Goal: Task Accomplishment & Management: Manage account settings

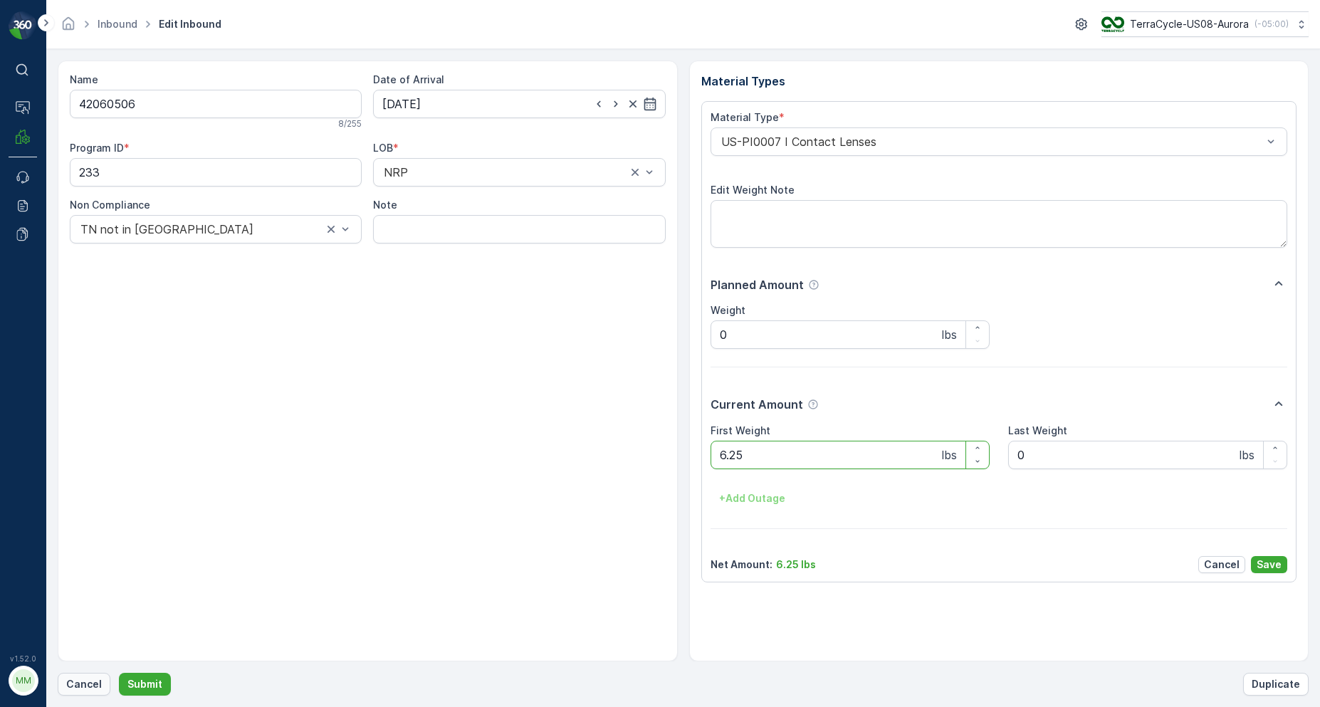
click at [82, 690] on p "Cancel" at bounding box center [84, 684] width 36 height 14
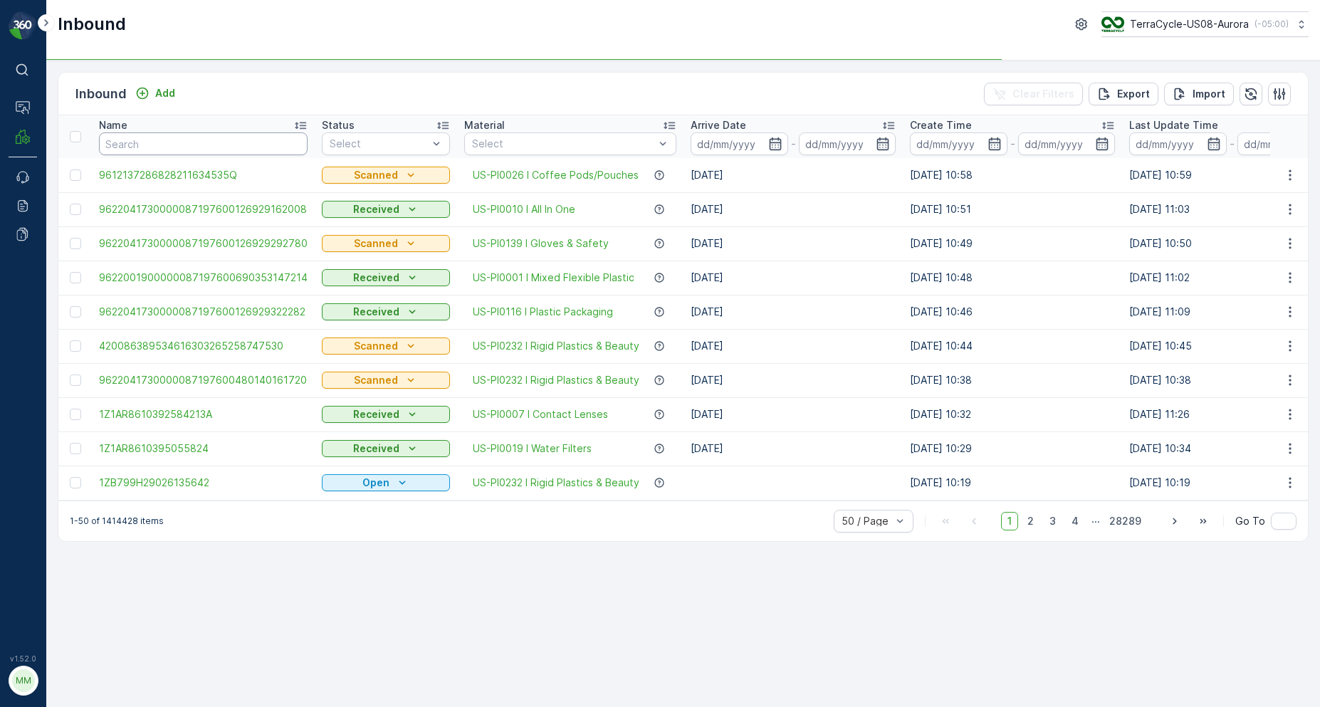
click at [125, 142] on input "text" at bounding box center [203, 143] width 209 height 23
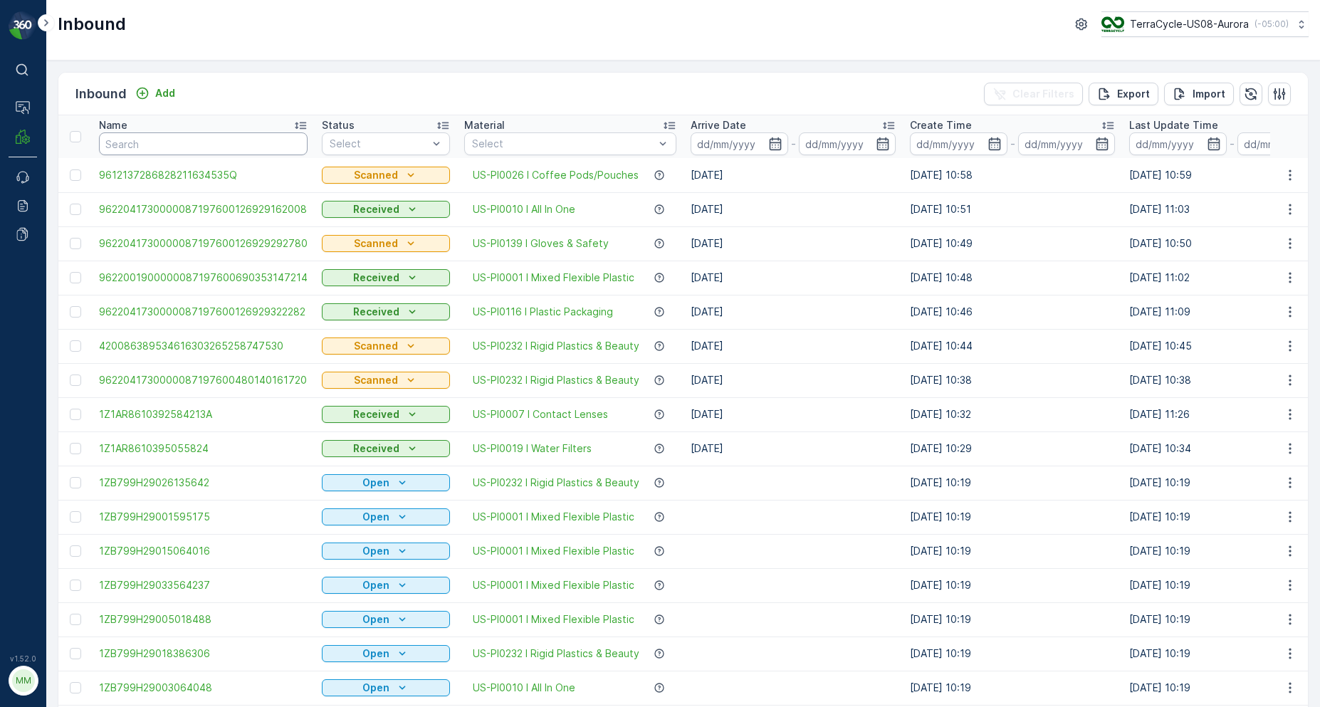
click at [127, 137] on input "text" at bounding box center [203, 143] width 209 height 23
click at [197, 142] on input "text" at bounding box center [203, 143] width 209 height 23
type input "0"
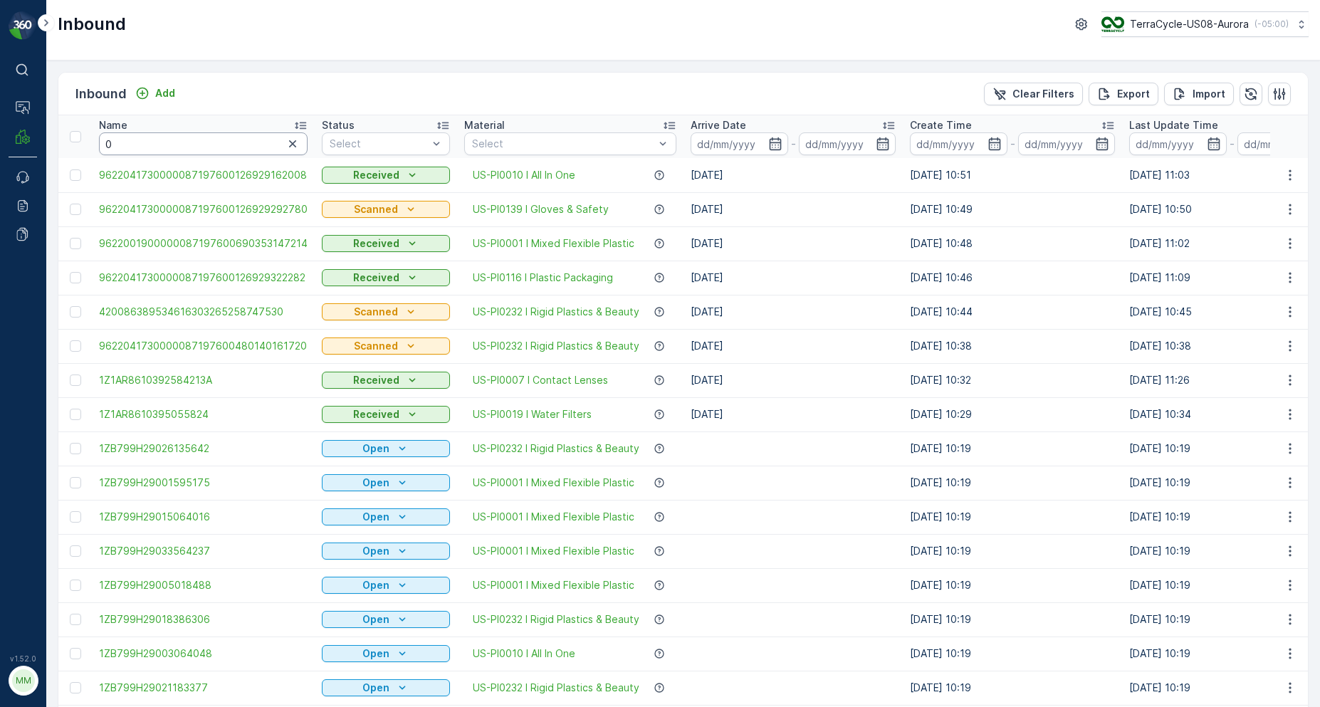
click at [213, 137] on input "0" at bounding box center [203, 143] width 209 height 23
type input "09204331"
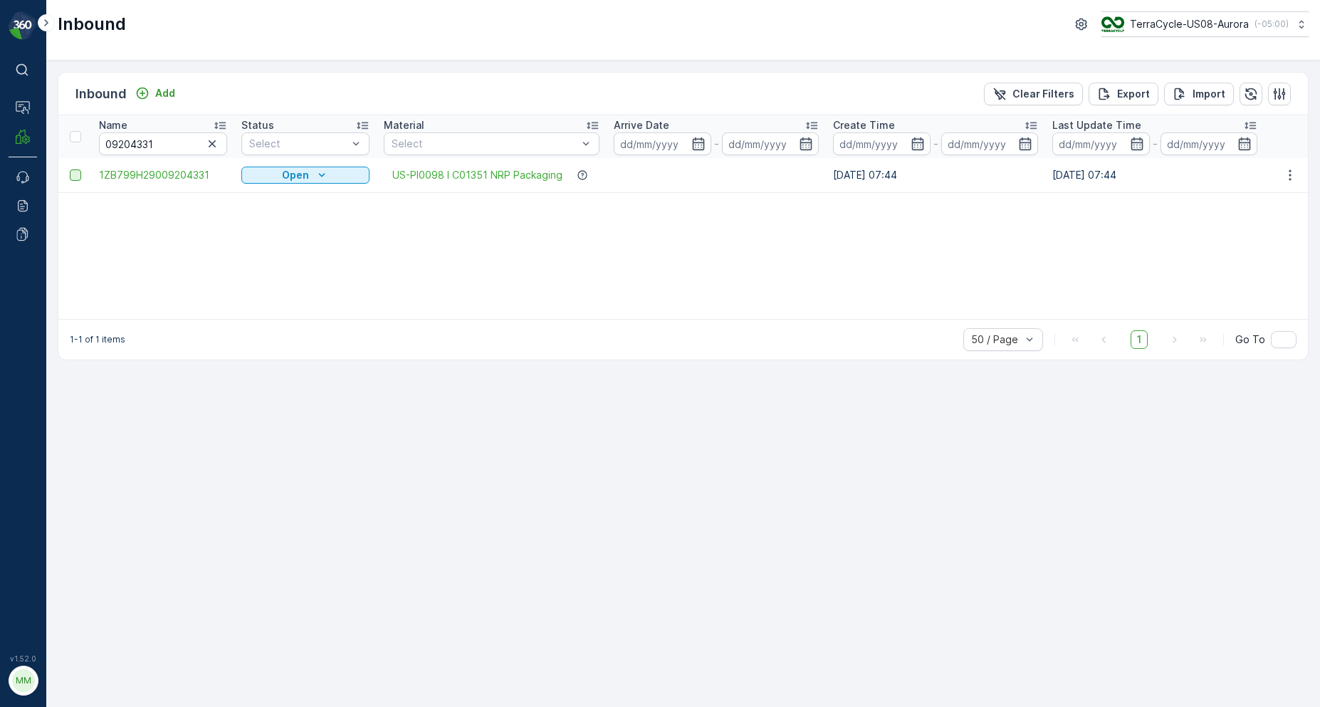
click at [72, 179] on div at bounding box center [75, 174] width 11 height 11
click at [70, 169] on input "checkbox" at bounding box center [70, 169] width 0 height 0
click at [1140, 103] on div "Print QR" at bounding box center [1156, 94] width 78 height 42
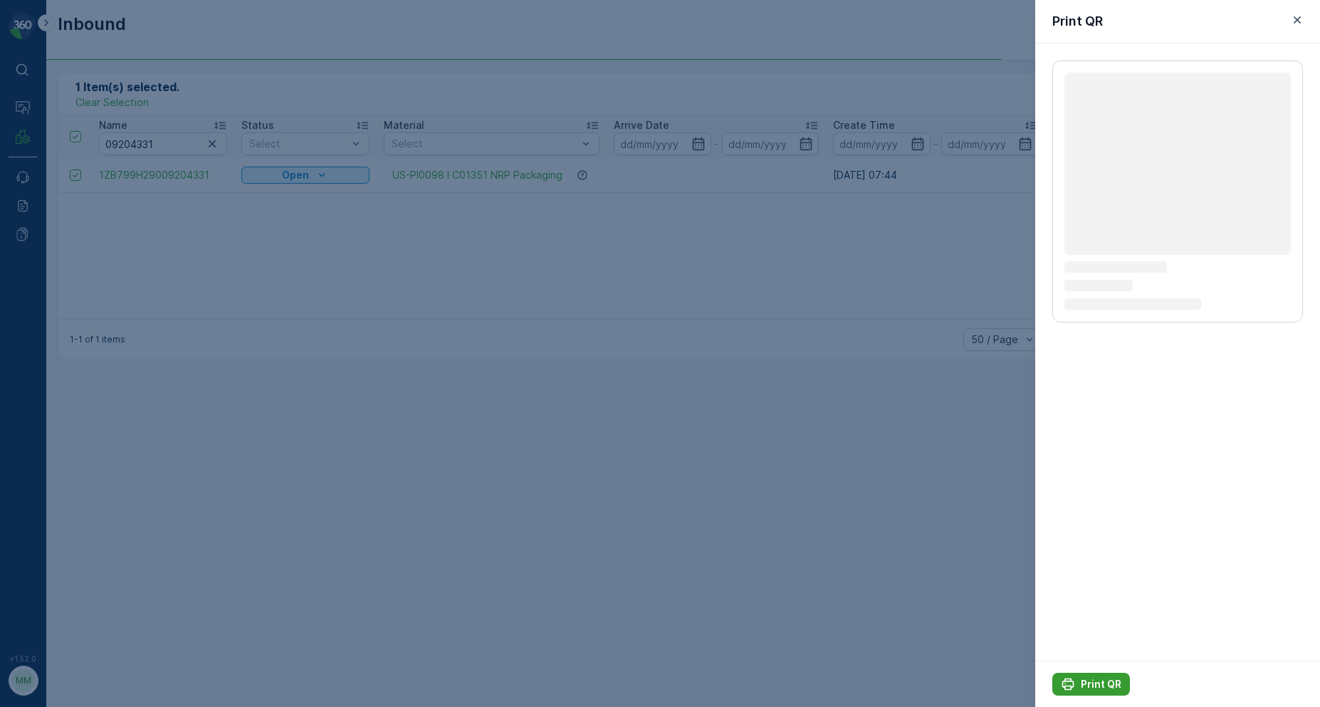
click at [1086, 680] on p "Print QR" at bounding box center [1101, 684] width 41 height 14
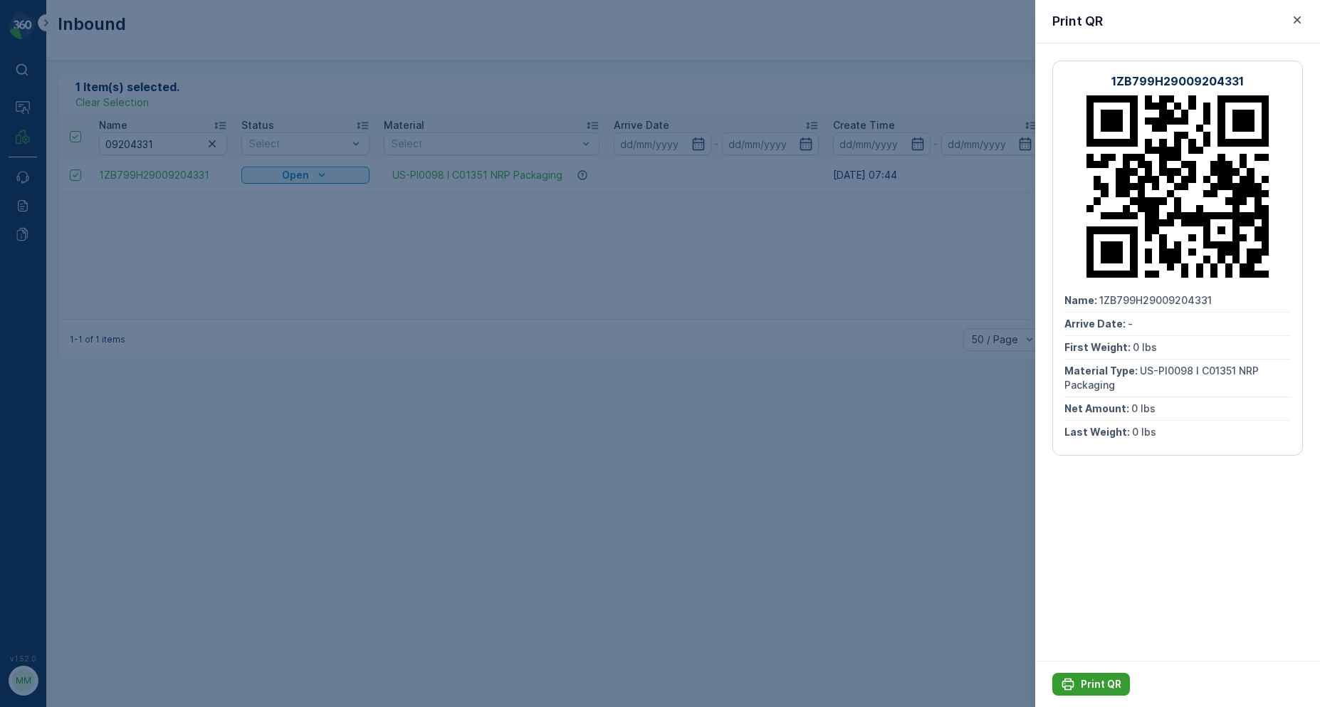
click at [1086, 676] on button "Print QR" at bounding box center [1091, 684] width 78 height 23
click at [663, 259] on div at bounding box center [660, 353] width 1320 height 707
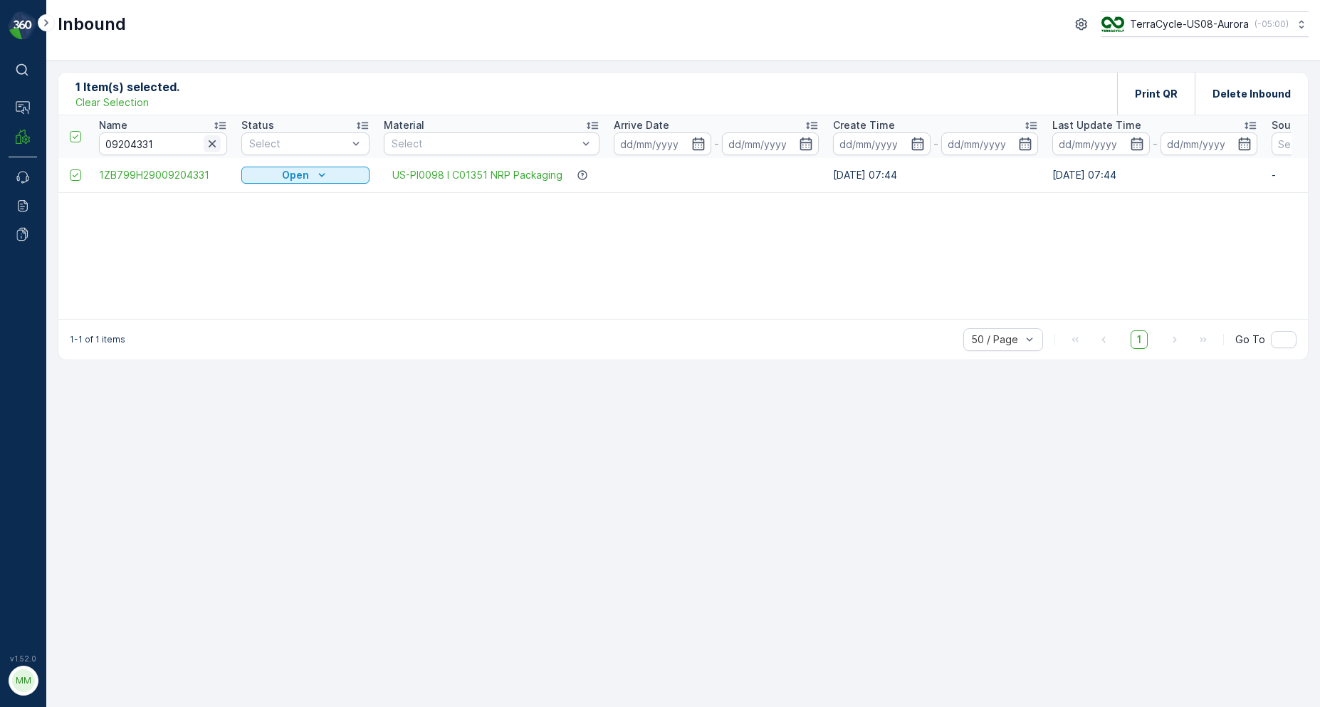
click at [211, 149] on icon "button" at bounding box center [212, 144] width 14 height 14
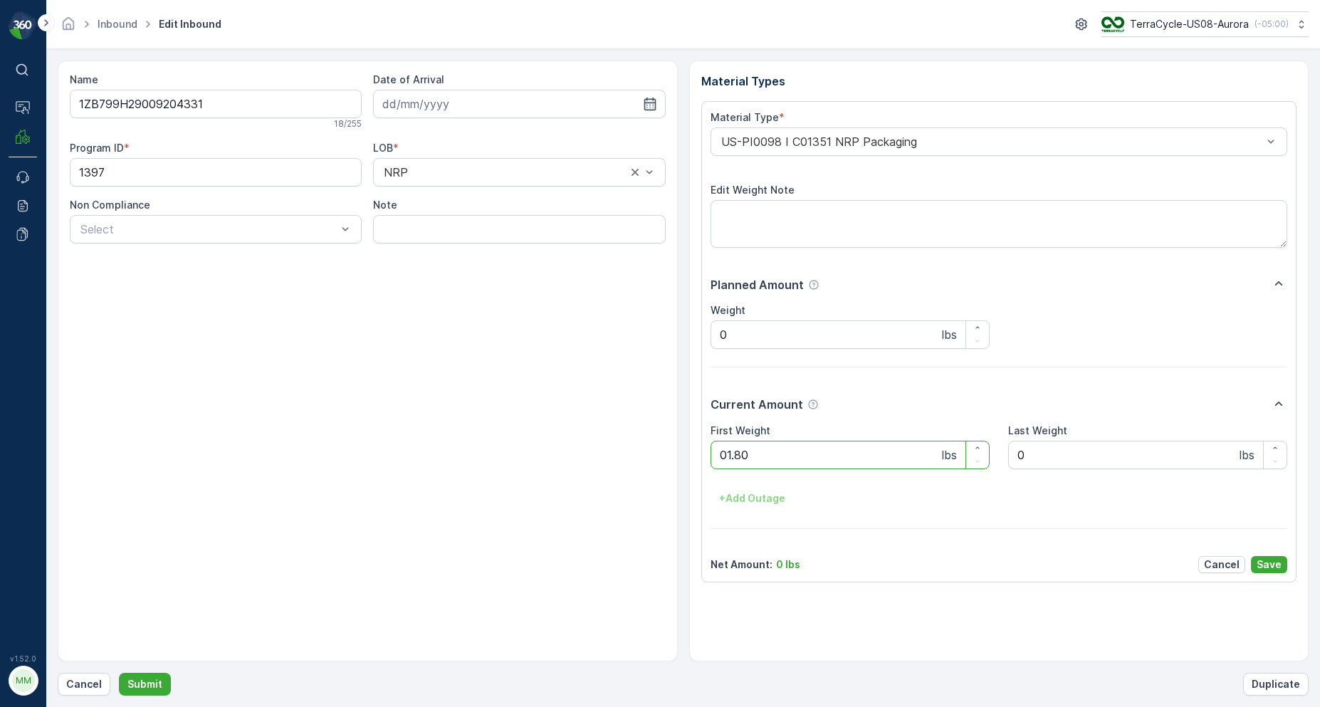
click at [119, 673] on button "Submit" at bounding box center [145, 684] width 52 height 23
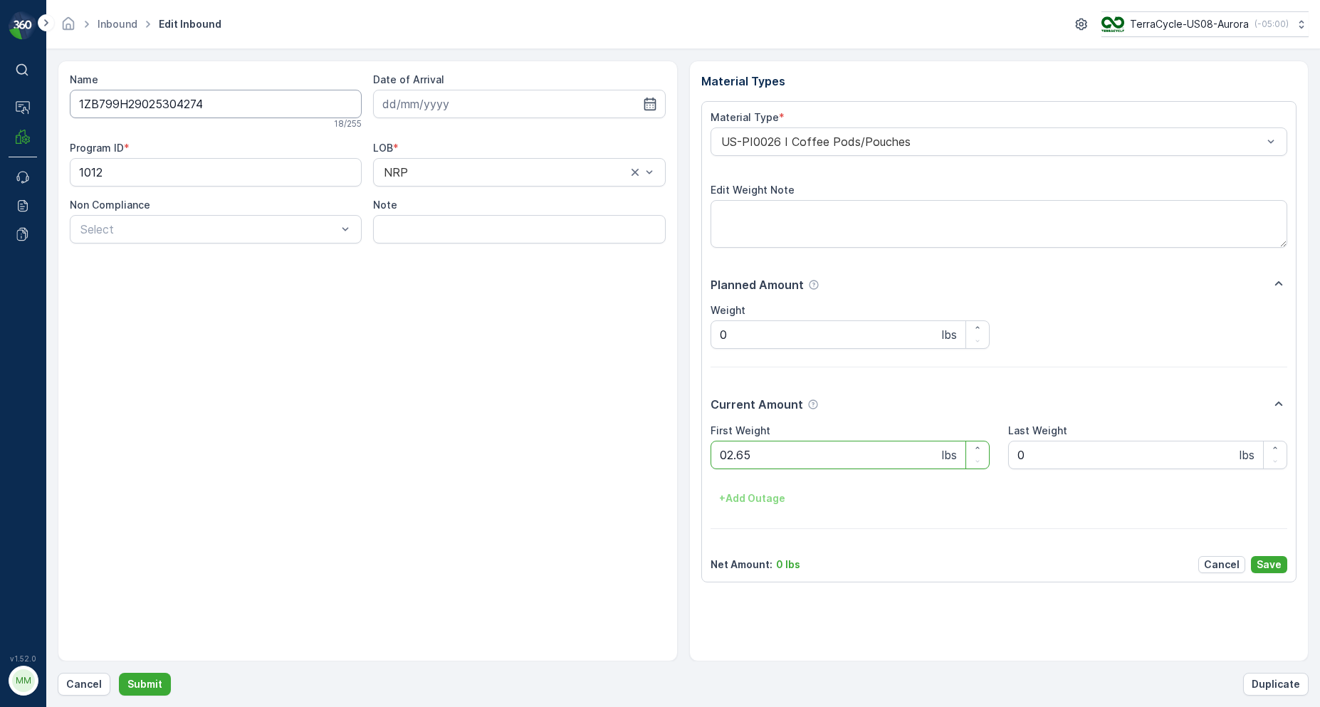
click at [119, 673] on button "Submit" at bounding box center [145, 684] width 52 height 23
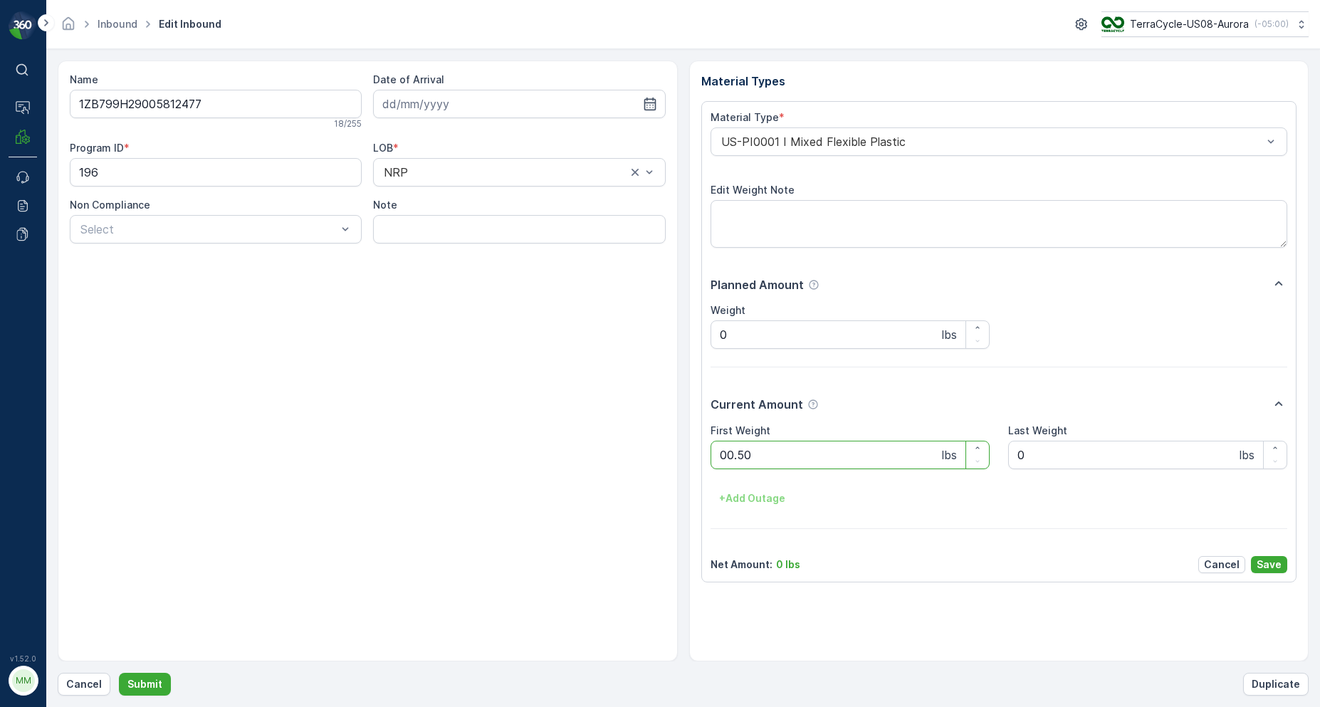
click at [119, 673] on button "Submit" at bounding box center [145, 684] width 52 height 23
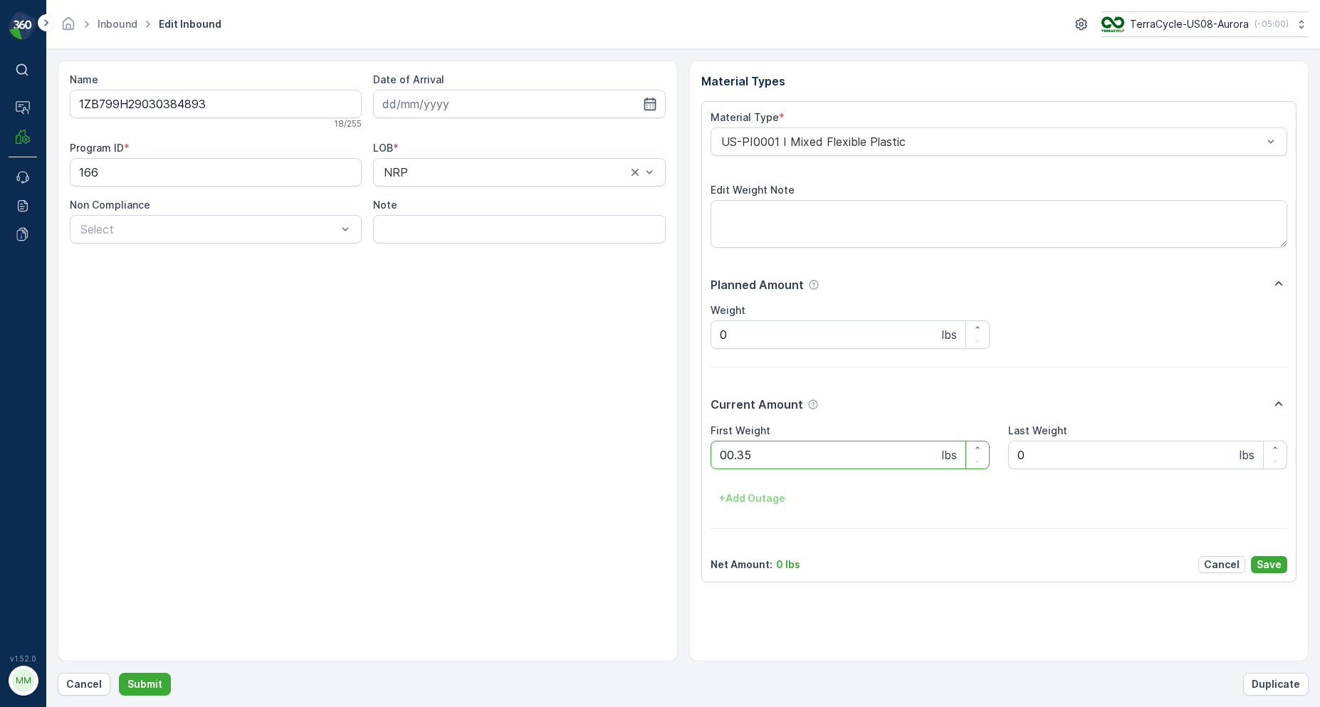
click at [119, 673] on button "Submit" at bounding box center [145, 684] width 52 height 23
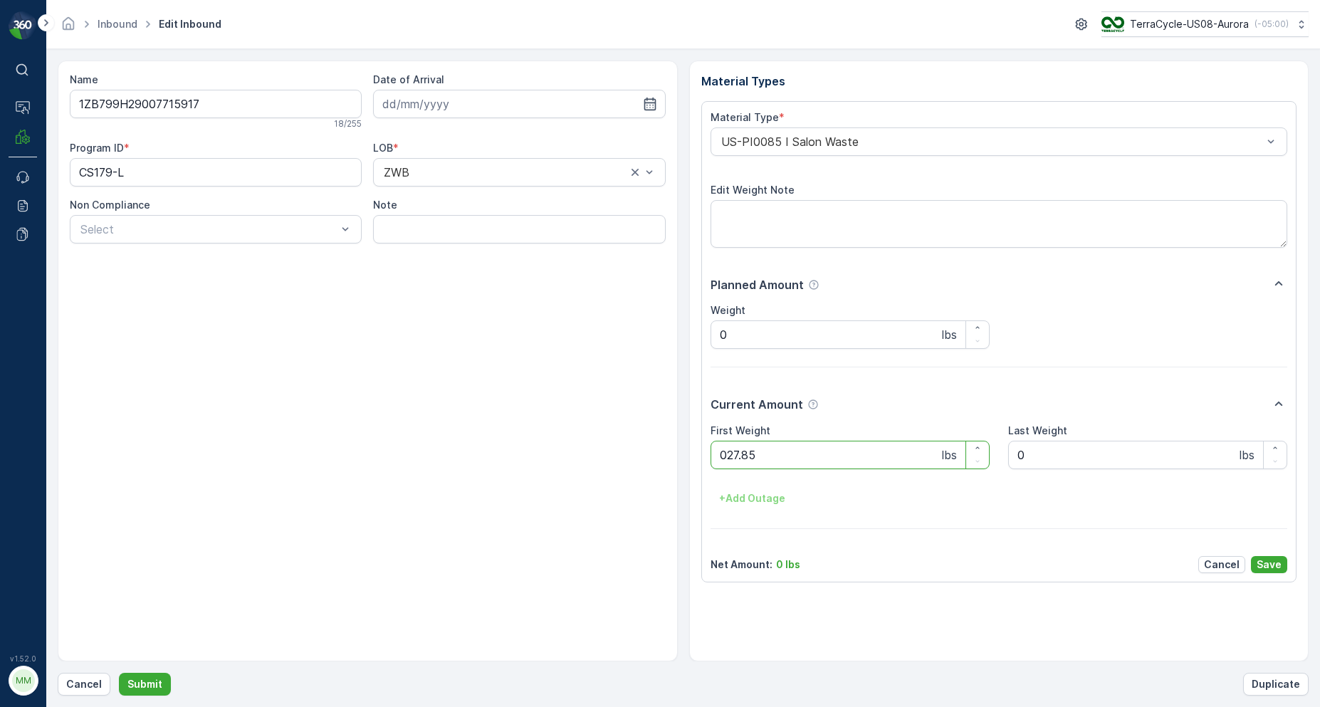
click at [119, 673] on button "Submit" at bounding box center [145, 684] width 52 height 23
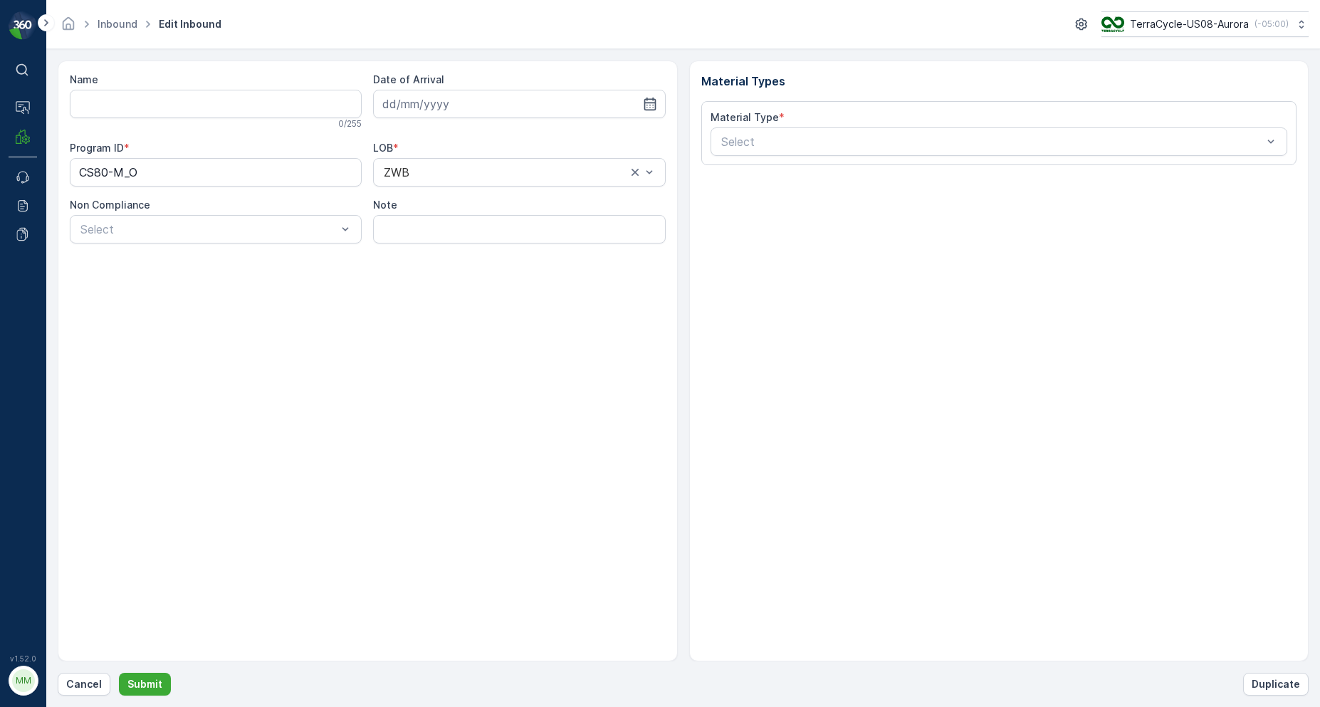
type input "1ZB799H29029469223"
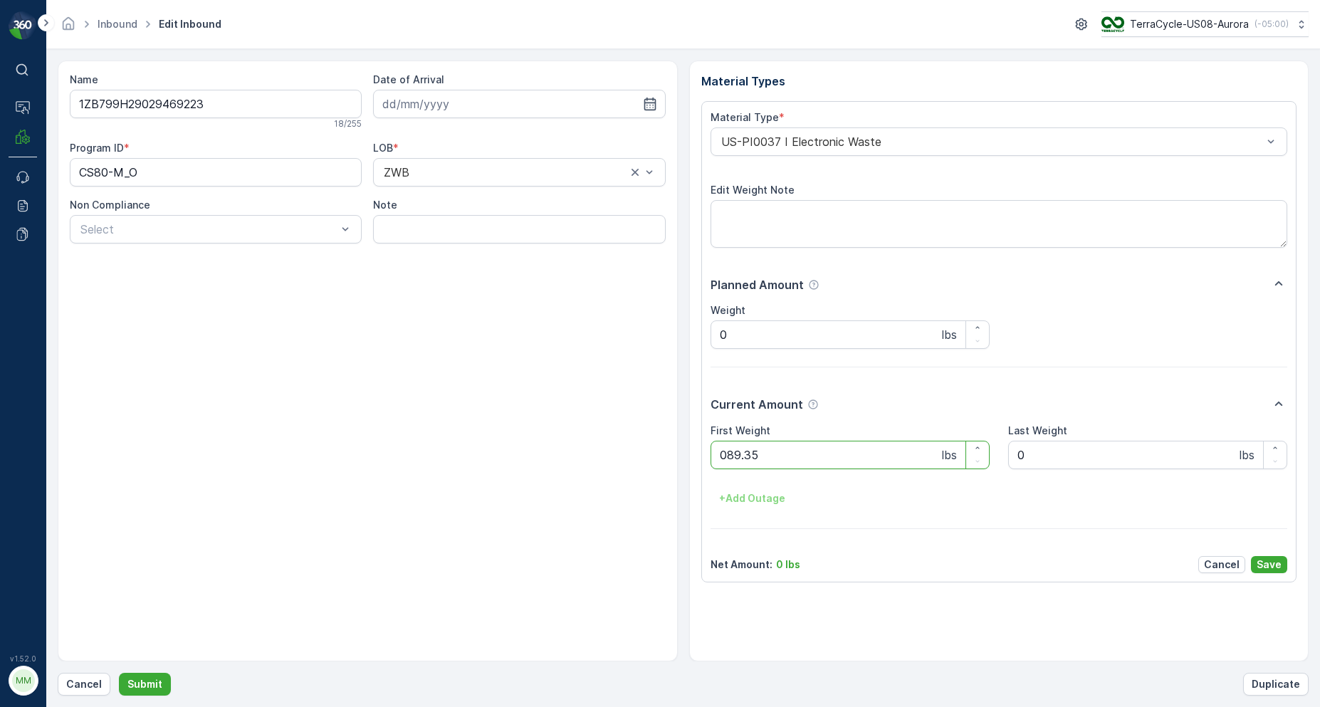
click at [119, 673] on button "Submit" at bounding box center [145, 684] width 52 height 23
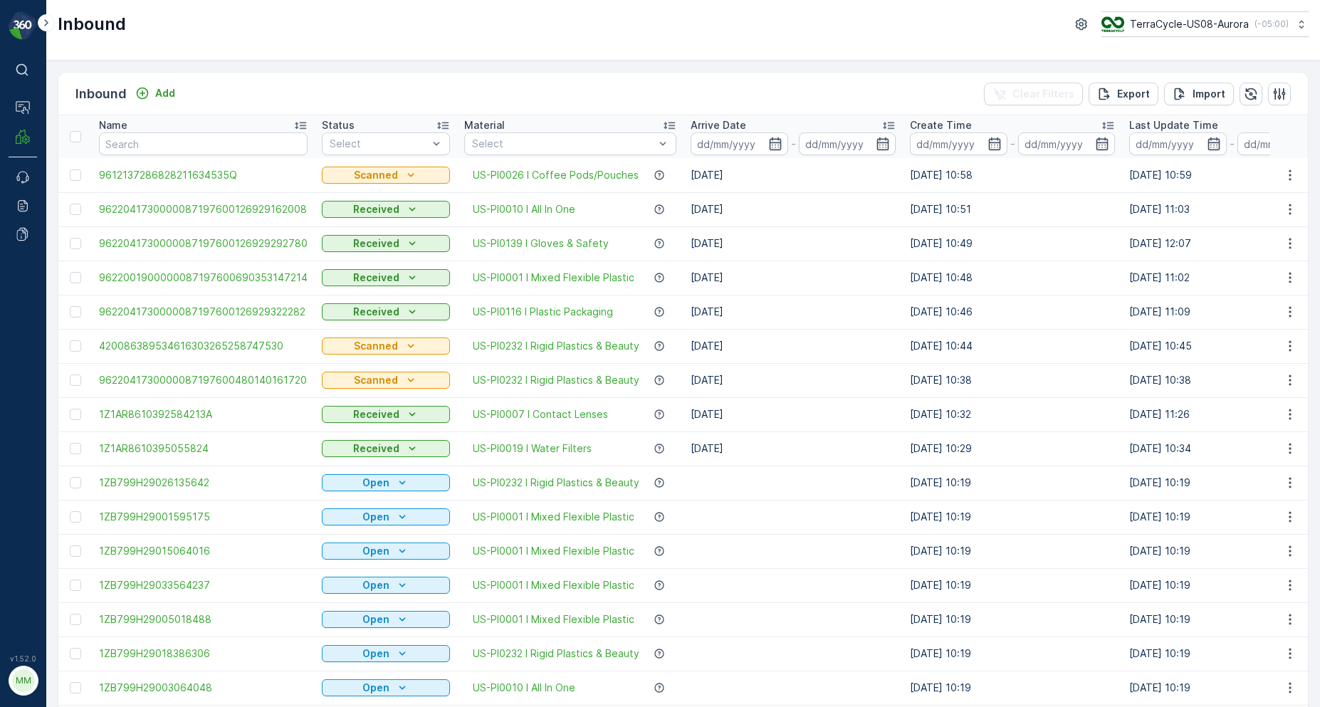
click at [149, 156] on th "Name" at bounding box center [203, 136] width 223 height 43
click at [149, 152] on input "text" at bounding box center [203, 143] width 209 height 23
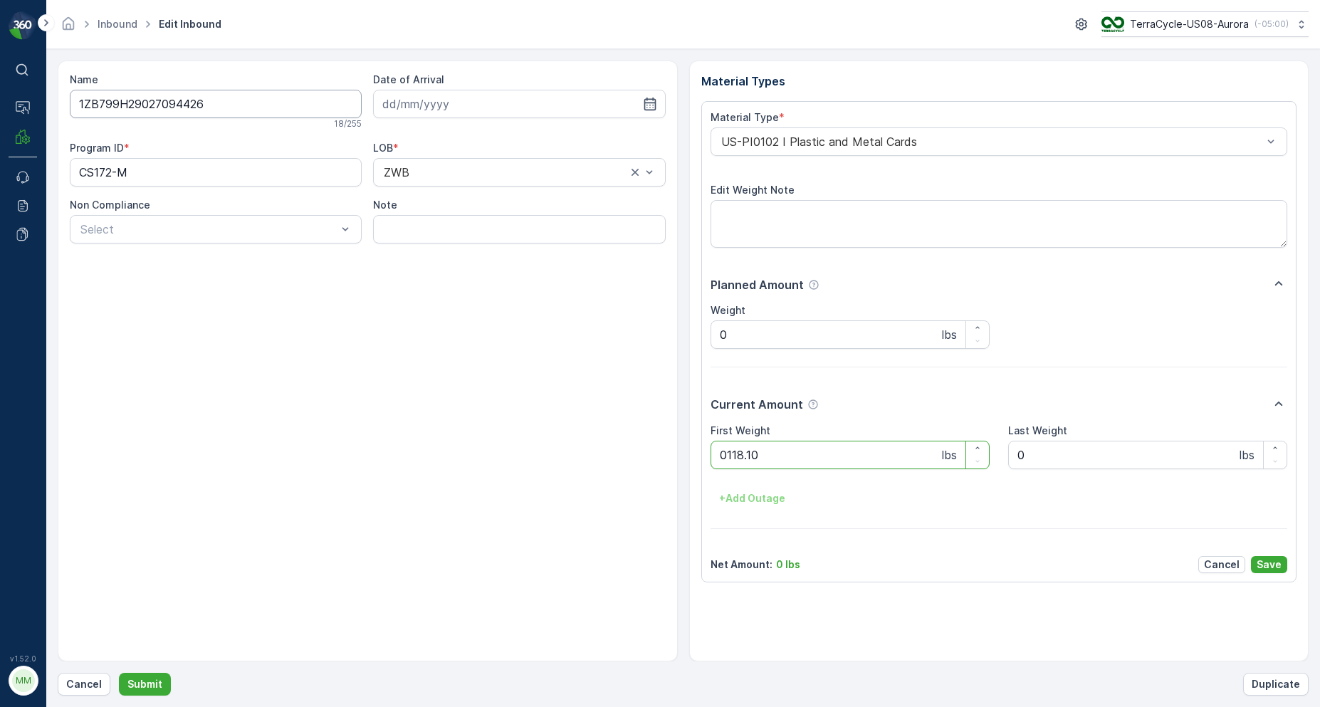
click at [119, 673] on button "Submit" at bounding box center [145, 684] width 52 height 23
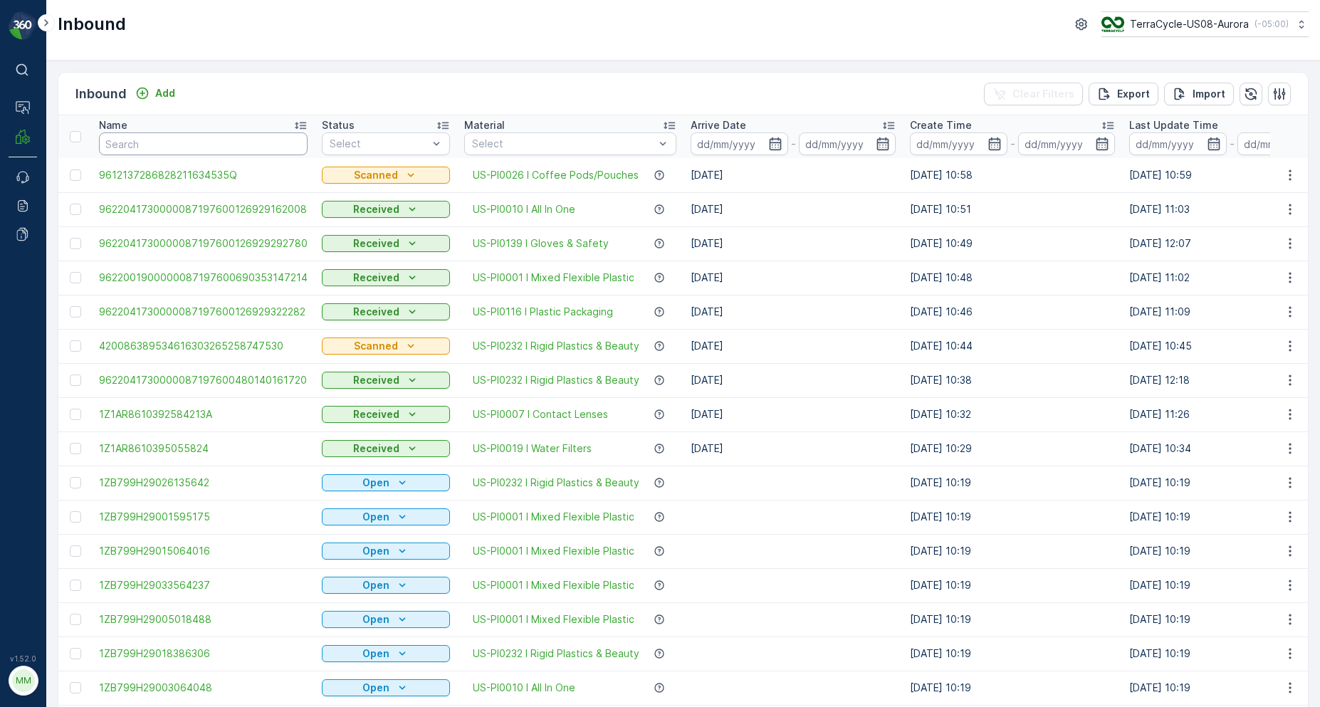
click at [192, 144] on input "text" at bounding box center [203, 143] width 209 height 23
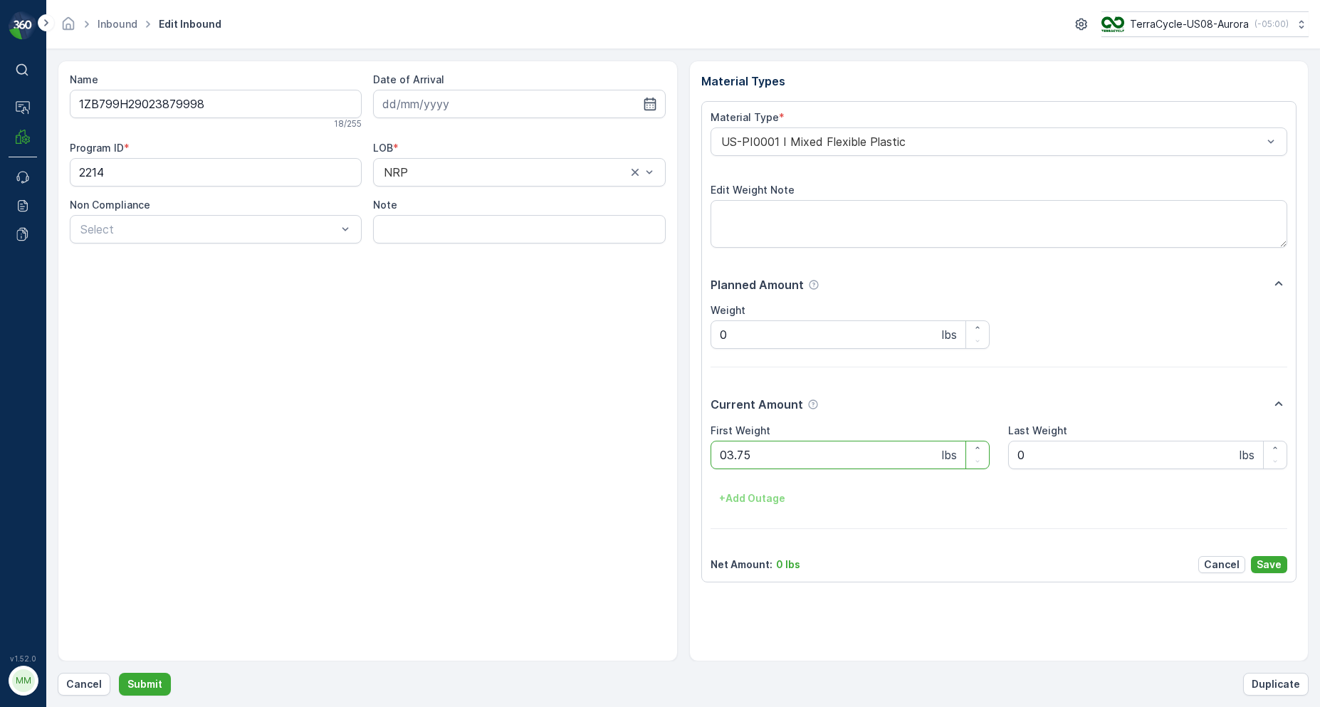
click at [119, 673] on button "Submit" at bounding box center [145, 684] width 52 height 23
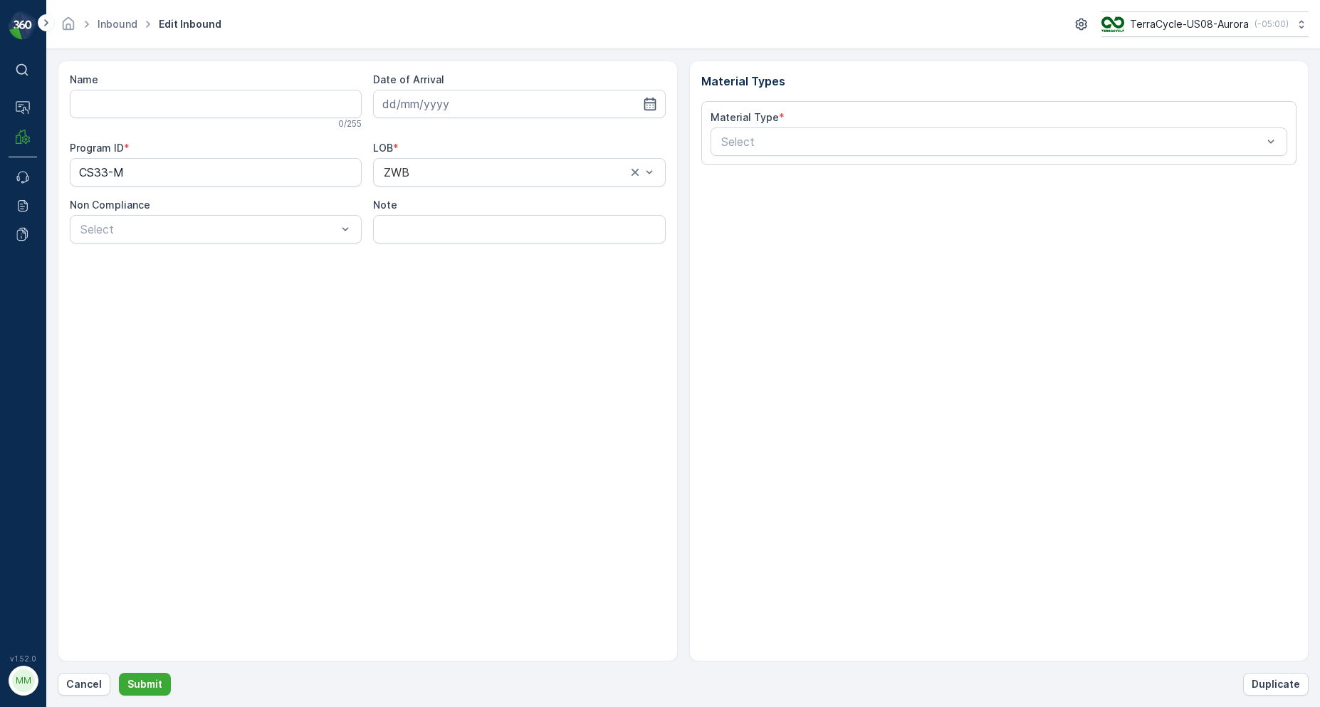
type input "1ZB799H29014601820"
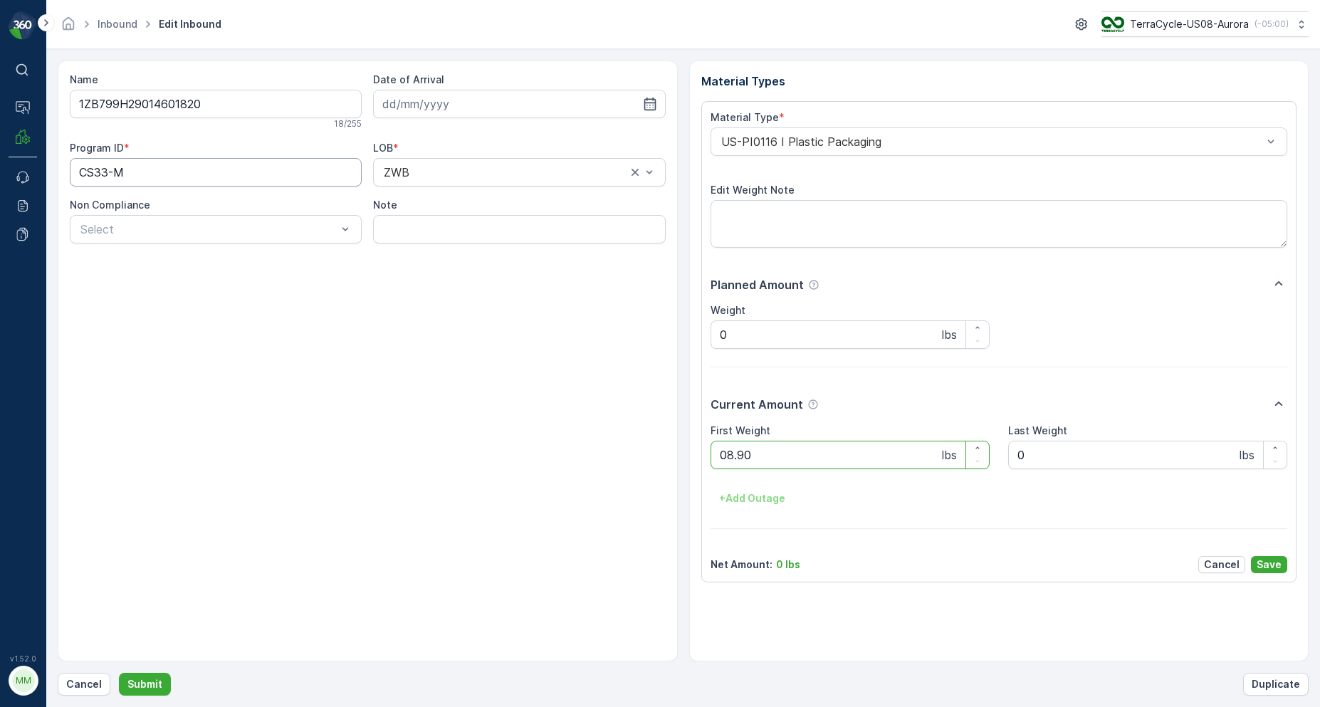
click at [119, 673] on button "Submit" at bounding box center [145, 684] width 52 height 23
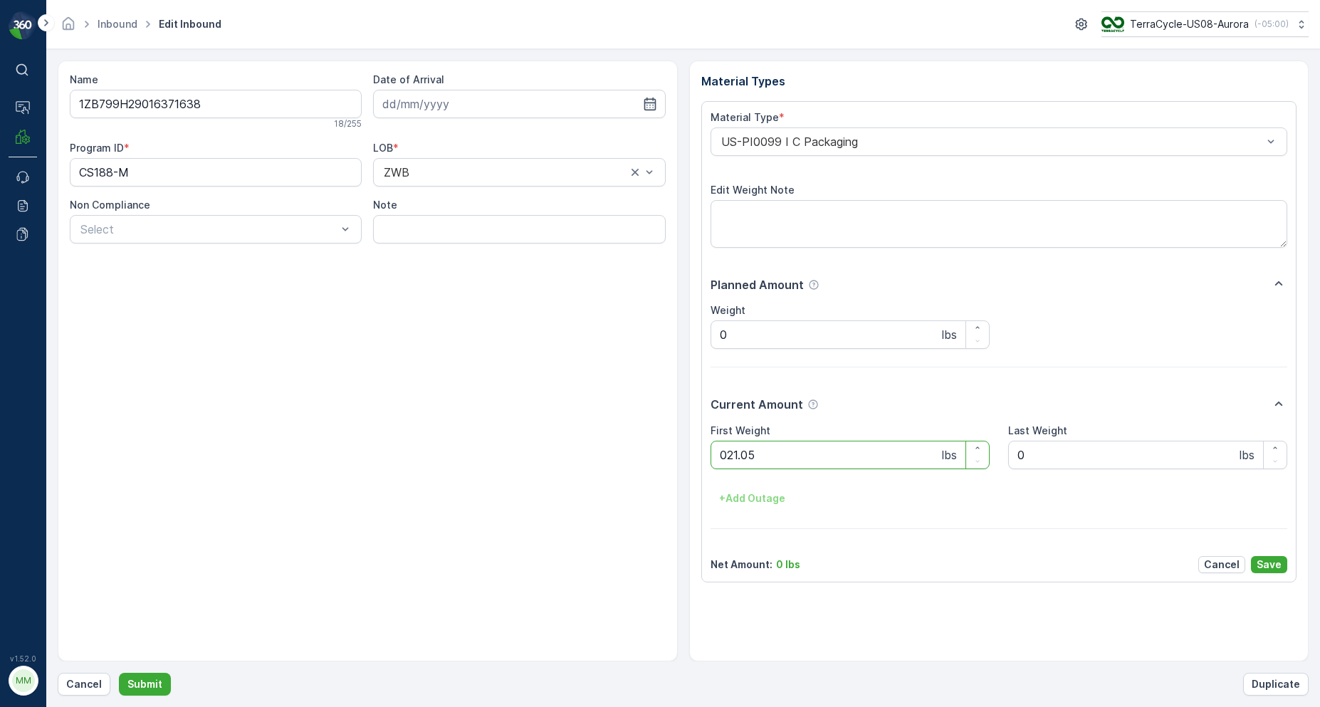
click at [119, 673] on button "Submit" at bounding box center [145, 684] width 52 height 23
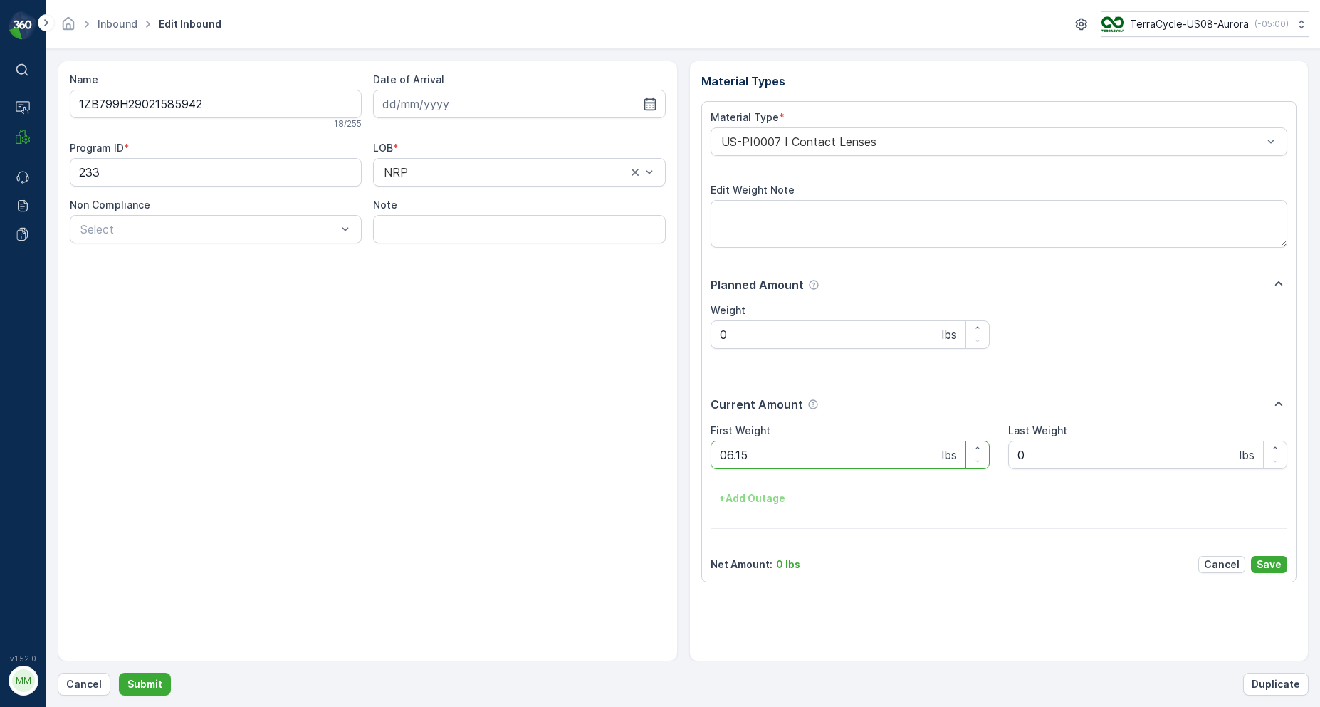
click at [119, 673] on button "Submit" at bounding box center [145, 684] width 52 height 23
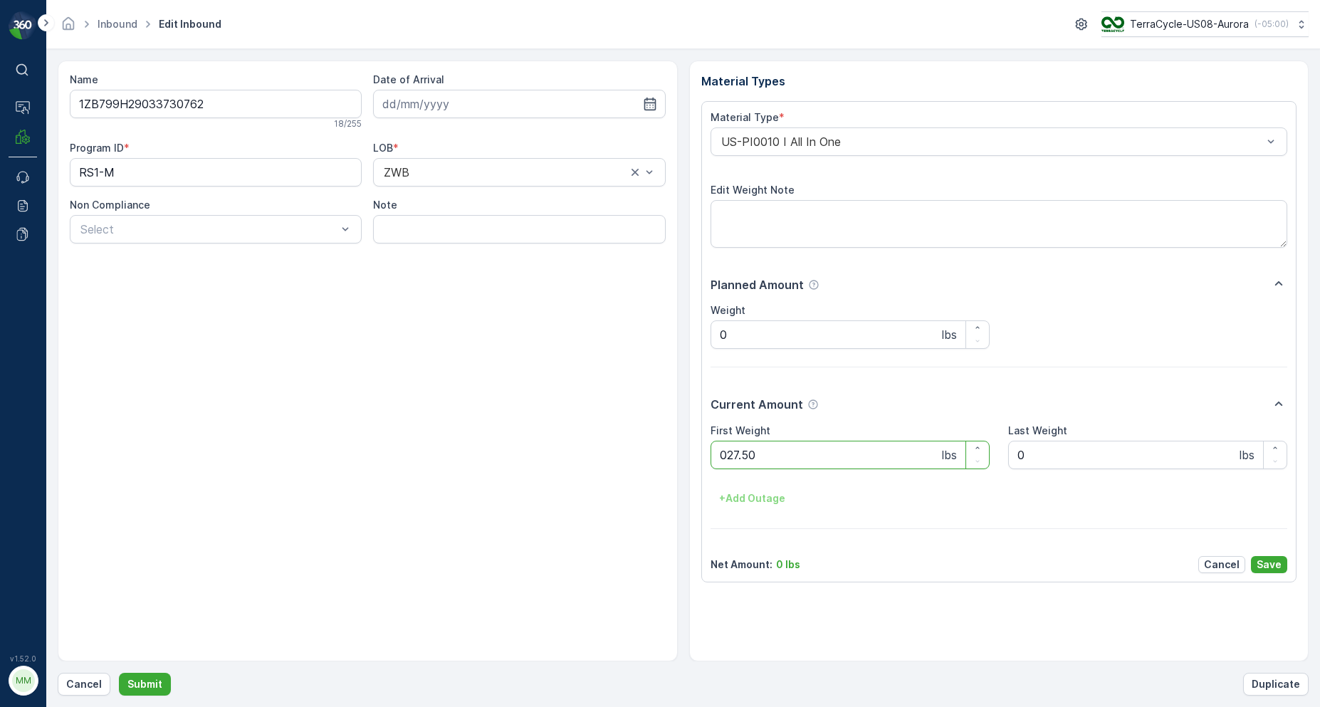
click at [119, 673] on button "Submit" at bounding box center [145, 684] width 52 height 23
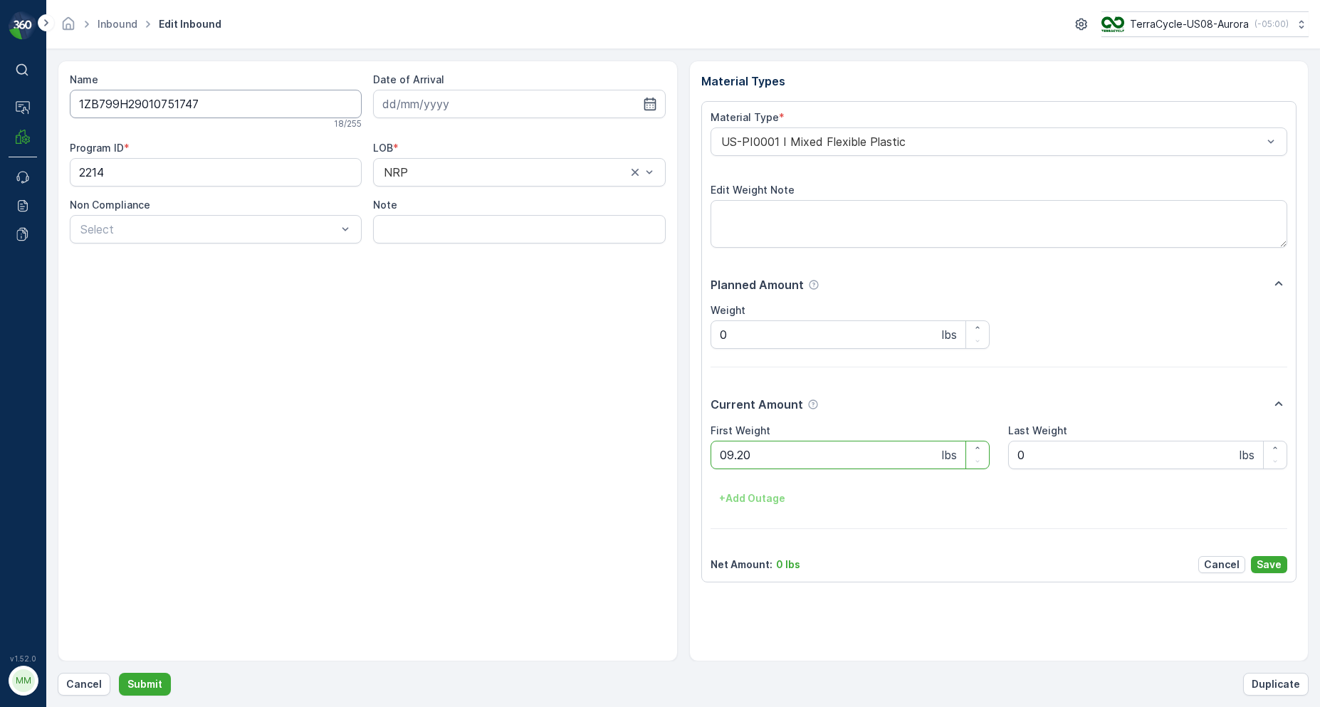
click at [119, 673] on button "Submit" at bounding box center [145, 684] width 52 height 23
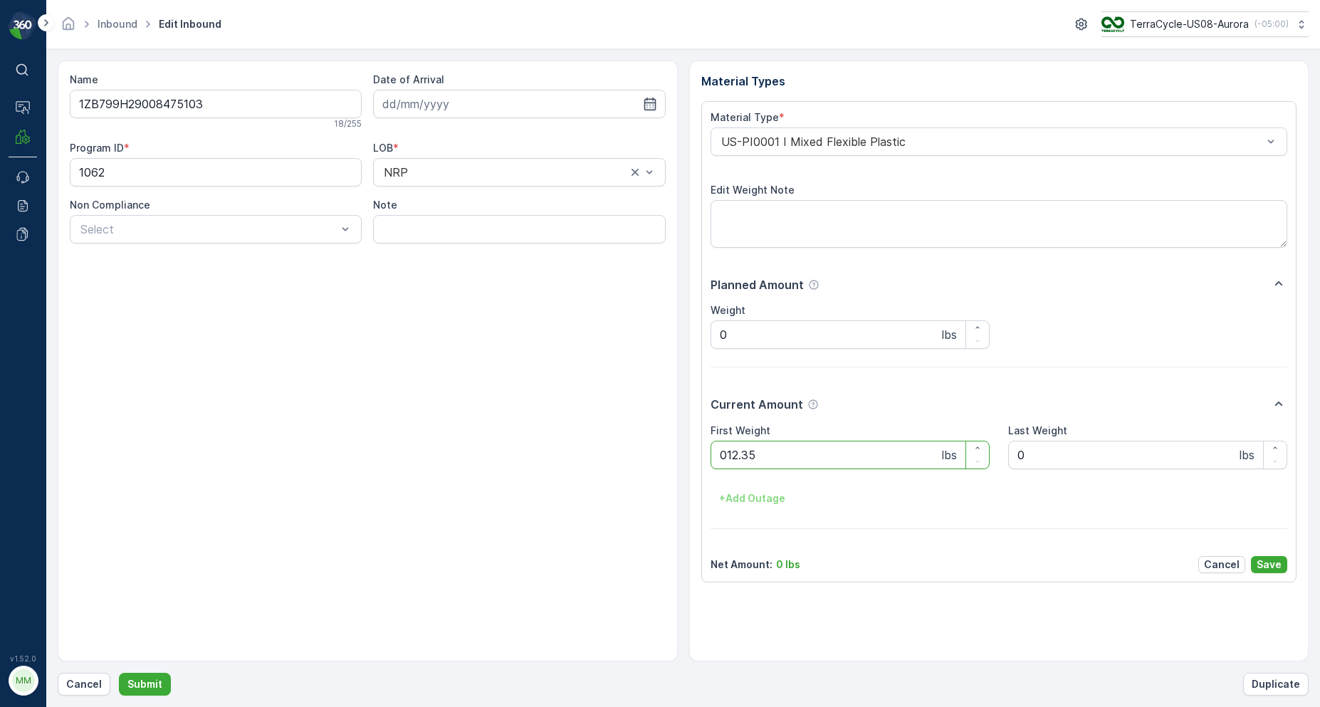
click at [119, 673] on button "Submit" at bounding box center [145, 684] width 52 height 23
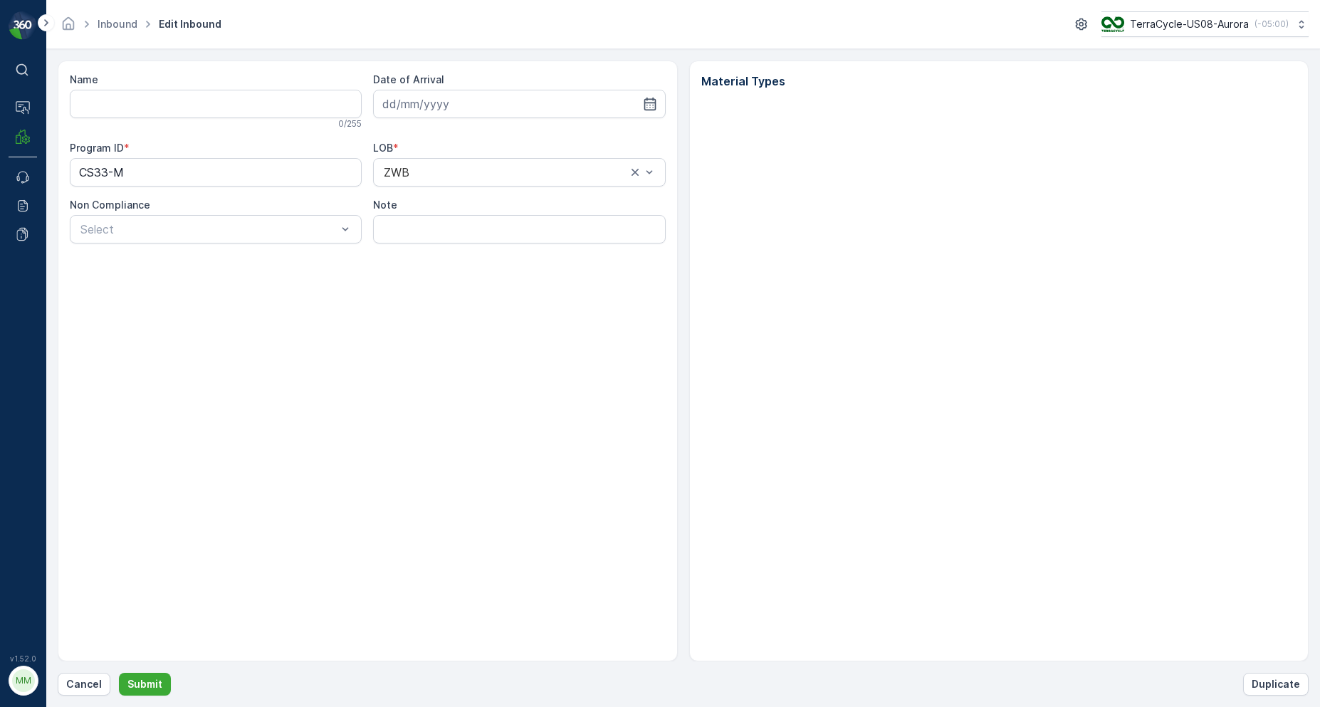
type input "1ZB799H29027362056"
type input "[DATE]"
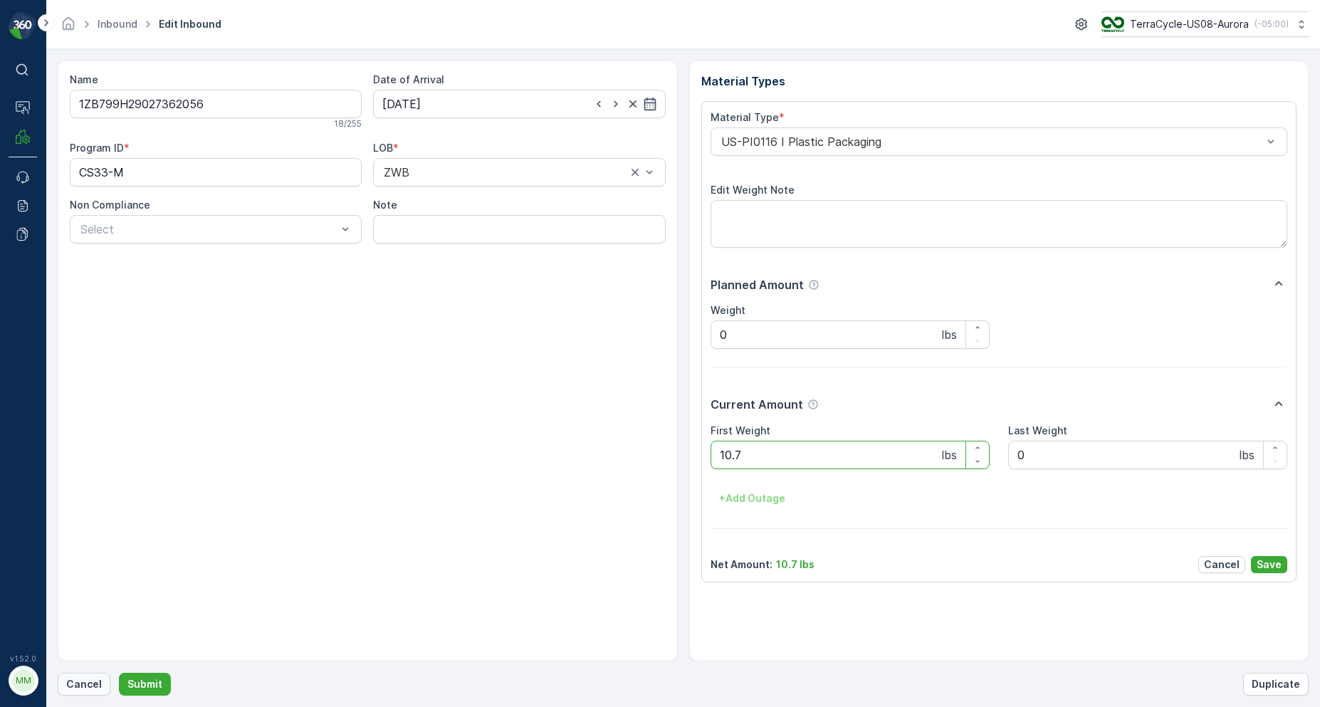
click at [69, 679] on p "Cancel" at bounding box center [84, 684] width 36 height 14
click at [119, 673] on button "Submit" at bounding box center [145, 684] width 52 height 23
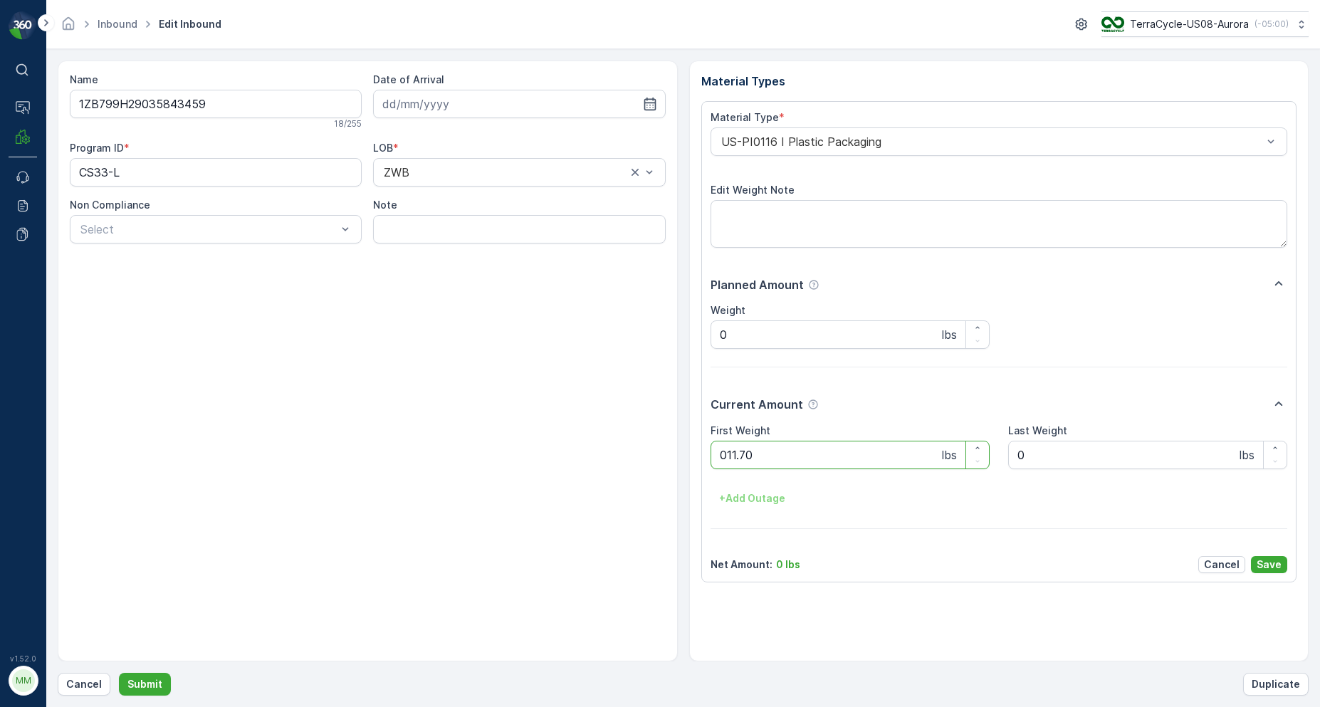
click at [119, 673] on button "Submit" at bounding box center [145, 684] width 52 height 23
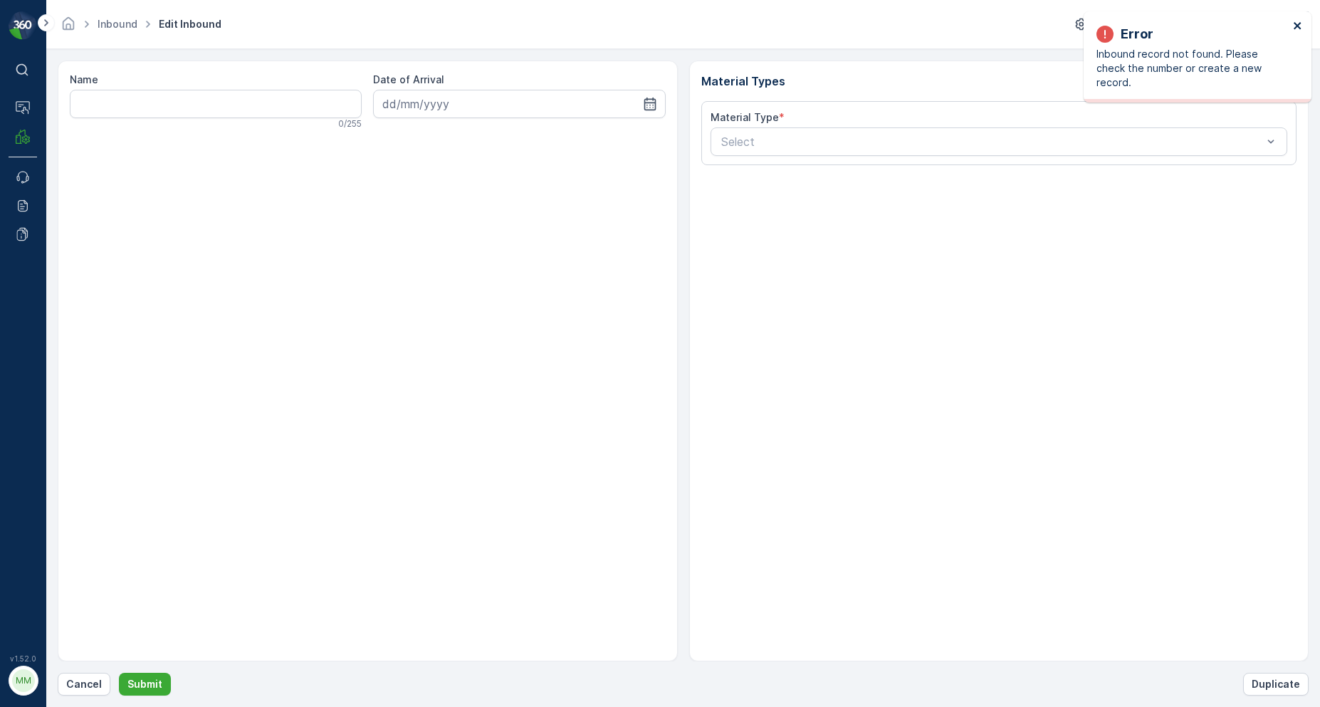
click at [1298, 26] on icon "close" at bounding box center [1296, 25] width 7 height 7
click at [73, 683] on p "Cancel" at bounding box center [84, 684] width 36 height 14
click at [1295, 23] on icon "close" at bounding box center [1298, 25] width 10 height 11
click at [63, 684] on button "Cancel" at bounding box center [84, 684] width 53 height 23
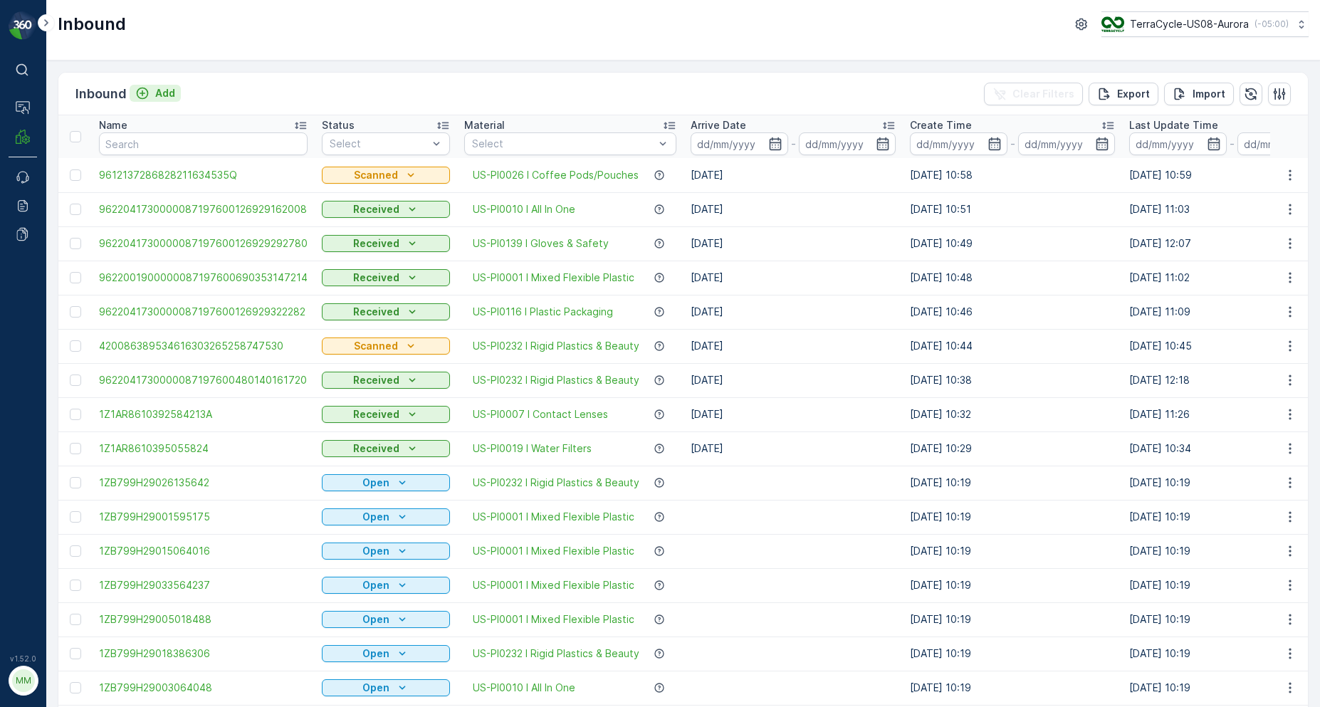
click at [152, 87] on div "Add" at bounding box center [155, 93] width 40 height 14
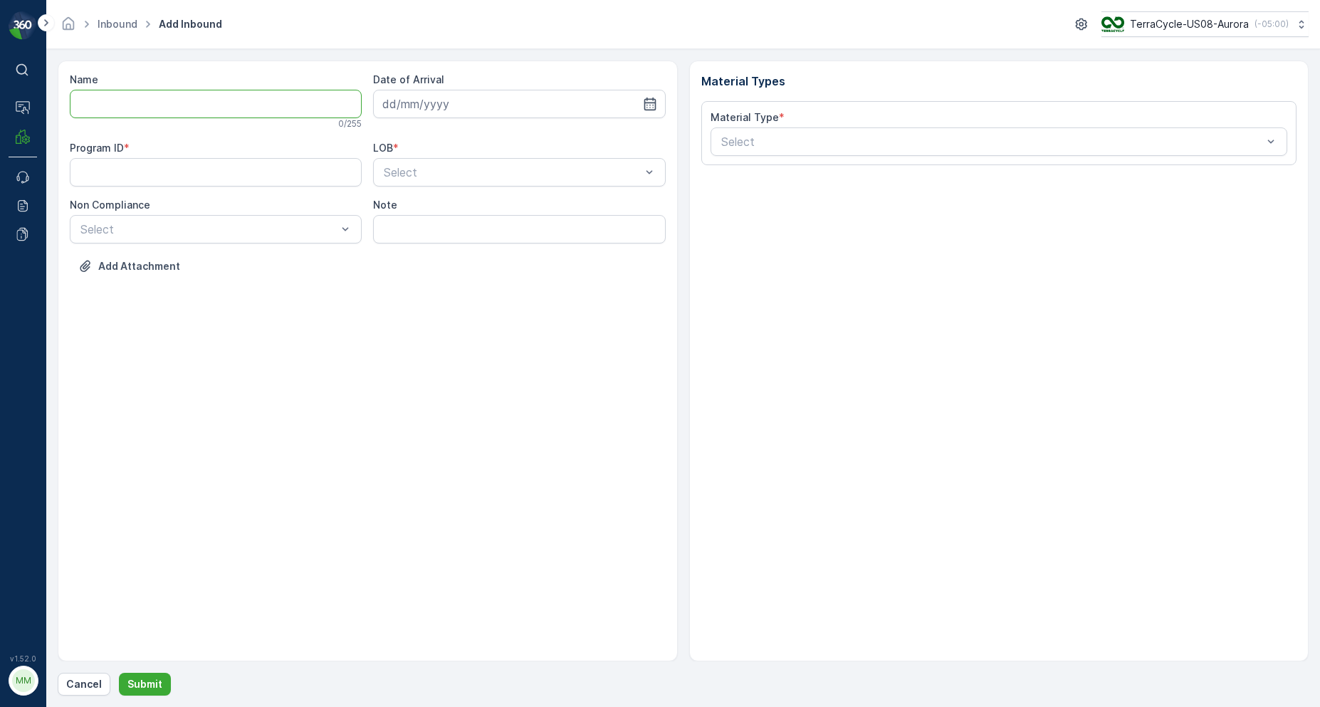
click at [184, 110] on input "Name" at bounding box center [216, 104] width 292 height 28
type input "1ZE899599091682317"
click at [119, 673] on button "Submit" at bounding box center [145, 684] width 52 height 23
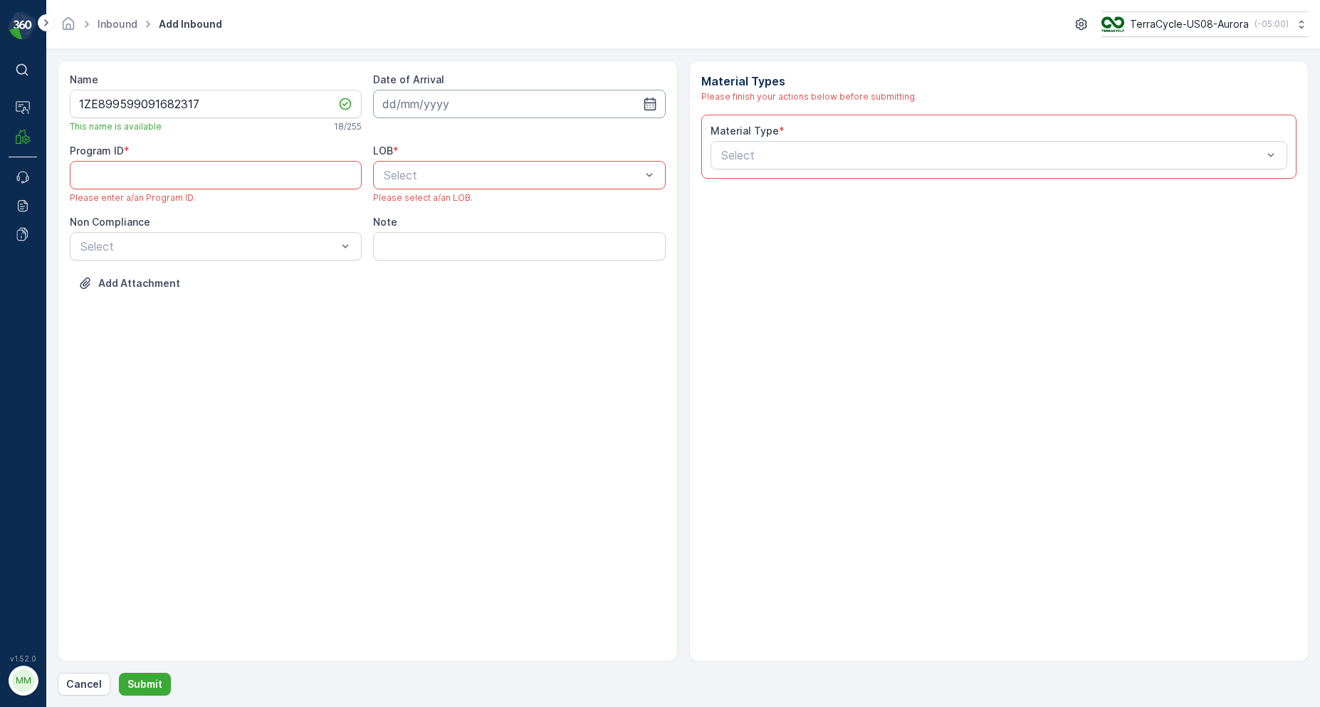
click at [461, 105] on input at bounding box center [519, 104] width 292 height 28
click at [498, 222] on div "9" at bounding box center [499, 222] width 23 height 23
type input "[DATE]"
click at [424, 225] on div "ZWB" at bounding box center [519, 234] width 292 height 24
click at [305, 159] on div "Program ID * Please enter a/an Program ID." at bounding box center [216, 174] width 292 height 60
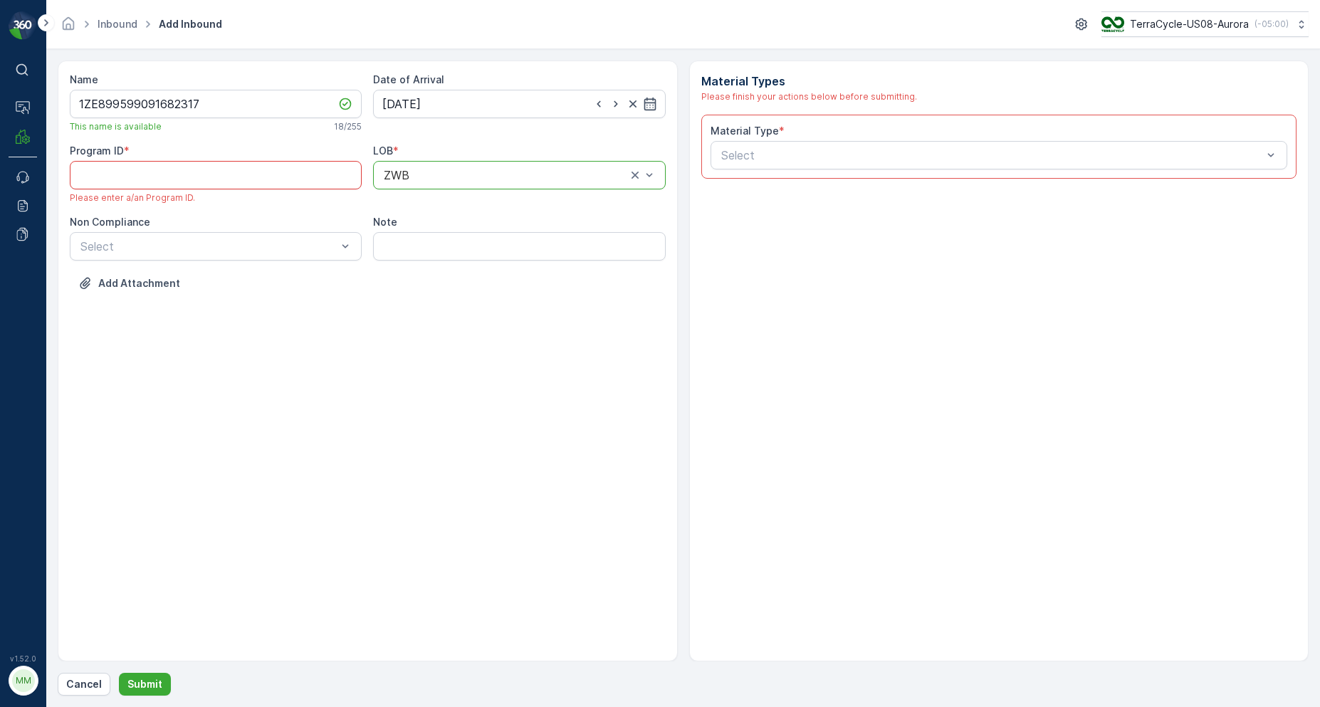
click at [288, 174] on ID "Program ID" at bounding box center [216, 175] width 292 height 28
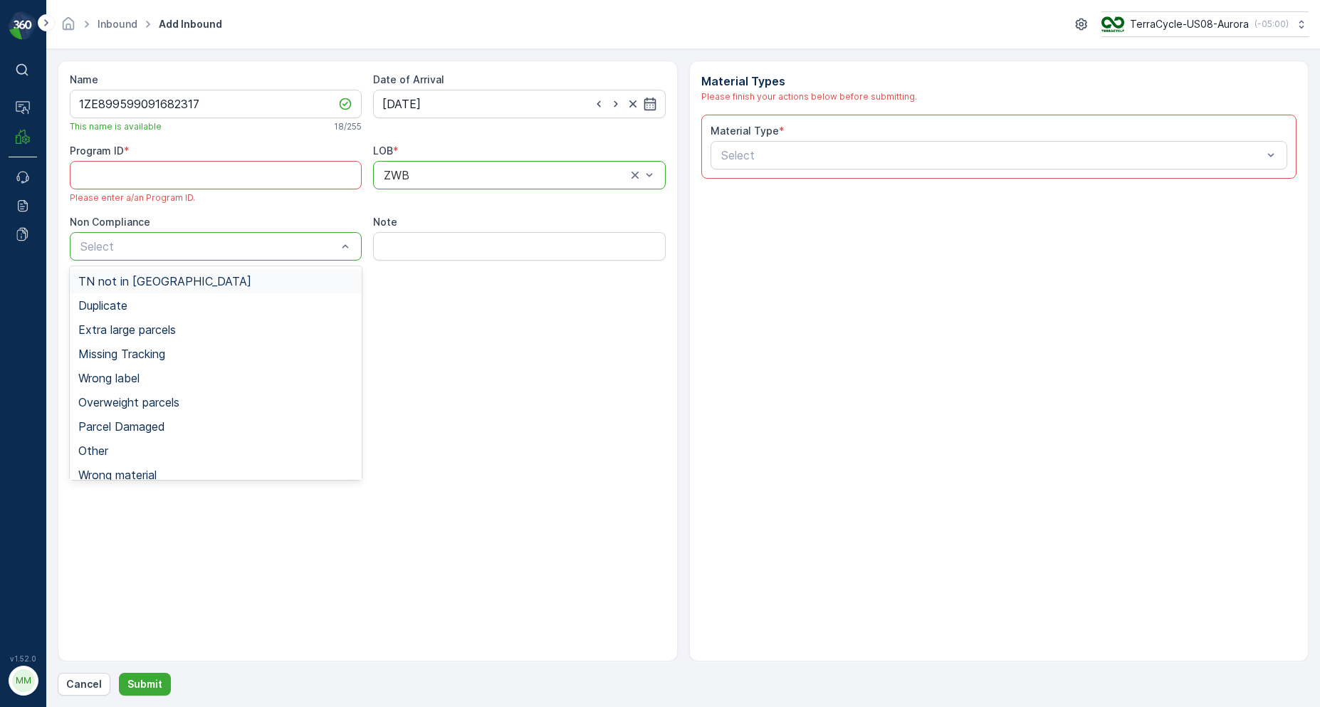
click at [114, 286] on span "TN not in [GEOGRAPHIC_DATA]" at bounding box center [164, 281] width 173 height 13
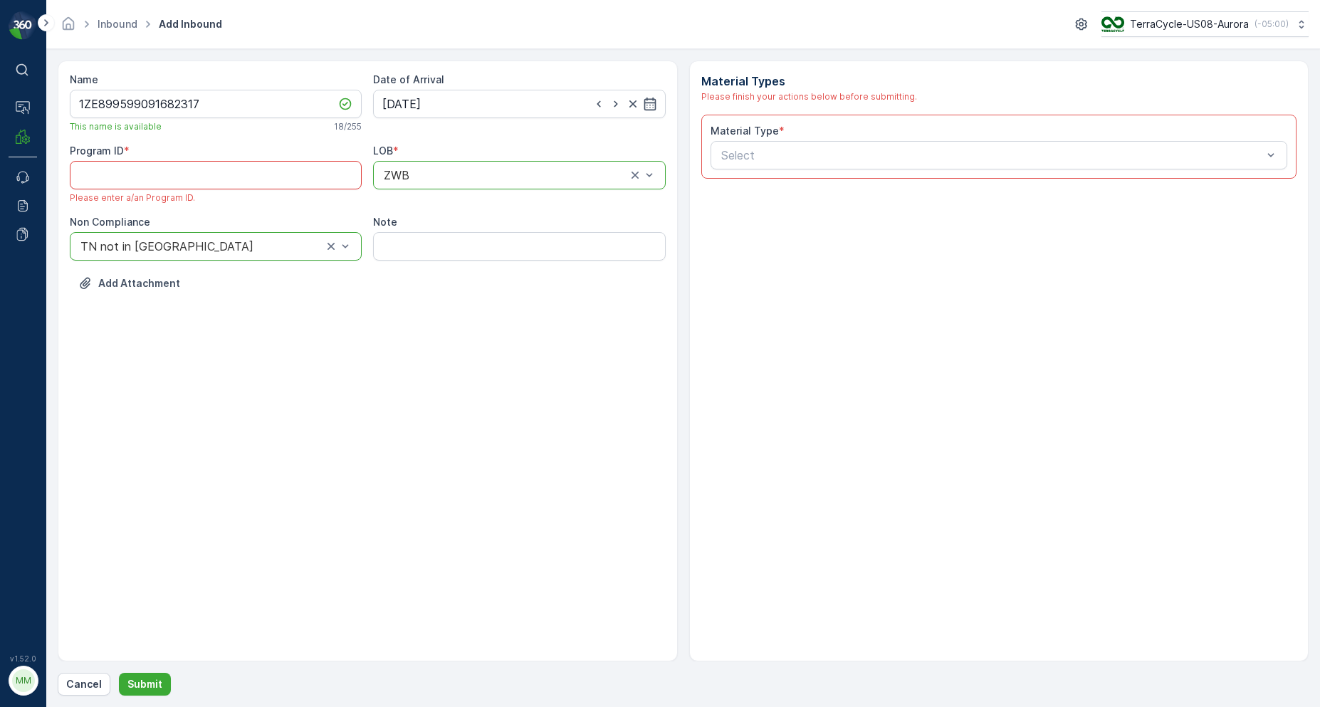
click at [221, 184] on ID "Program ID" at bounding box center [216, 175] width 292 height 28
paste ID "CS284"
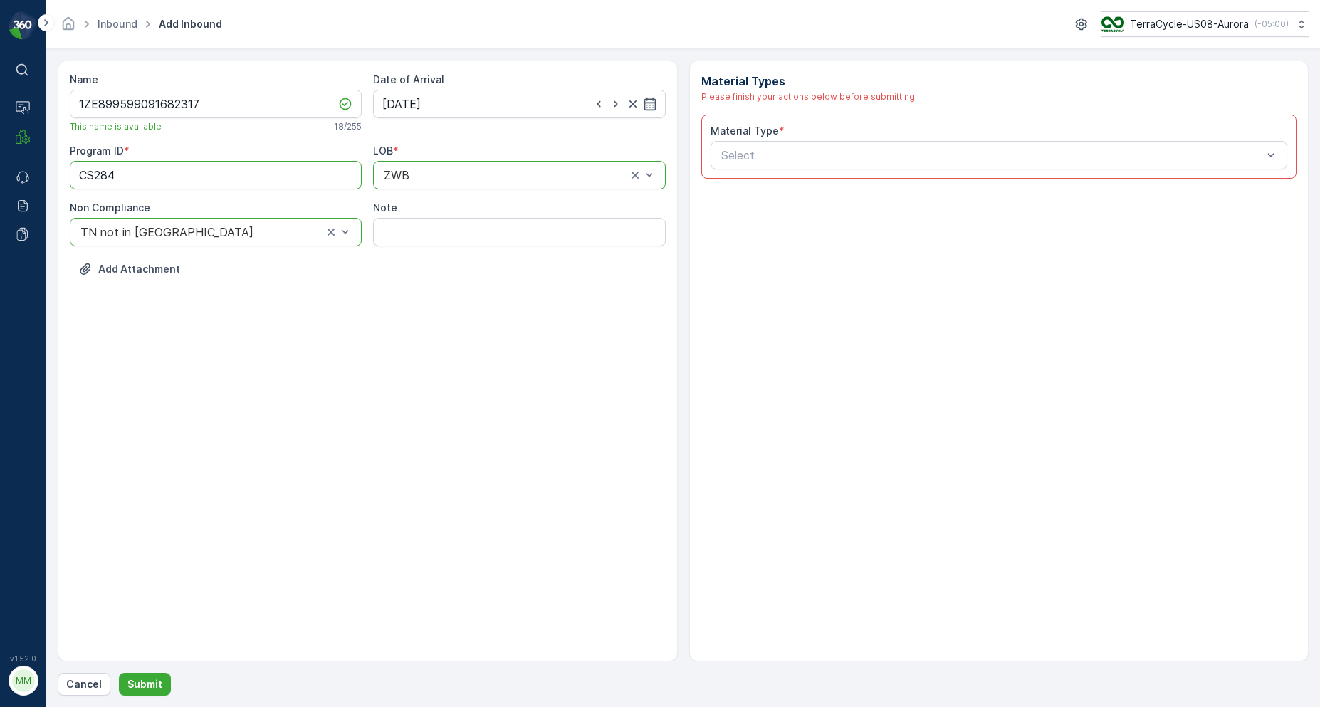
type ID "CS284"
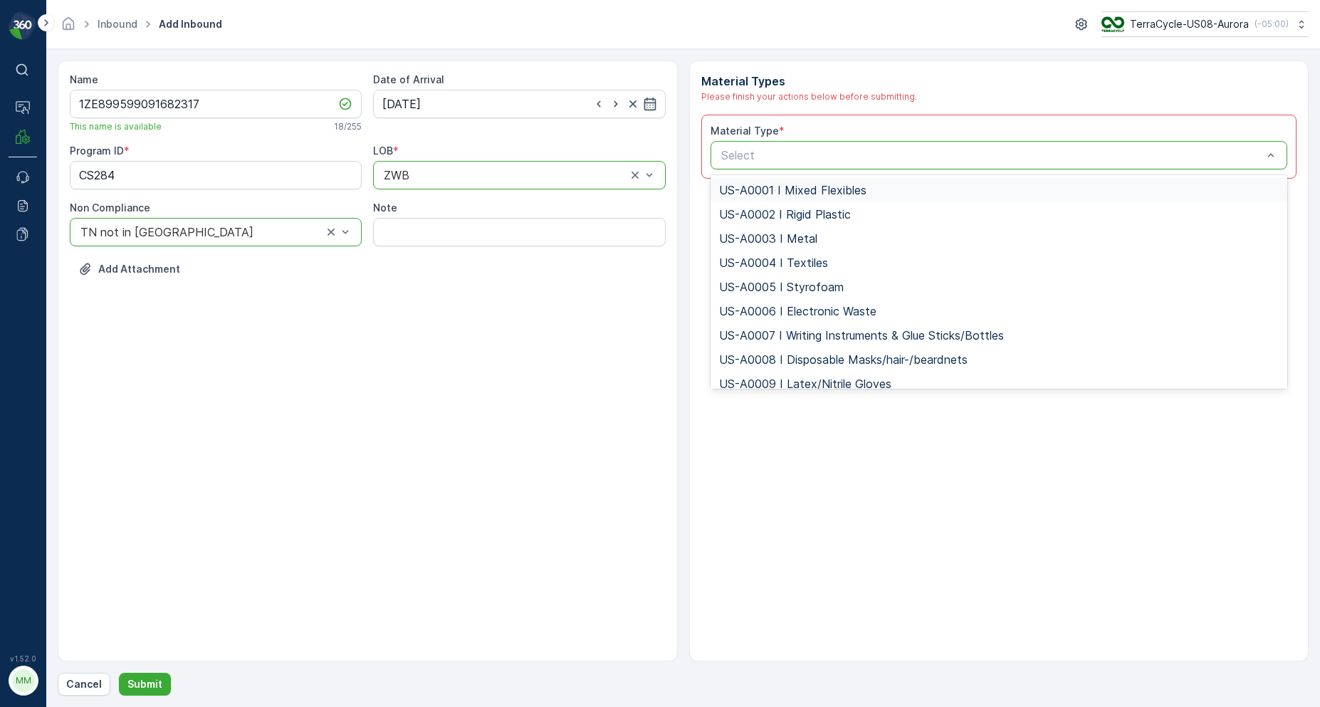
type input "US-PI0139 I Gloves & Safety"
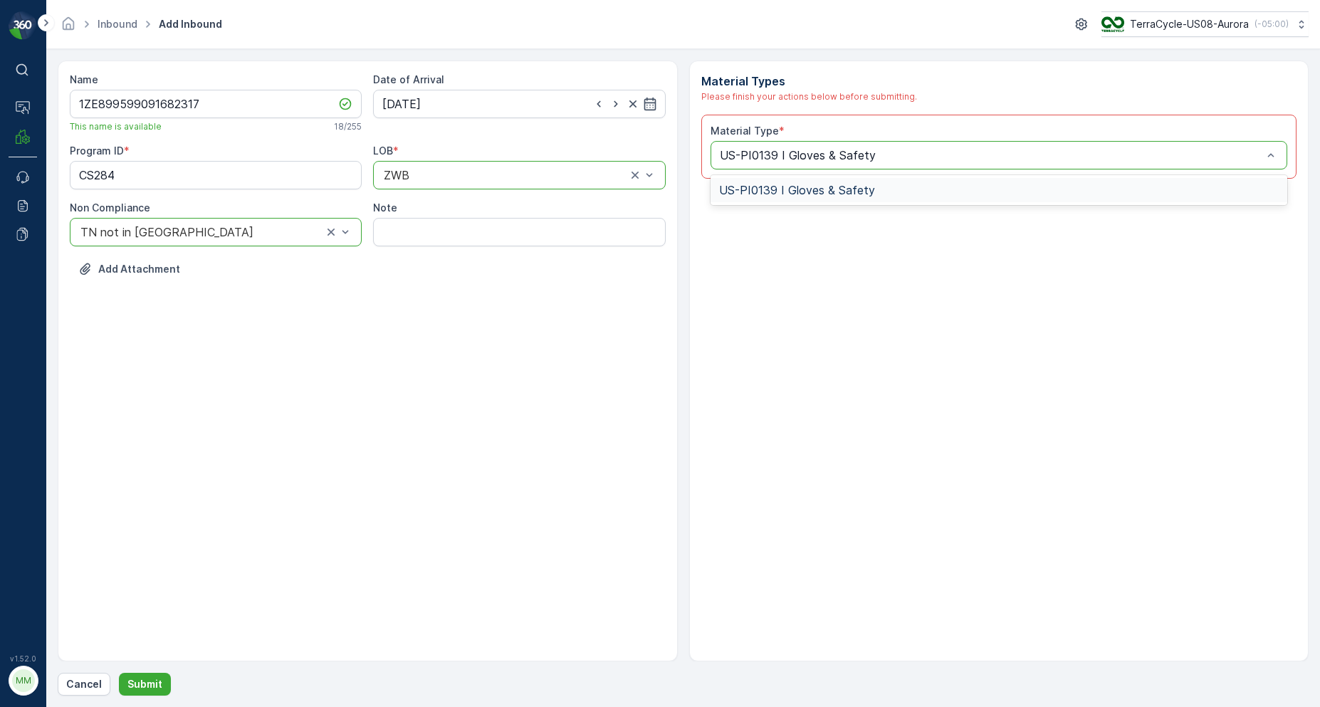
click at [729, 182] on div "US-PI0139 I Gloves & Safety" at bounding box center [998, 190] width 577 height 24
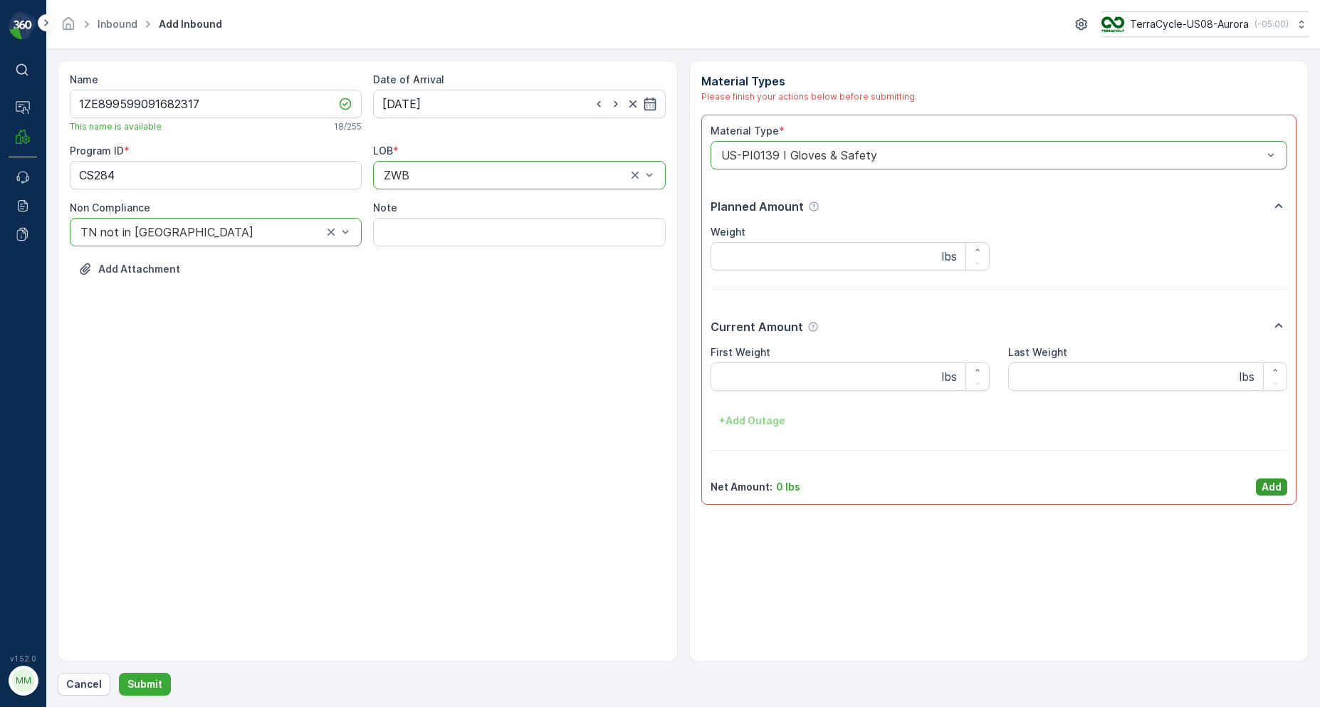
click at [1266, 478] on button "Add" at bounding box center [1271, 486] width 31 height 17
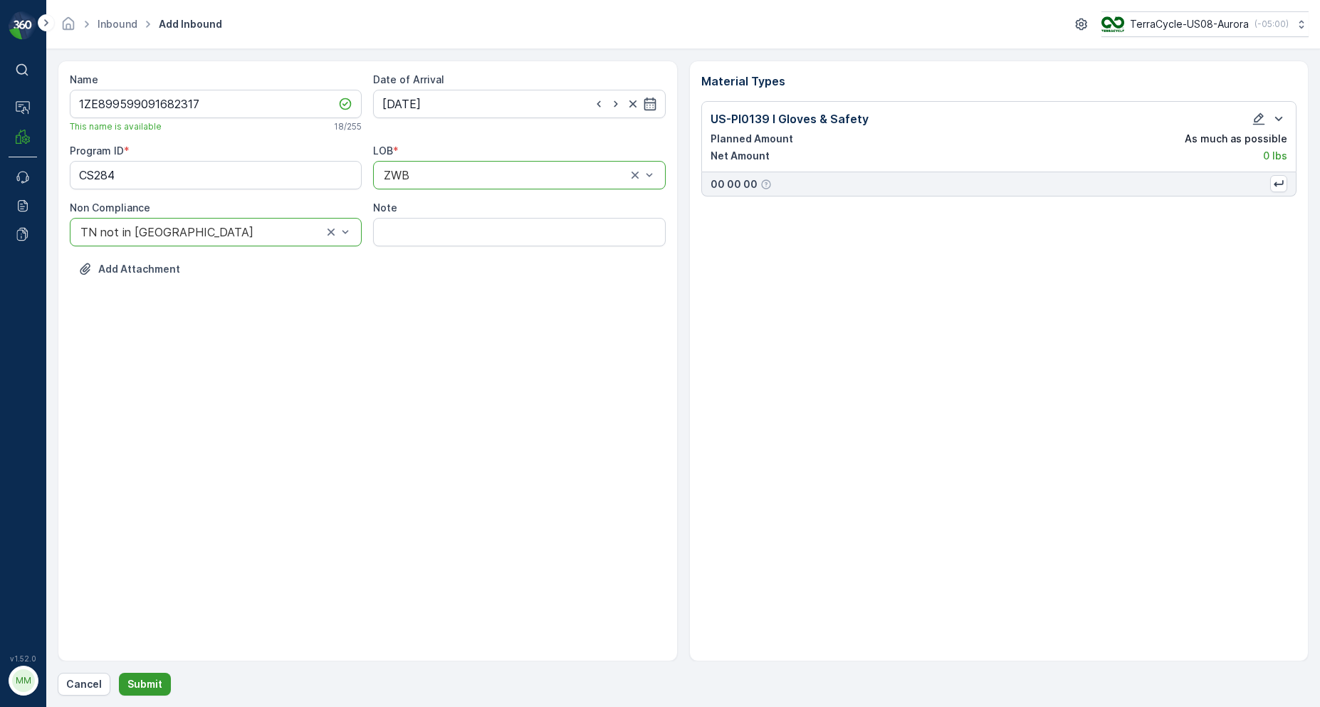
click at [162, 683] on button "Submit" at bounding box center [145, 684] width 52 height 23
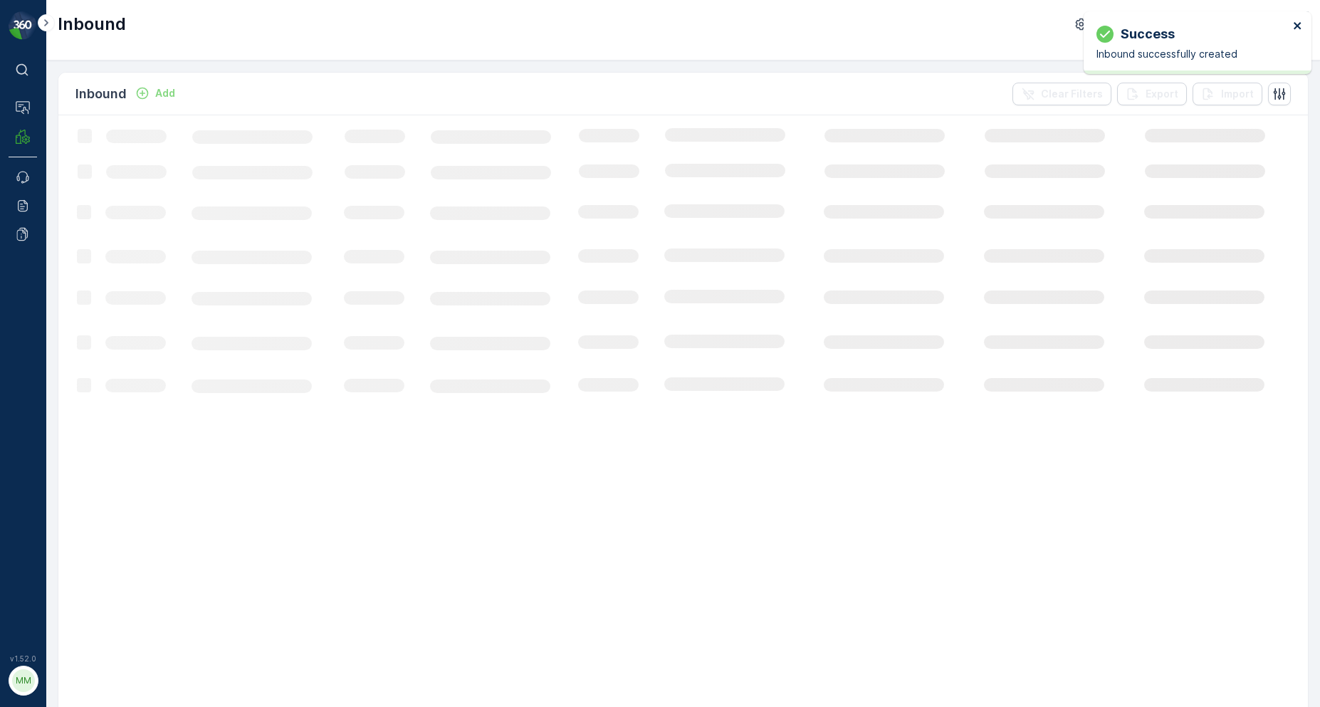
click at [1300, 28] on icon "close" at bounding box center [1296, 25] width 7 height 7
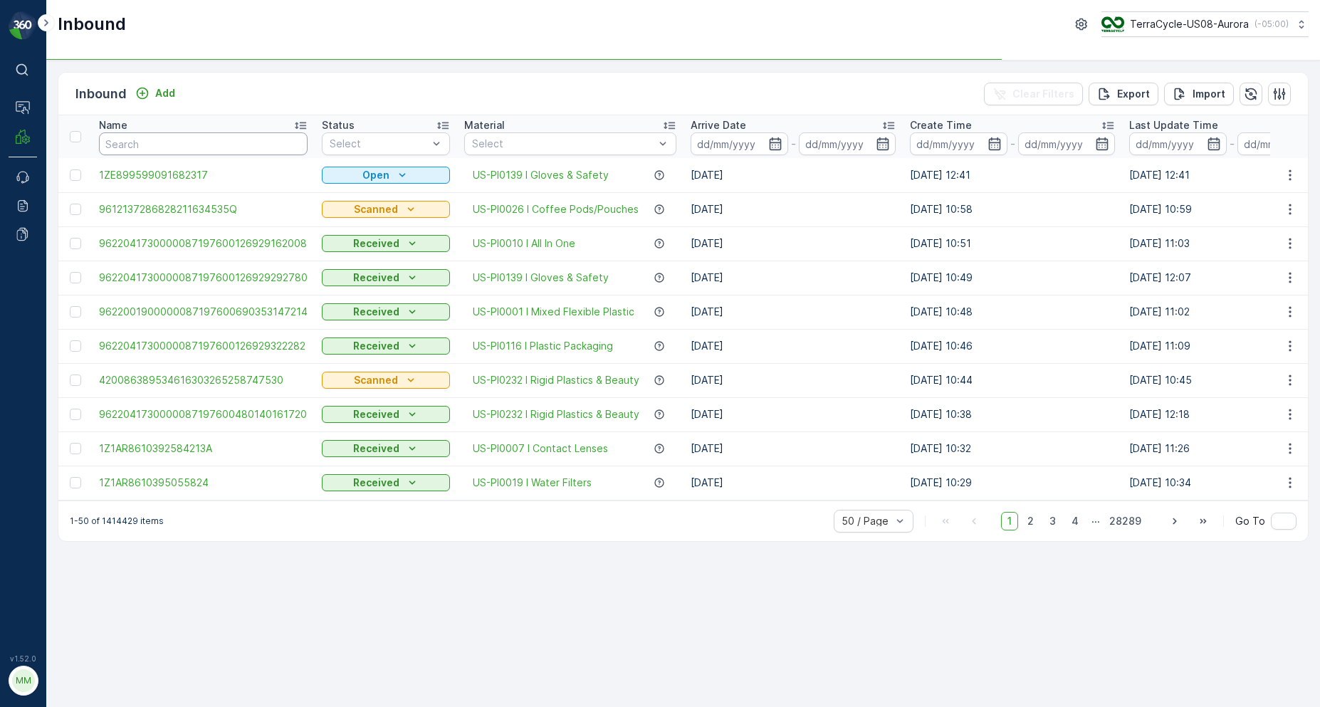
click at [277, 138] on input "text" at bounding box center [203, 143] width 209 height 23
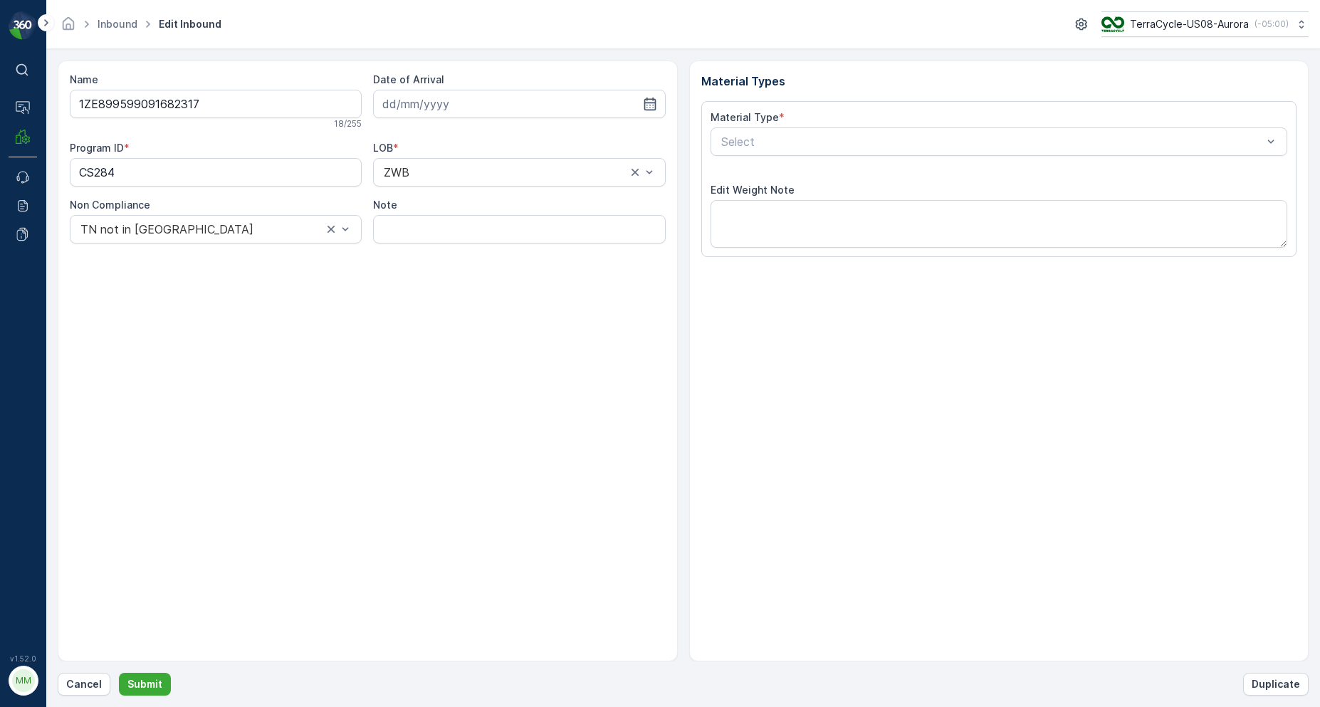
type input "[DATE]"
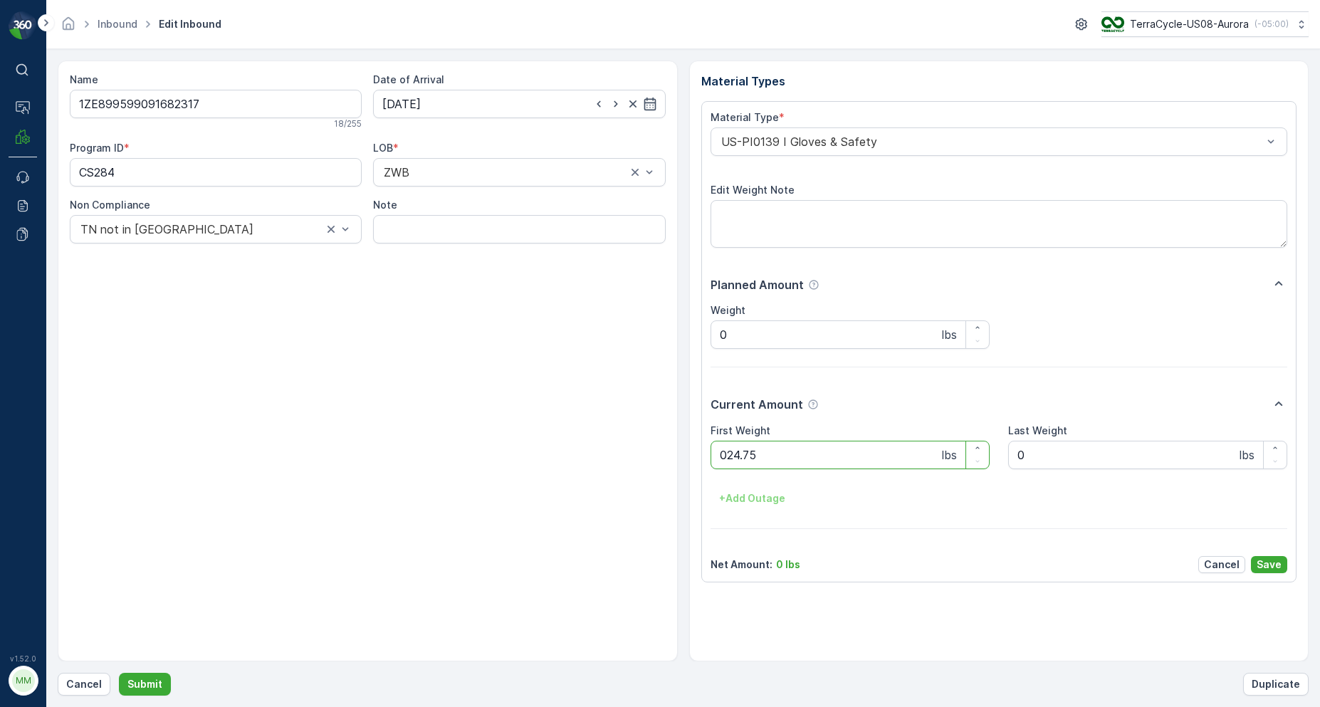
click at [119, 673] on button "Submit" at bounding box center [145, 684] width 52 height 23
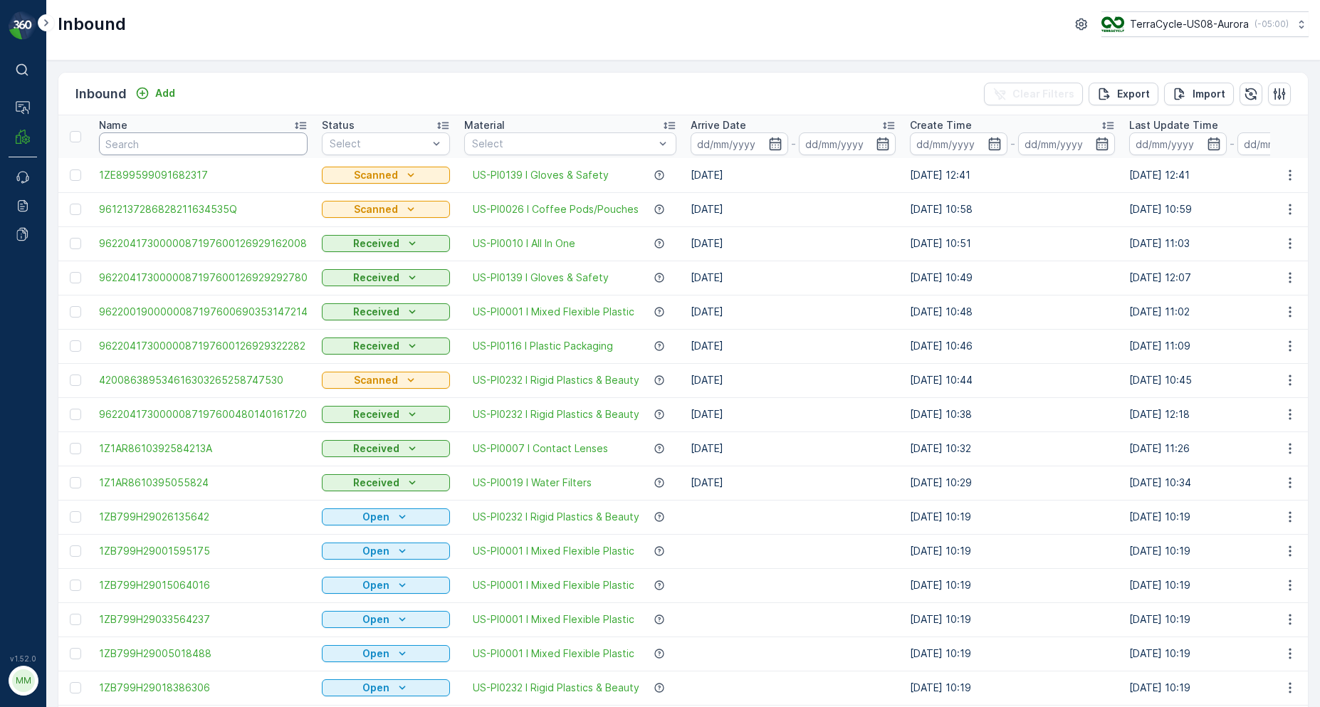
click at [204, 144] on input "text" at bounding box center [203, 143] width 209 height 23
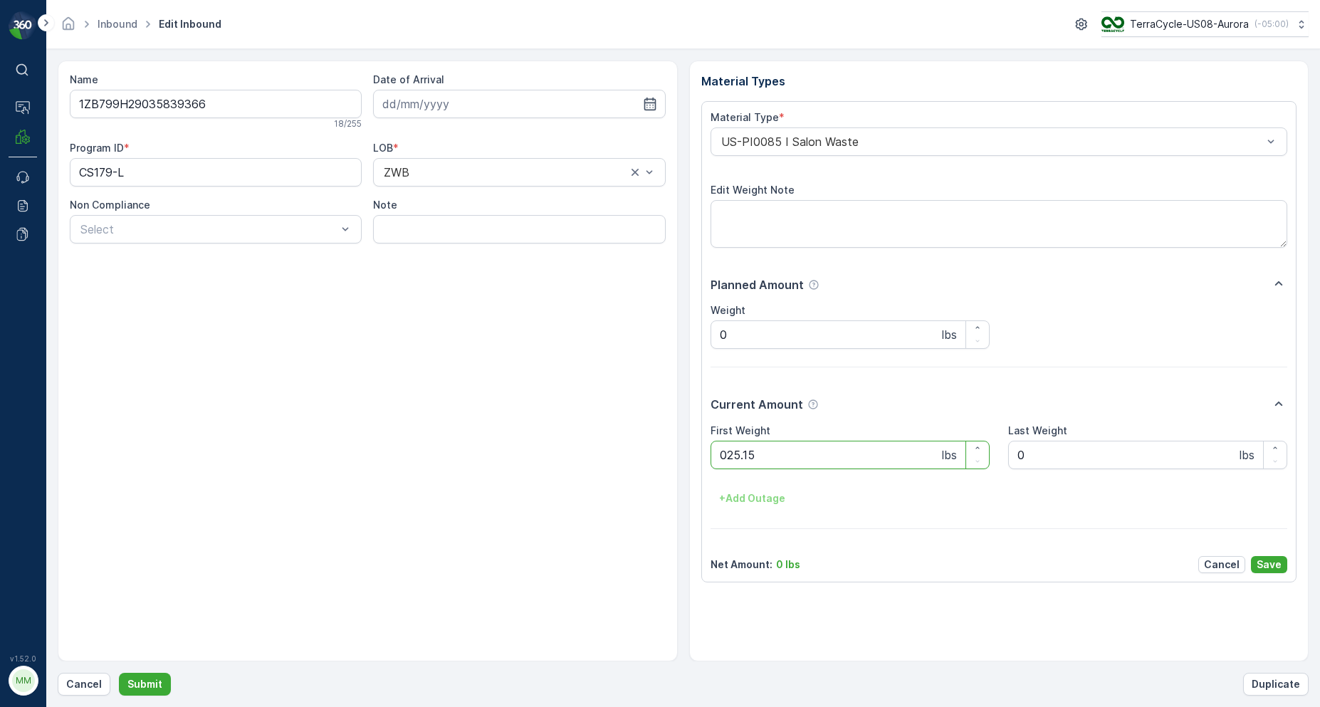
click at [119, 673] on button "Submit" at bounding box center [145, 684] width 52 height 23
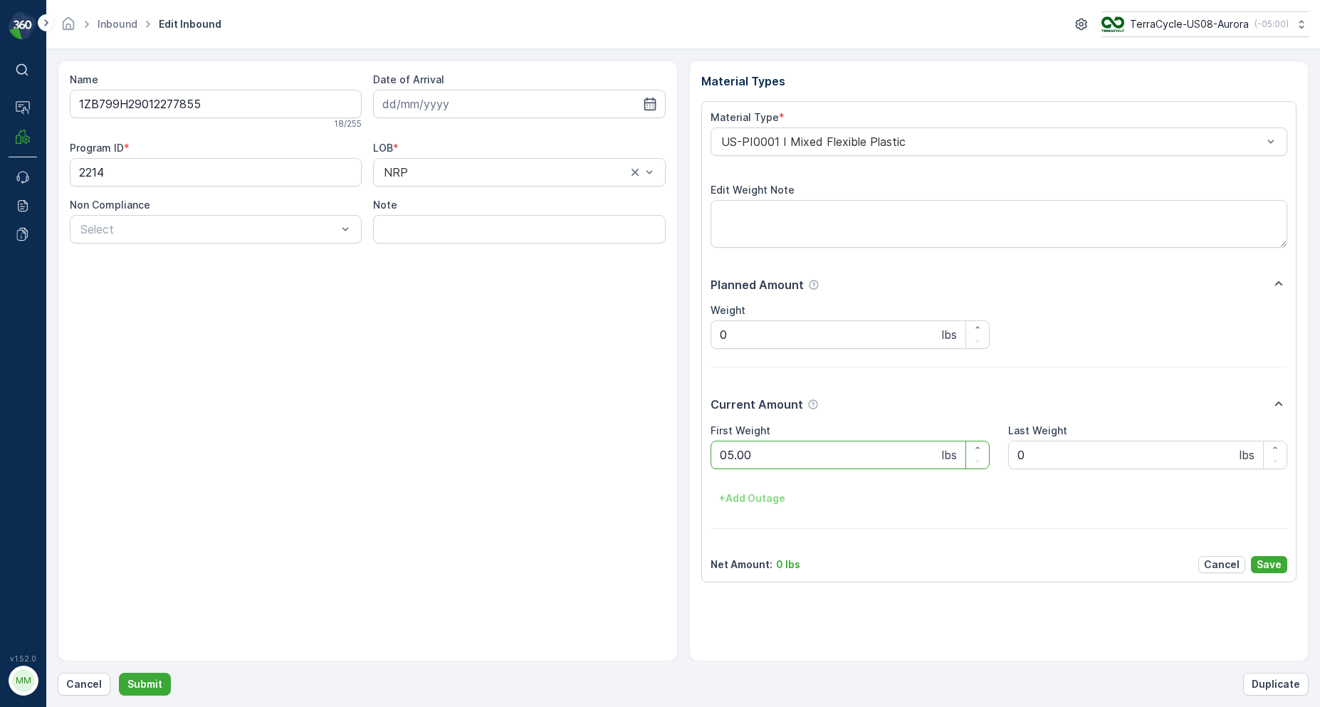
click at [119, 673] on button "Submit" at bounding box center [145, 684] width 52 height 23
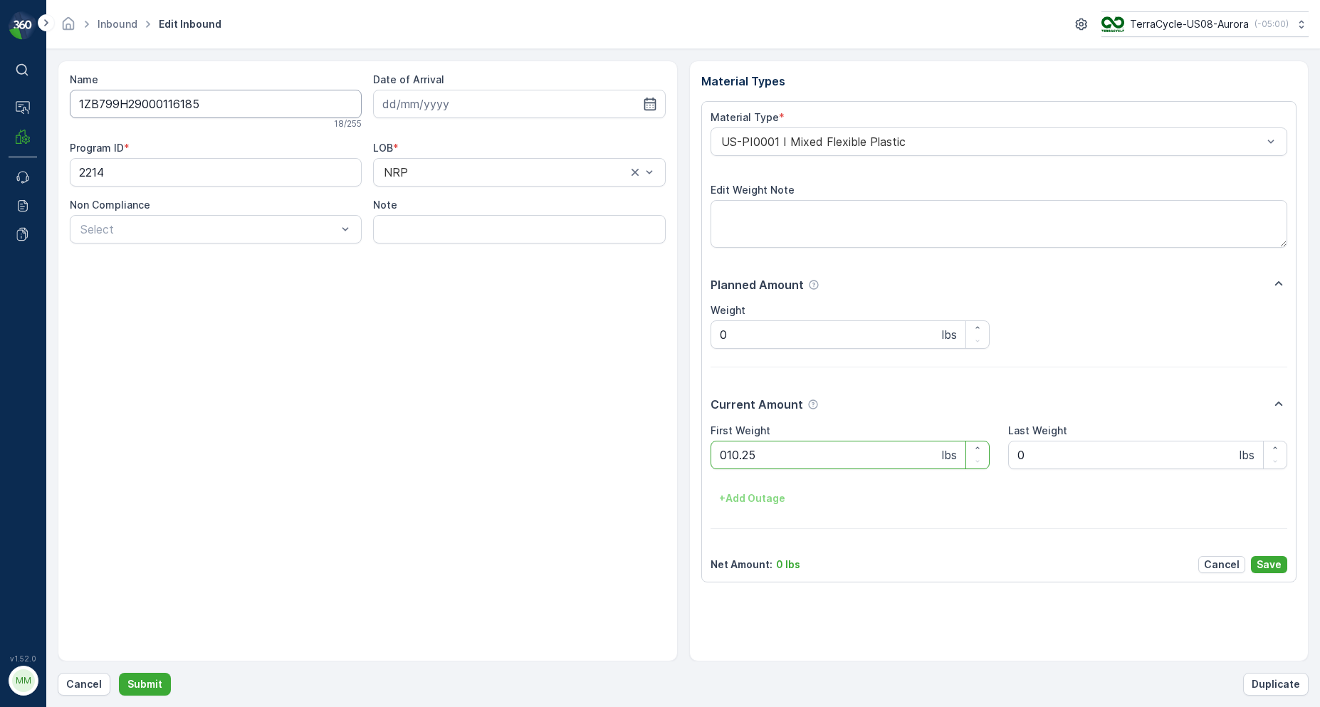
click at [119, 673] on button "Submit" at bounding box center [145, 684] width 52 height 23
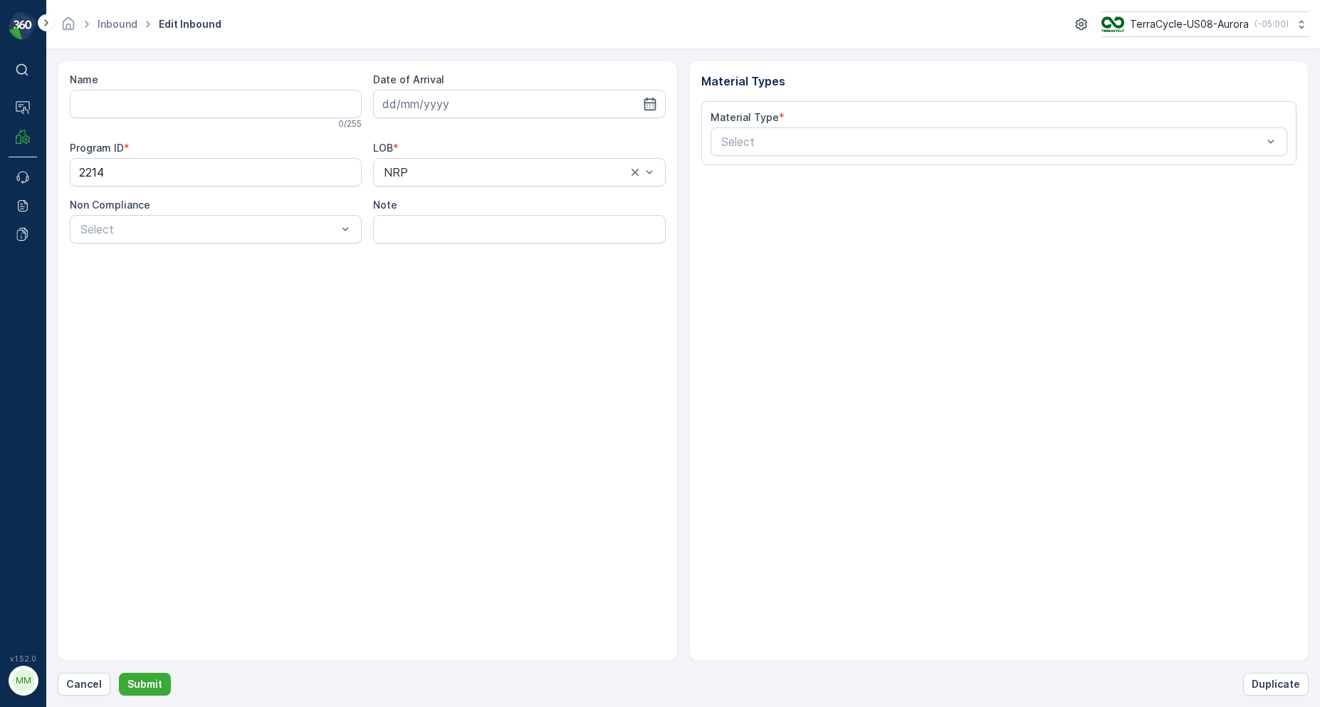
type input "1ZB799H29001116870"
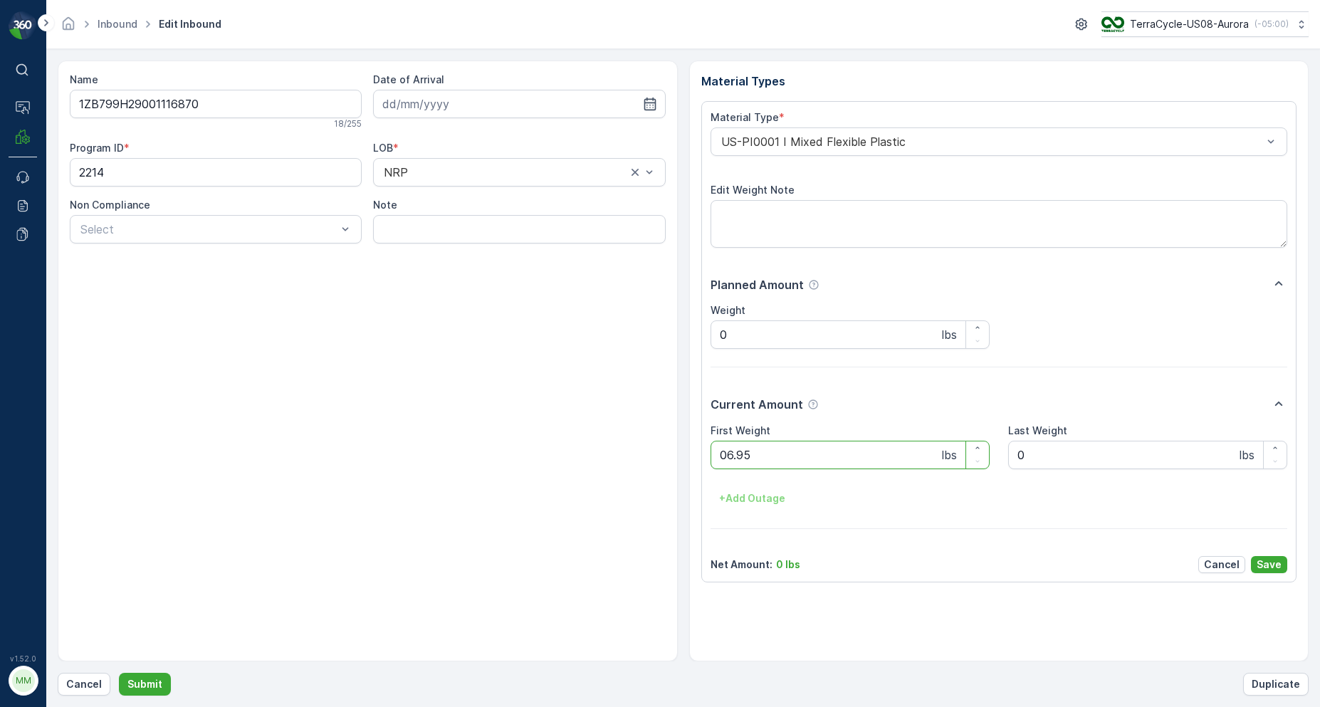
click at [119, 673] on button "Submit" at bounding box center [145, 684] width 52 height 23
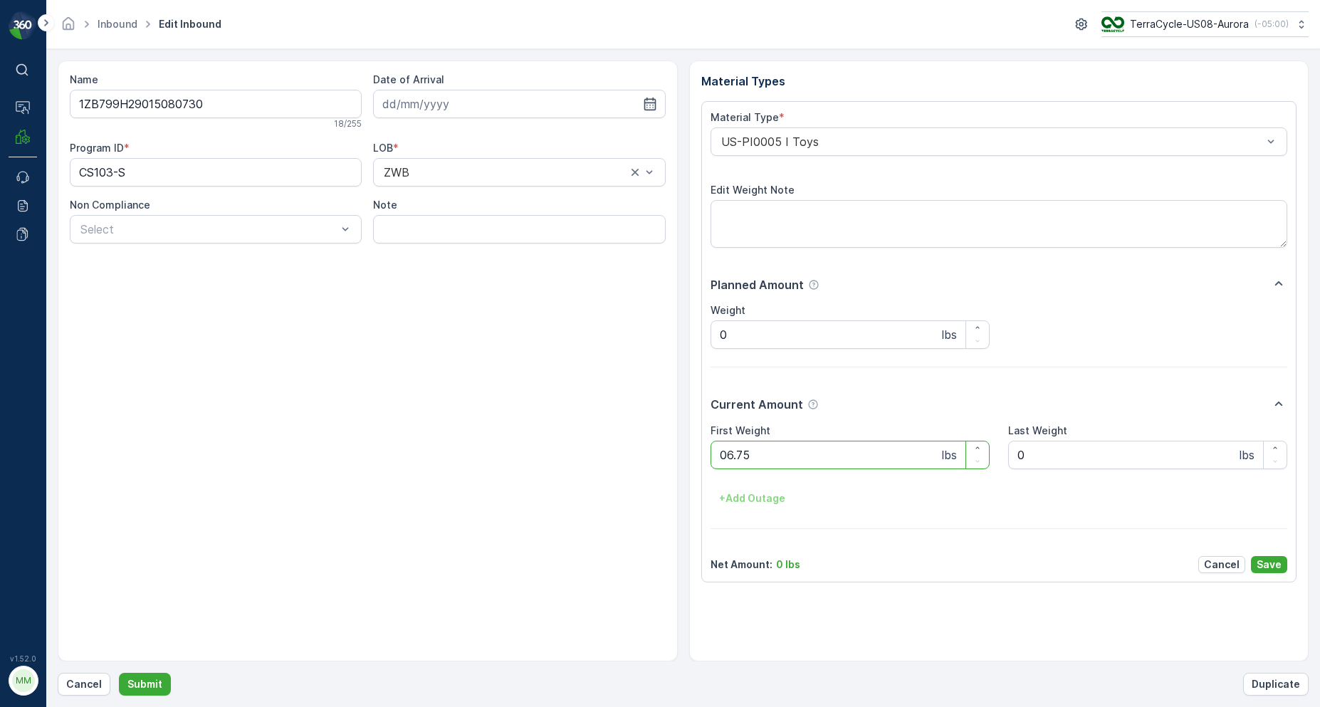
click at [119, 673] on button "Submit" at bounding box center [145, 684] width 52 height 23
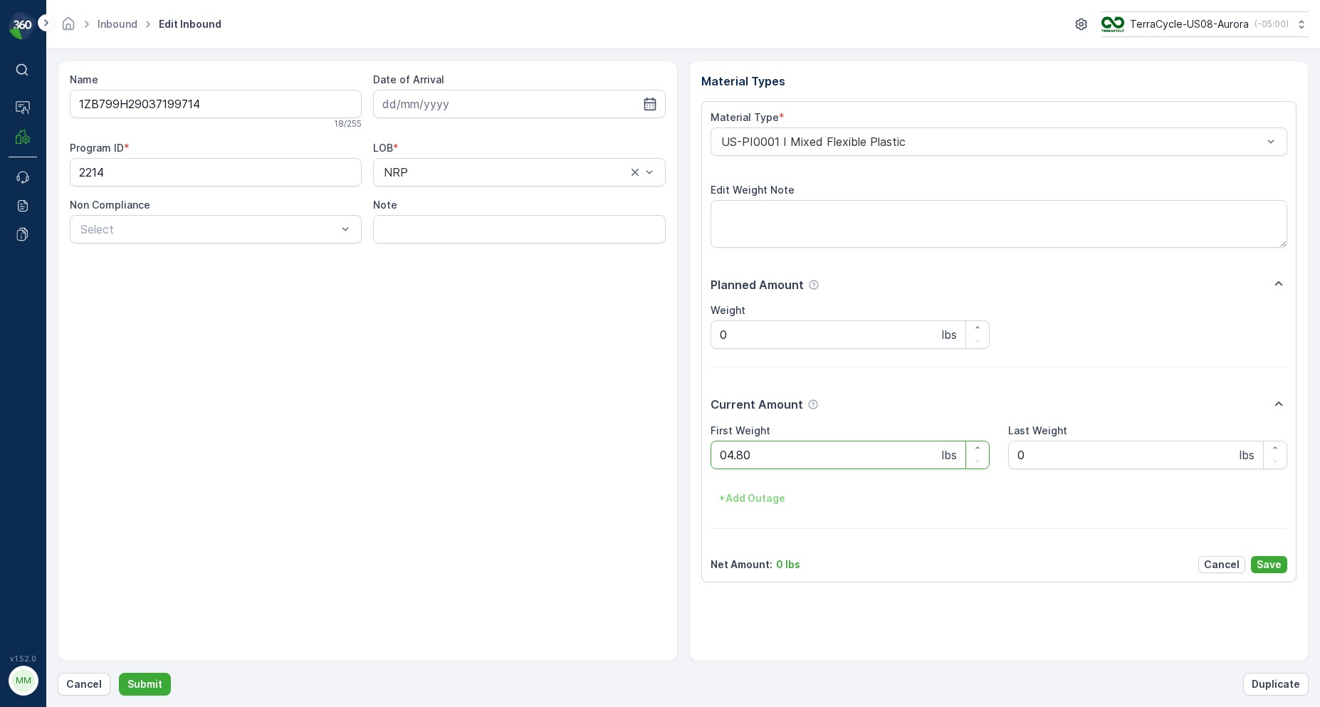
click at [119, 673] on button "Submit" at bounding box center [145, 684] width 52 height 23
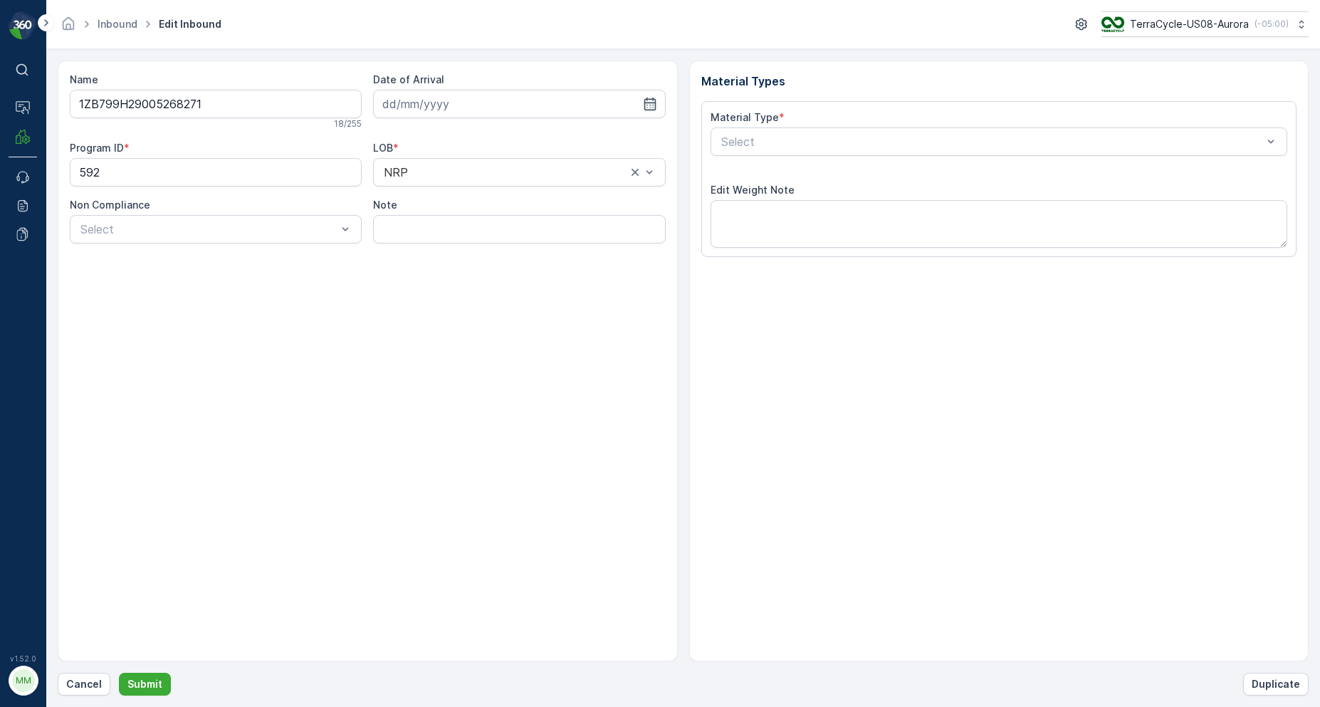
type input "06.10.2025"
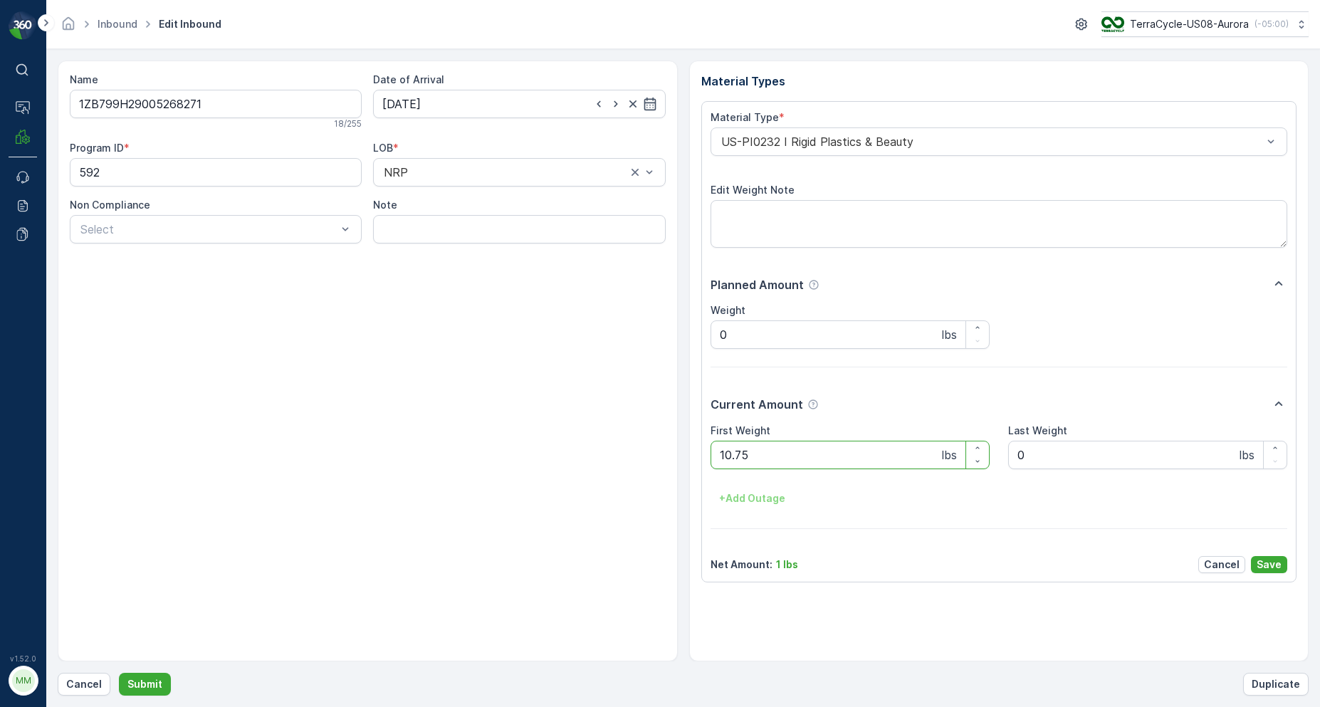
click at [119, 673] on button "Submit" at bounding box center [145, 684] width 52 height 23
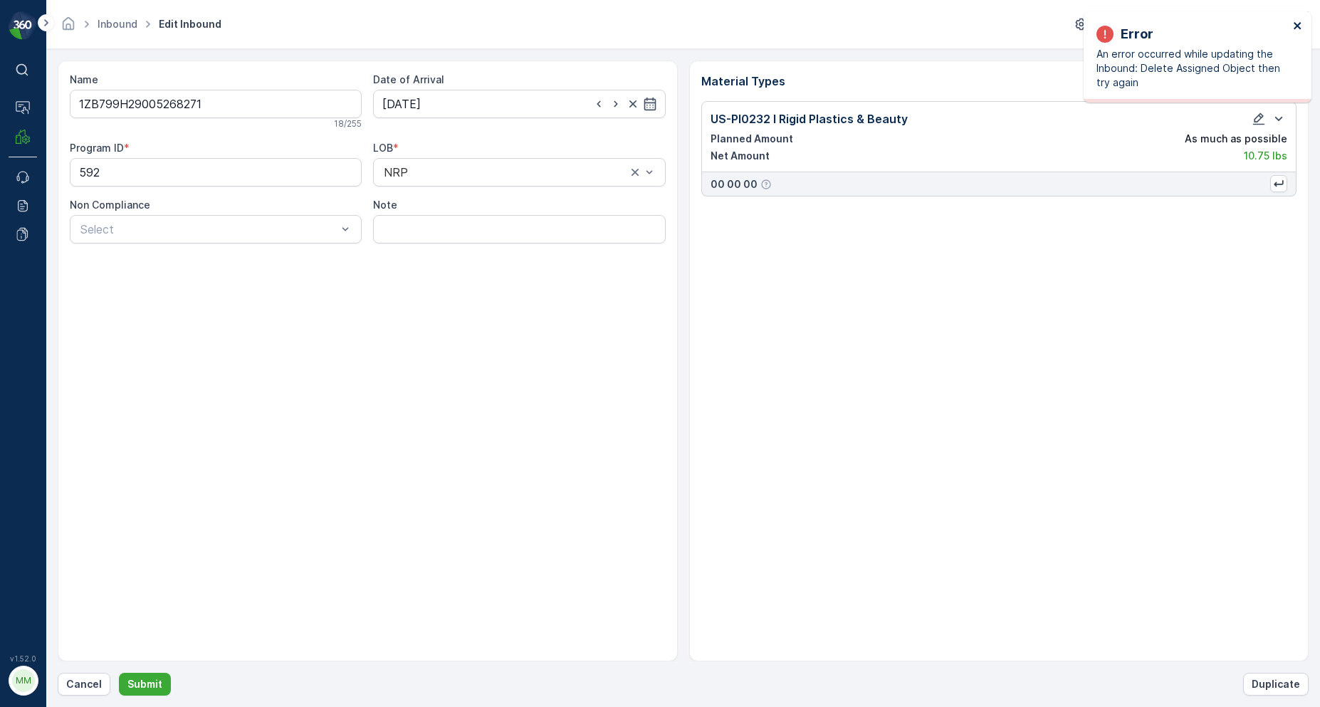
click at [1298, 24] on icon "close" at bounding box center [1296, 25] width 7 height 7
click at [83, 685] on p "Cancel" at bounding box center [84, 684] width 36 height 14
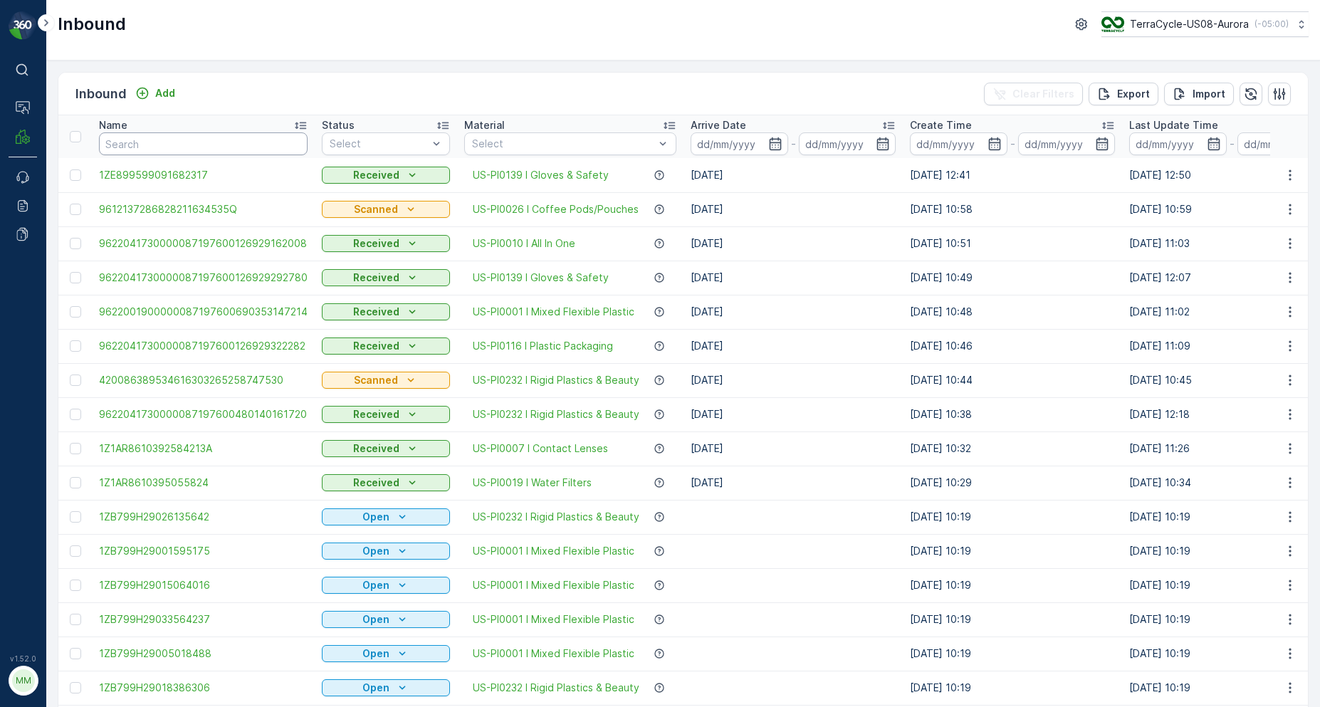
click at [285, 141] on input "text" at bounding box center [203, 143] width 209 height 23
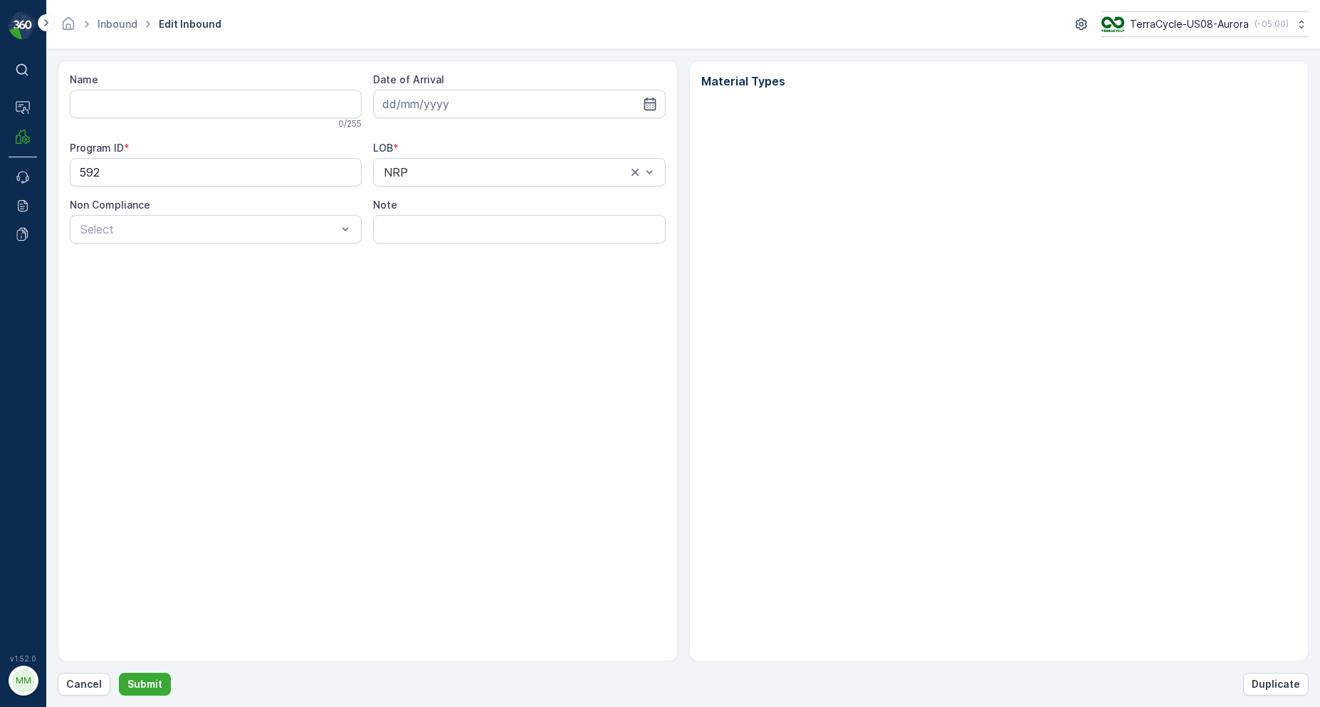
type input "1ZB799H29005268271"
type input "06.10.2025"
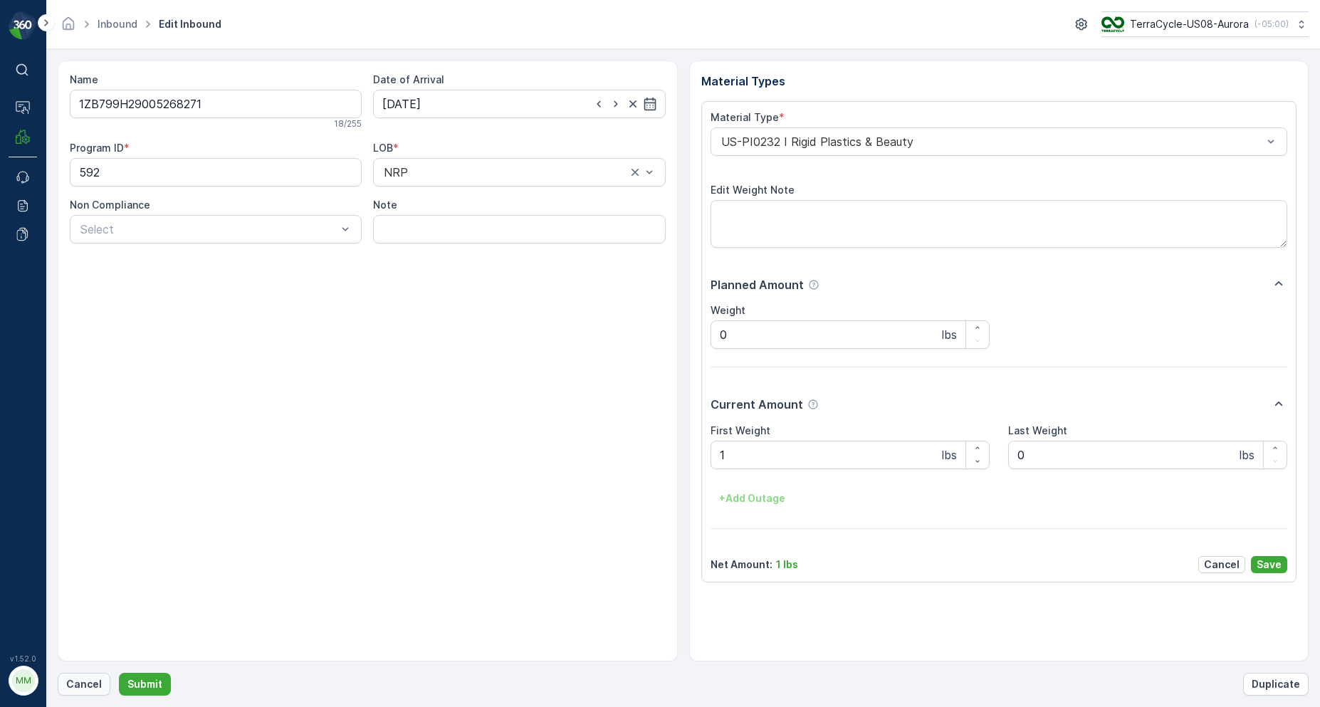
click at [83, 689] on p "Cancel" at bounding box center [84, 684] width 36 height 14
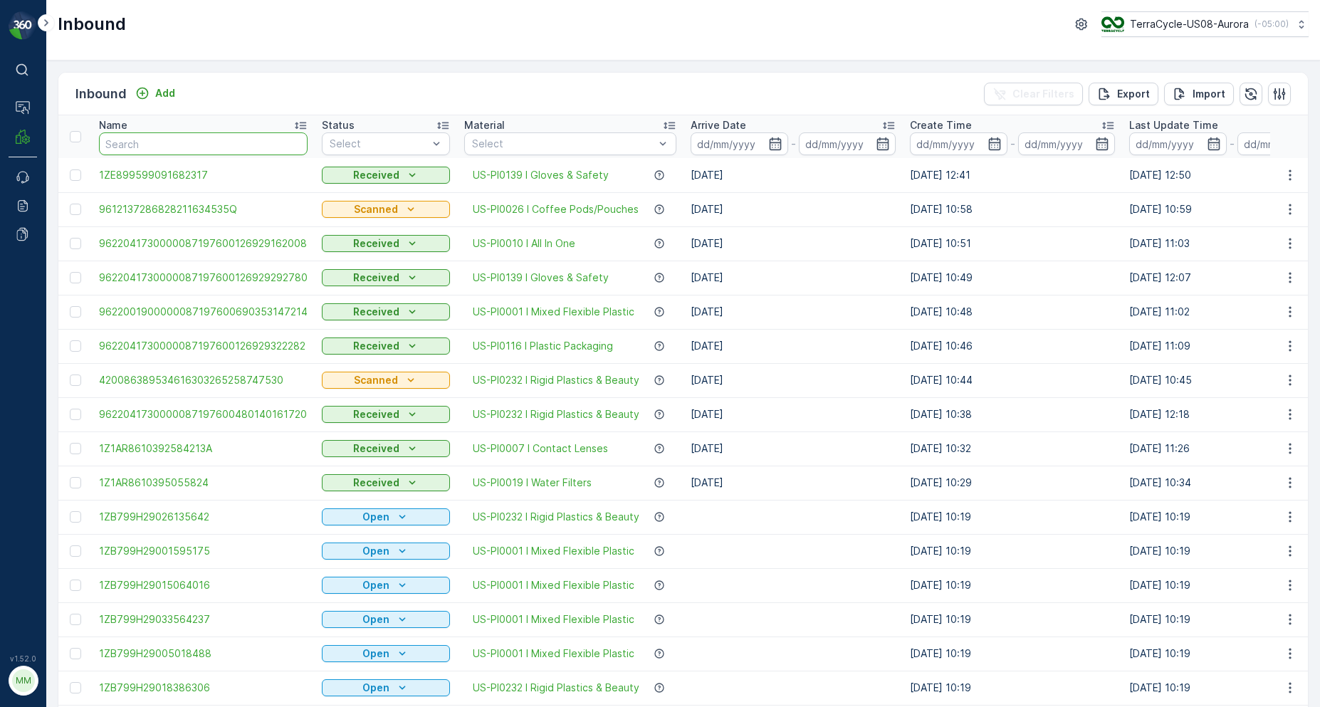
click at [266, 148] on input "text" at bounding box center [203, 143] width 209 height 23
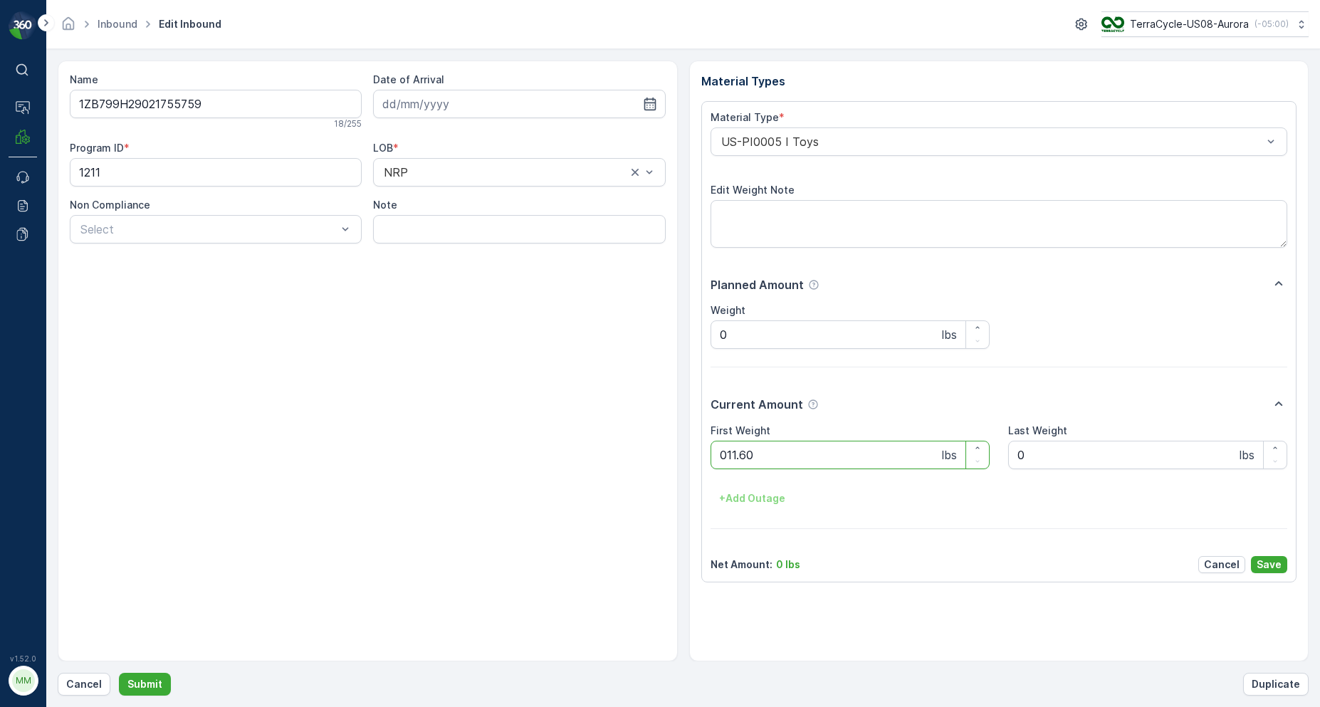
click at [119, 673] on button "Submit" at bounding box center [145, 684] width 52 height 23
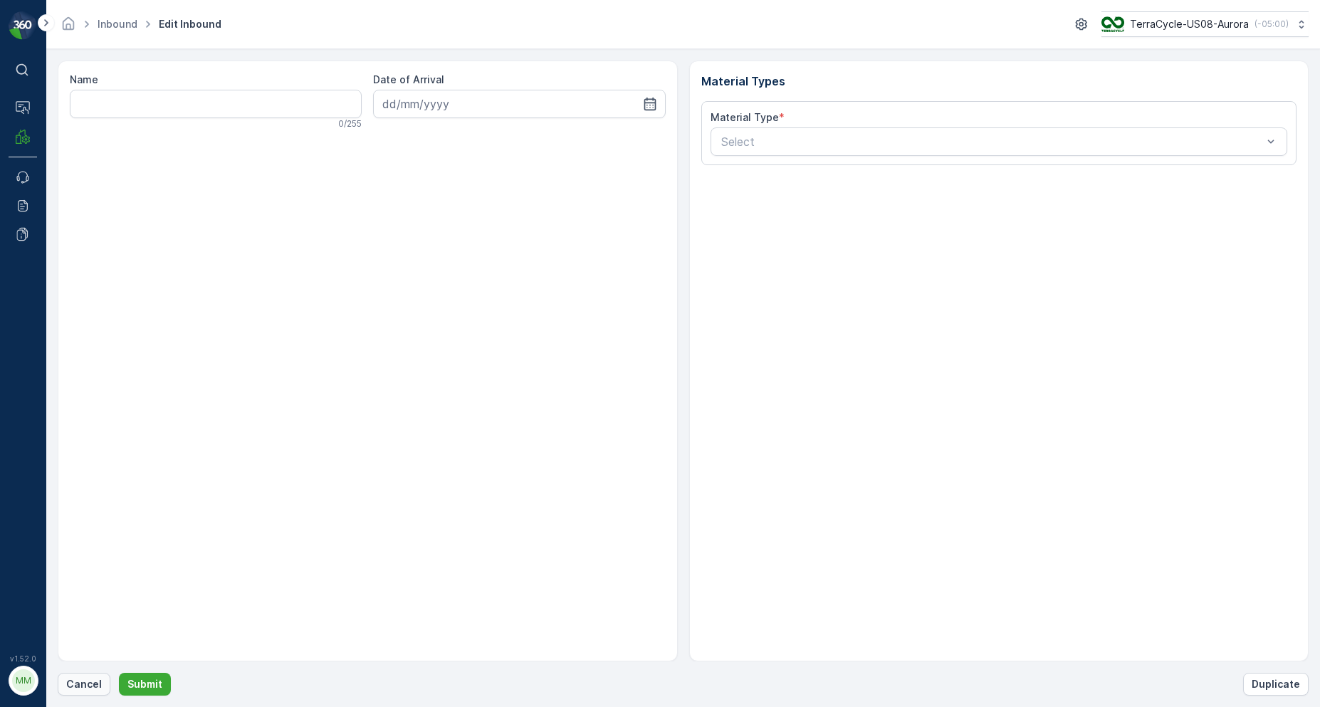
click at [45, 669] on div "⌘B Operations MRF Events Reports Documents v 1.52.0 MM MRF.US08" at bounding box center [23, 353] width 46 height 707
click at [93, 686] on p "Cancel" at bounding box center [84, 684] width 36 height 14
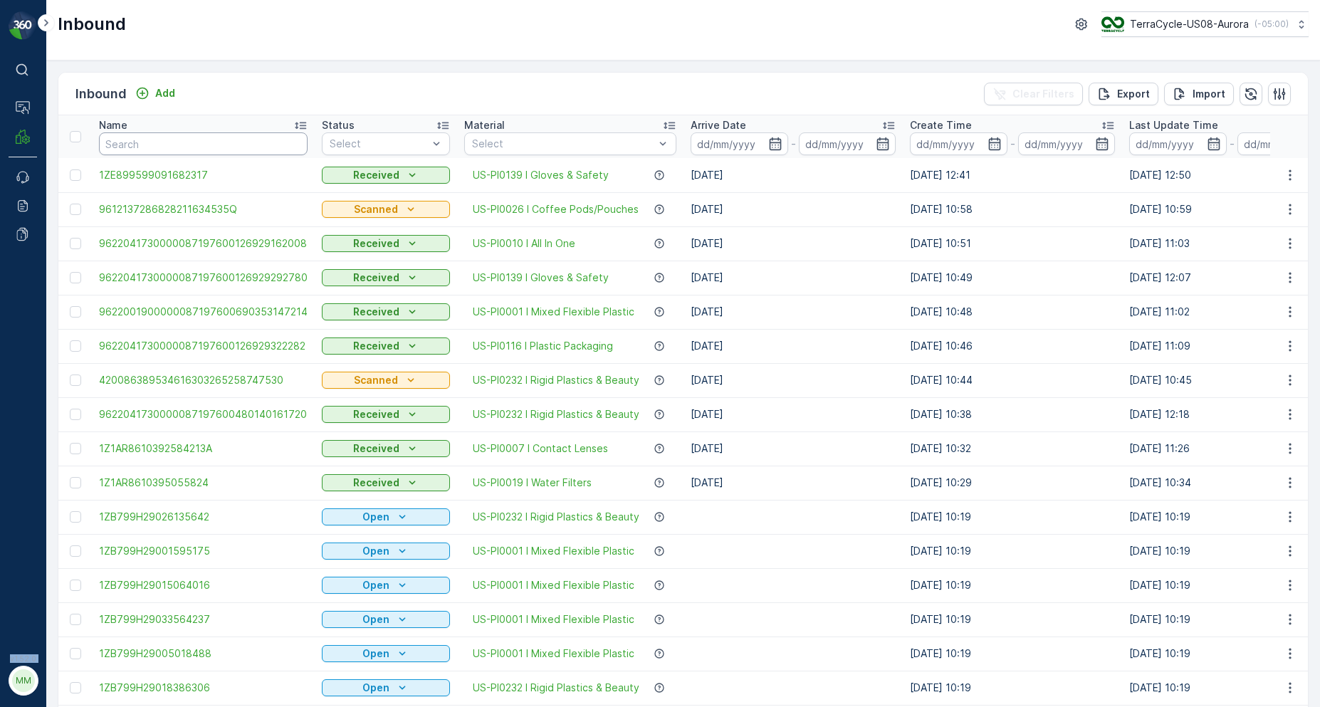
click at [289, 145] on input "text" at bounding box center [203, 143] width 209 height 23
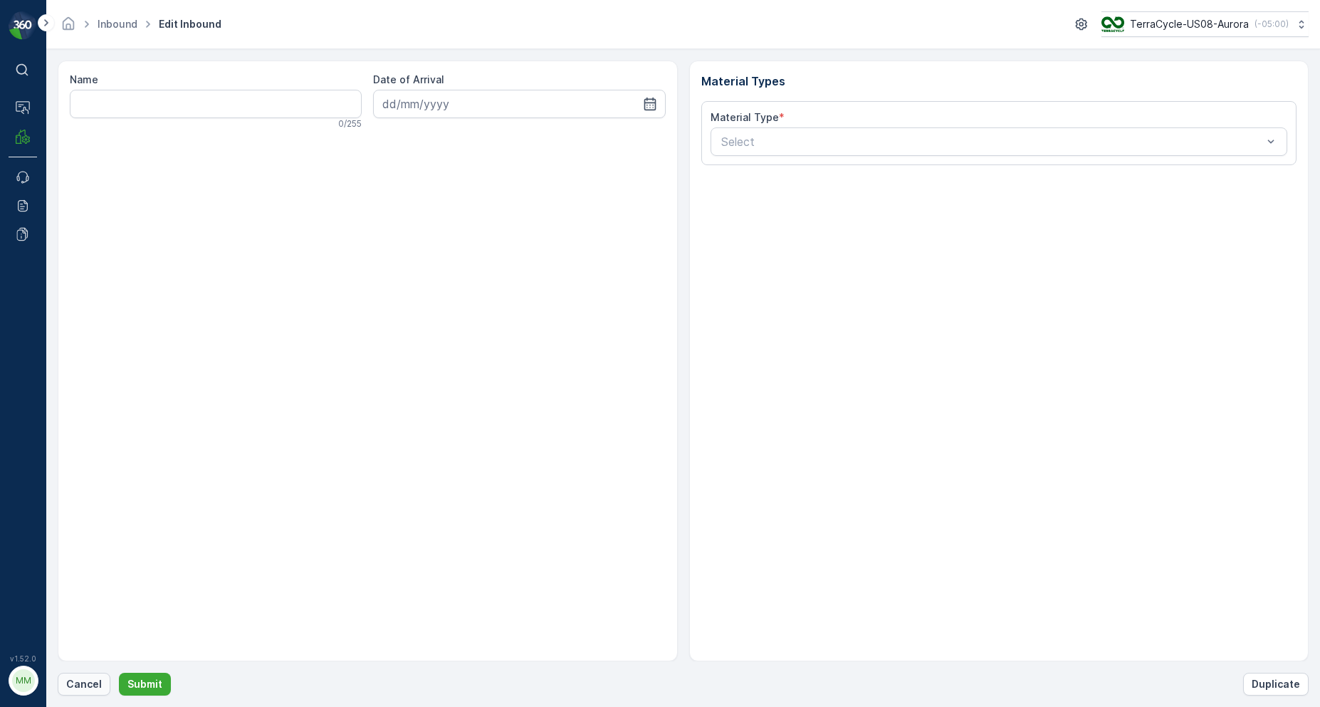
click at [90, 684] on p "Cancel" at bounding box center [84, 684] width 36 height 14
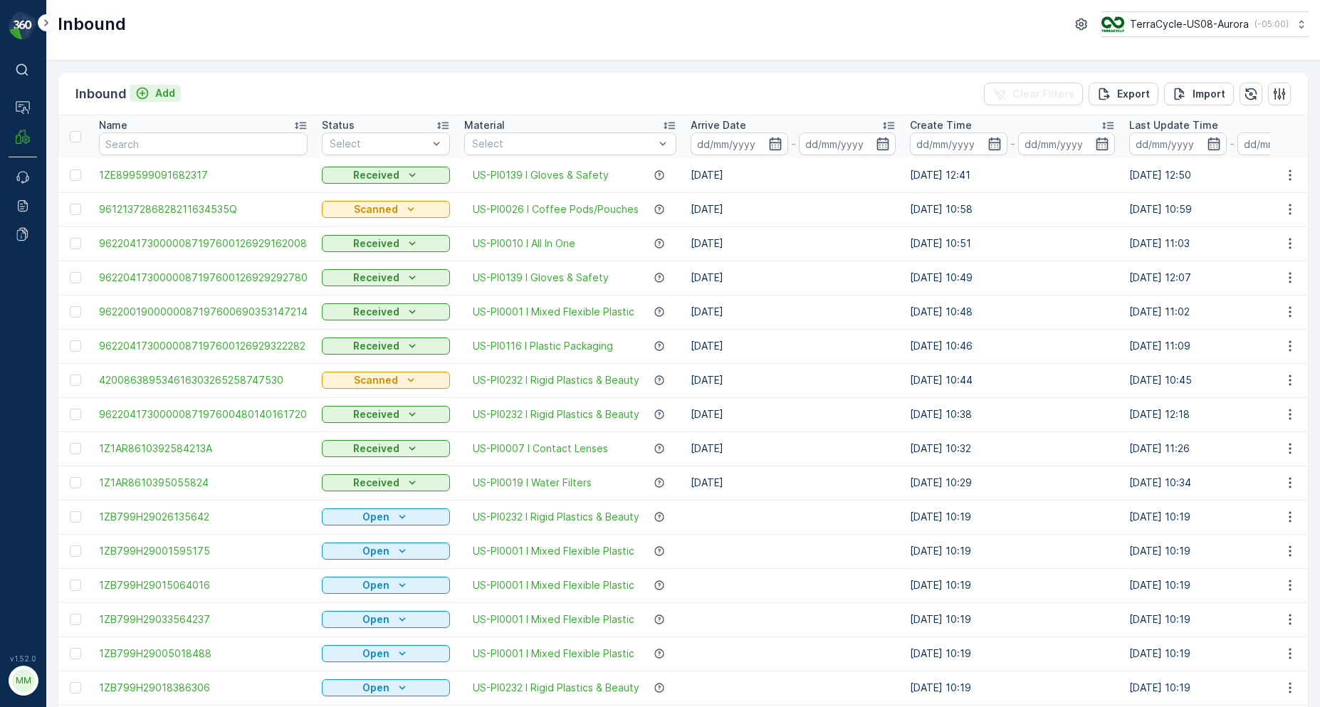
click at [169, 100] on button "Add" at bounding box center [155, 93] width 51 height 17
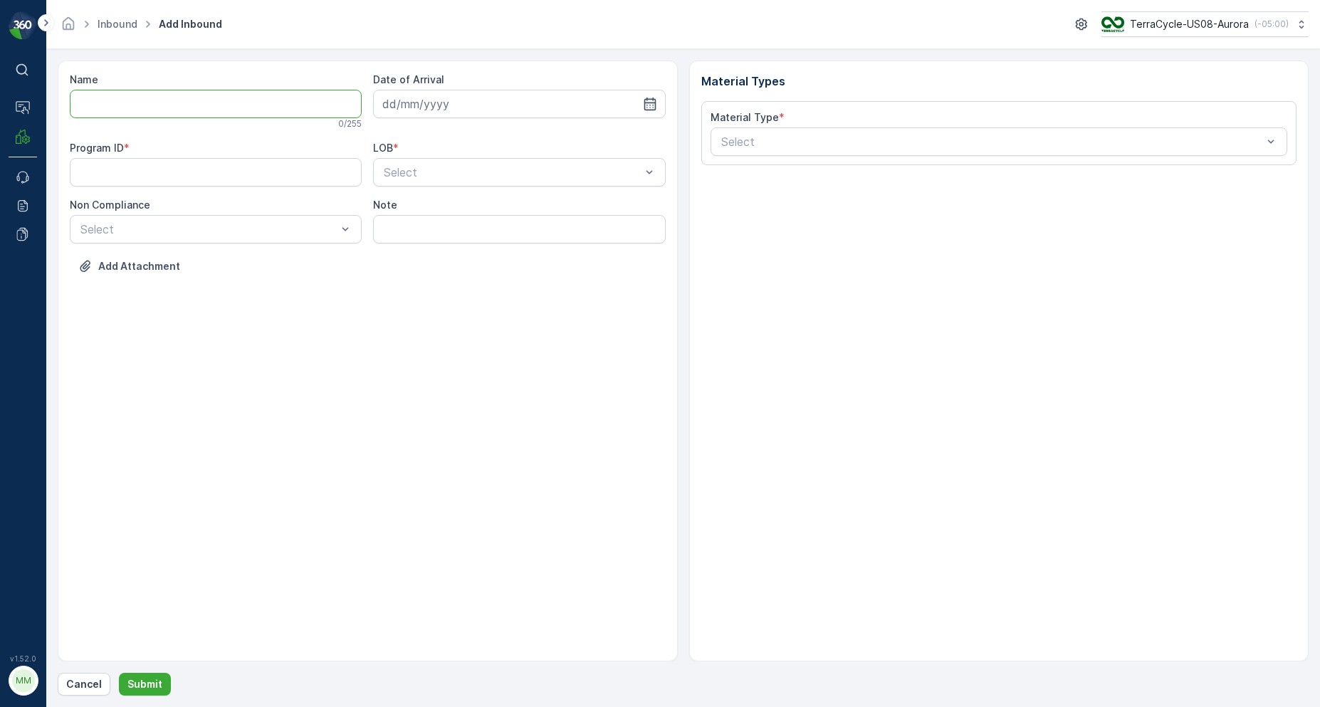
click at [187, 110] on input "Name" at bounding box center [216, 104] width 292 height 28
type input "1ZB799H29037946522"
click at [119, 673] on button "Submit" at bounding box center [145, 684] width 52 height 23
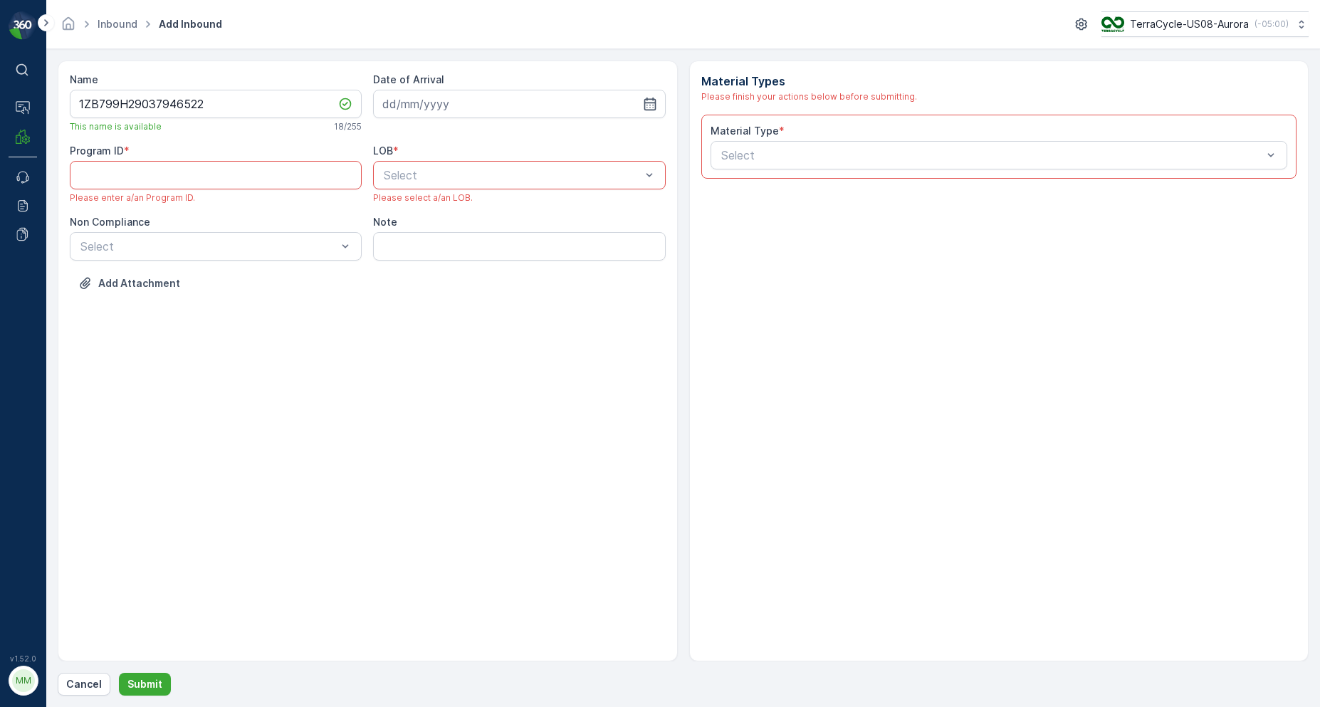
click at [448, 121] on div "Date of Arrival" at bounding box center [519, 103] width 292 height 60
click at [436, 111] on input at bounding box center [519, 104] width 292 height 28
click at [492, 224] on div "9" at bounding box center [499, 222] width 23 height 23
type input "[DATE]"
click at [475, 189] on div "Select" at bounding box center [519, 175] width 292 height 28
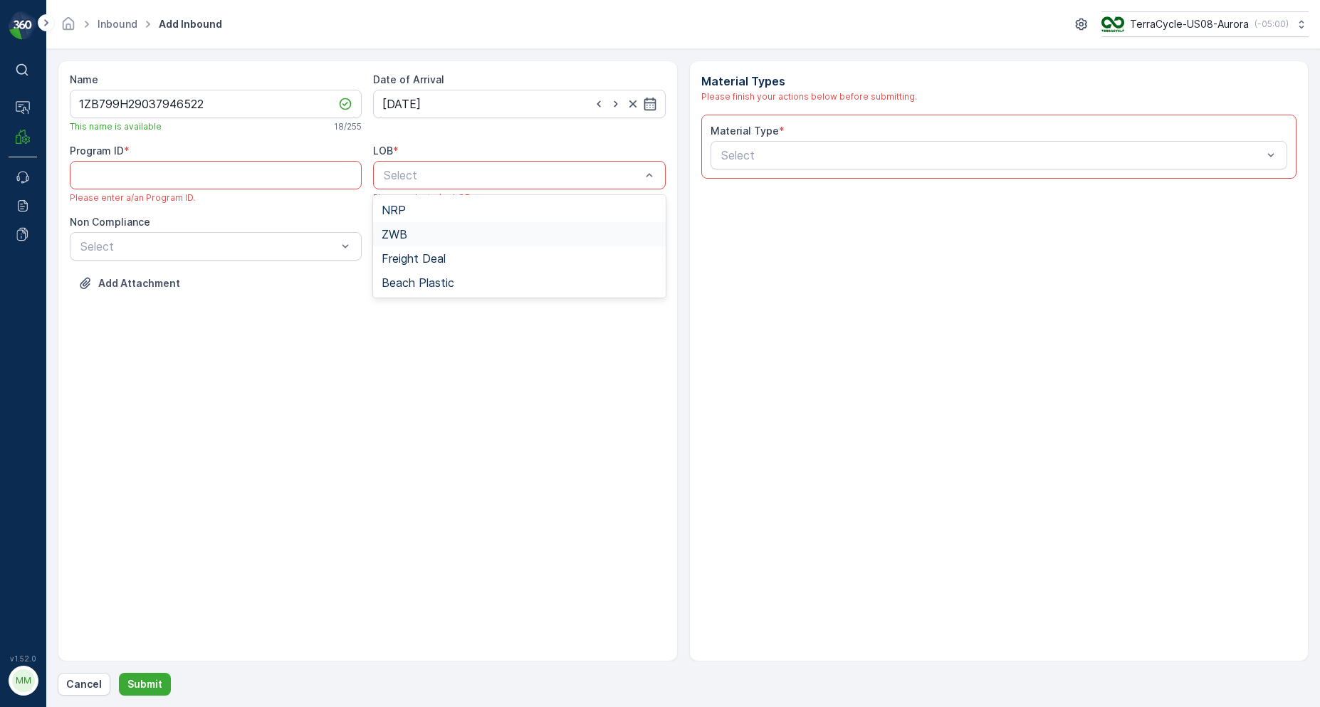
click at [431, 235] on div "ZWB" at bounding box center [519, 234] width 275 height 13
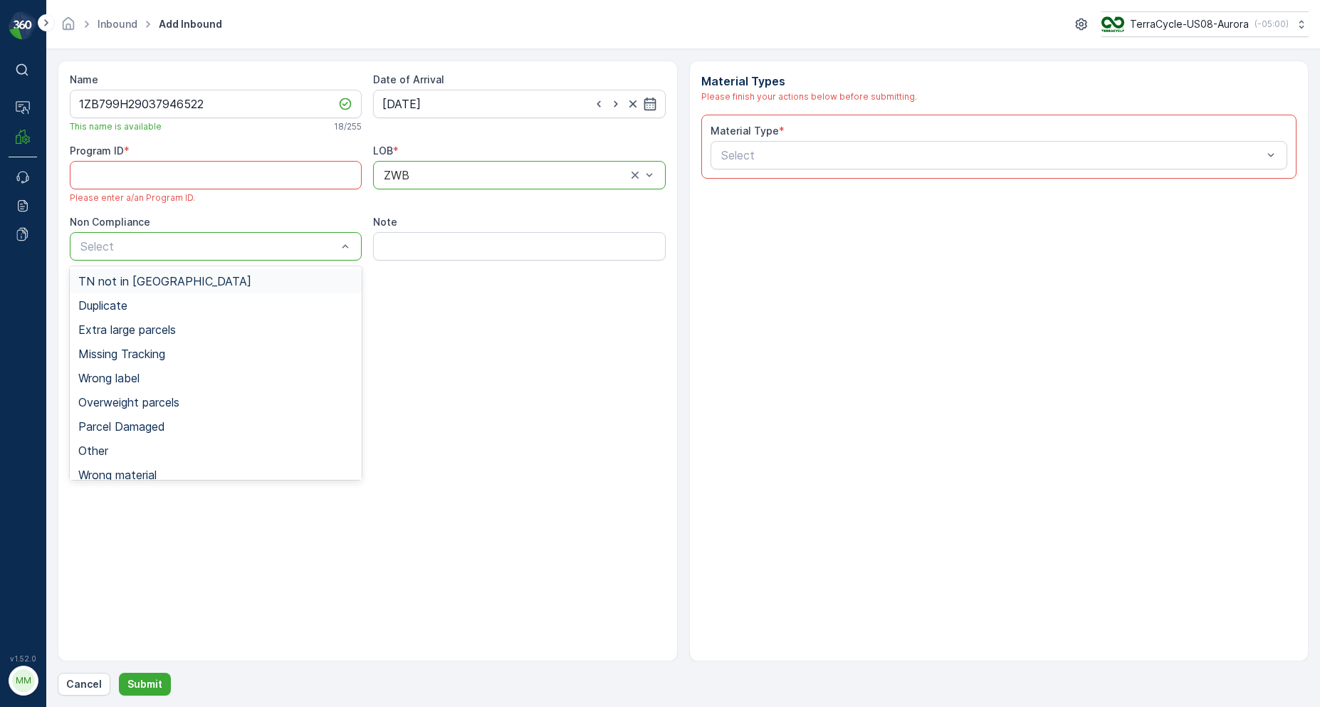
click at [166, 285] on span "TN not in [GEOGRAPHIC_DATA]" at bounding box center [164, 281] width 173 height 13
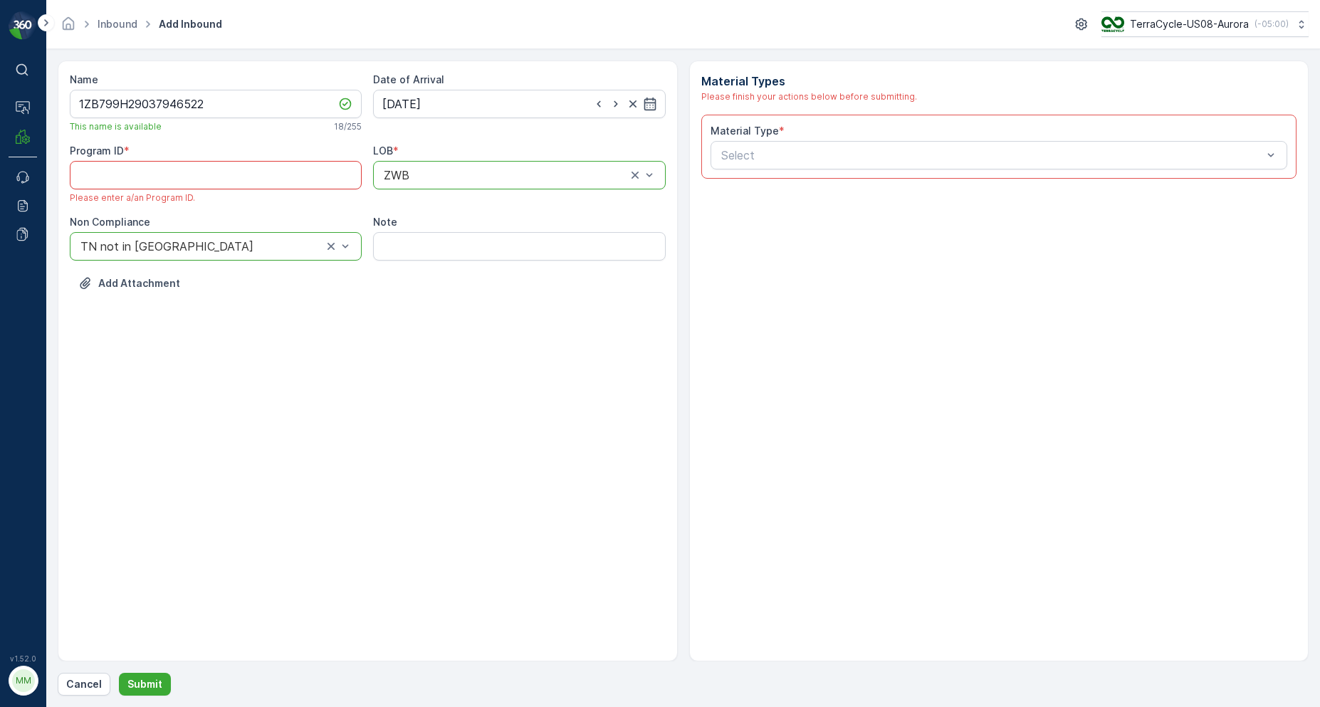
click at [211, 167] on ID "Program ID" at bounding box center [216, 175] width 292 height 28
paste ID "CS173"
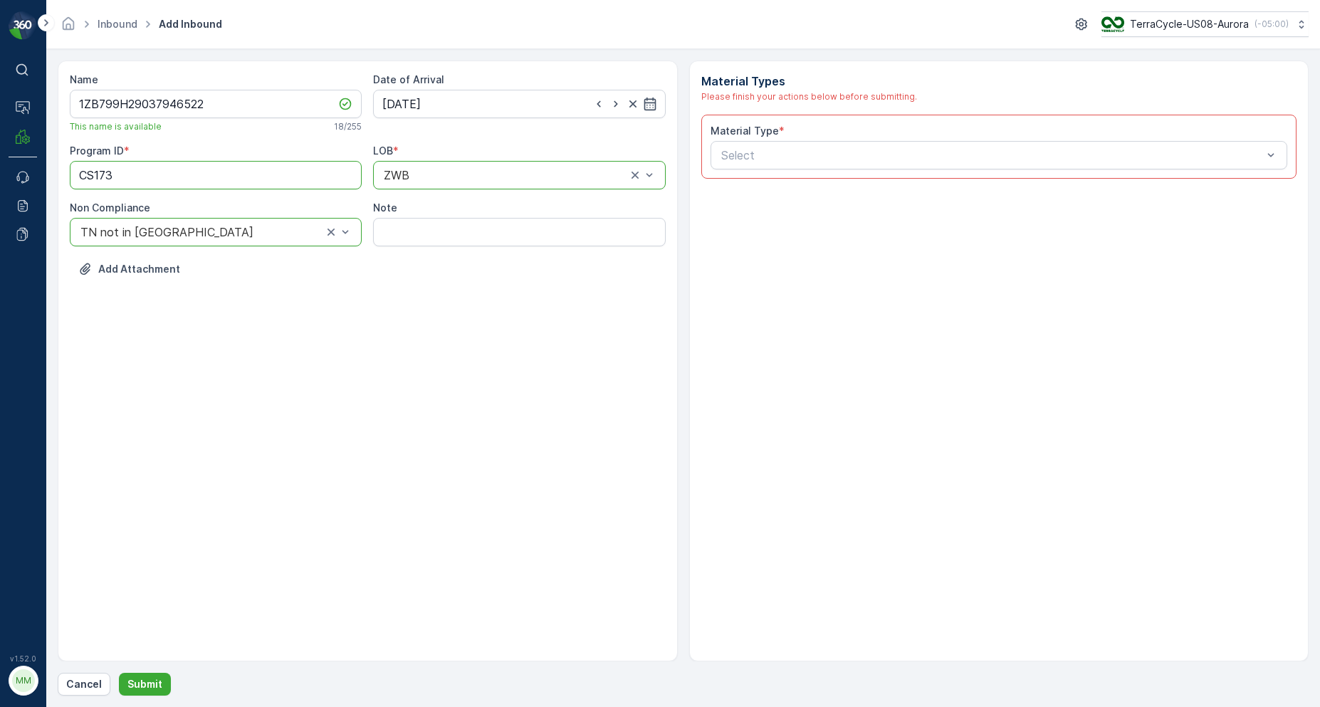
type ID "CS173"
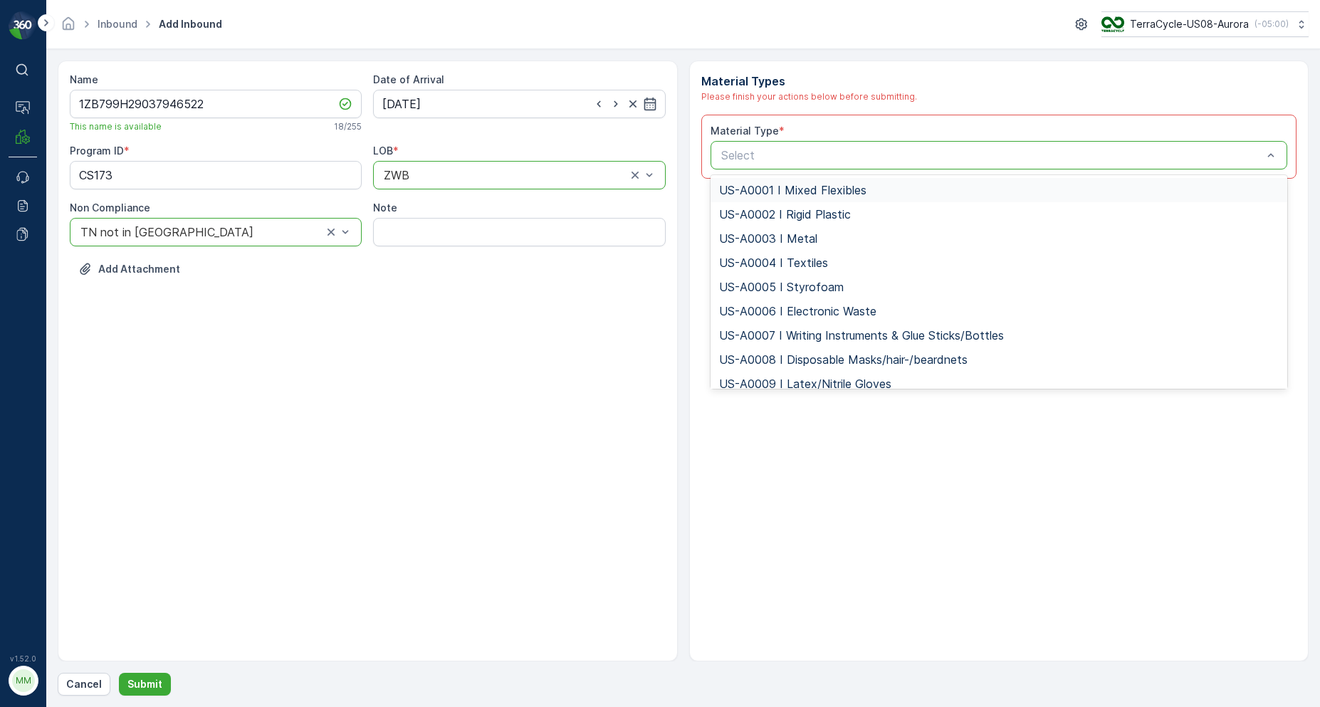
click at [720, 161] on input "text" at bounding box center [722, 155] width 4 height 13
type input "US-PI0099 I C Packaging"
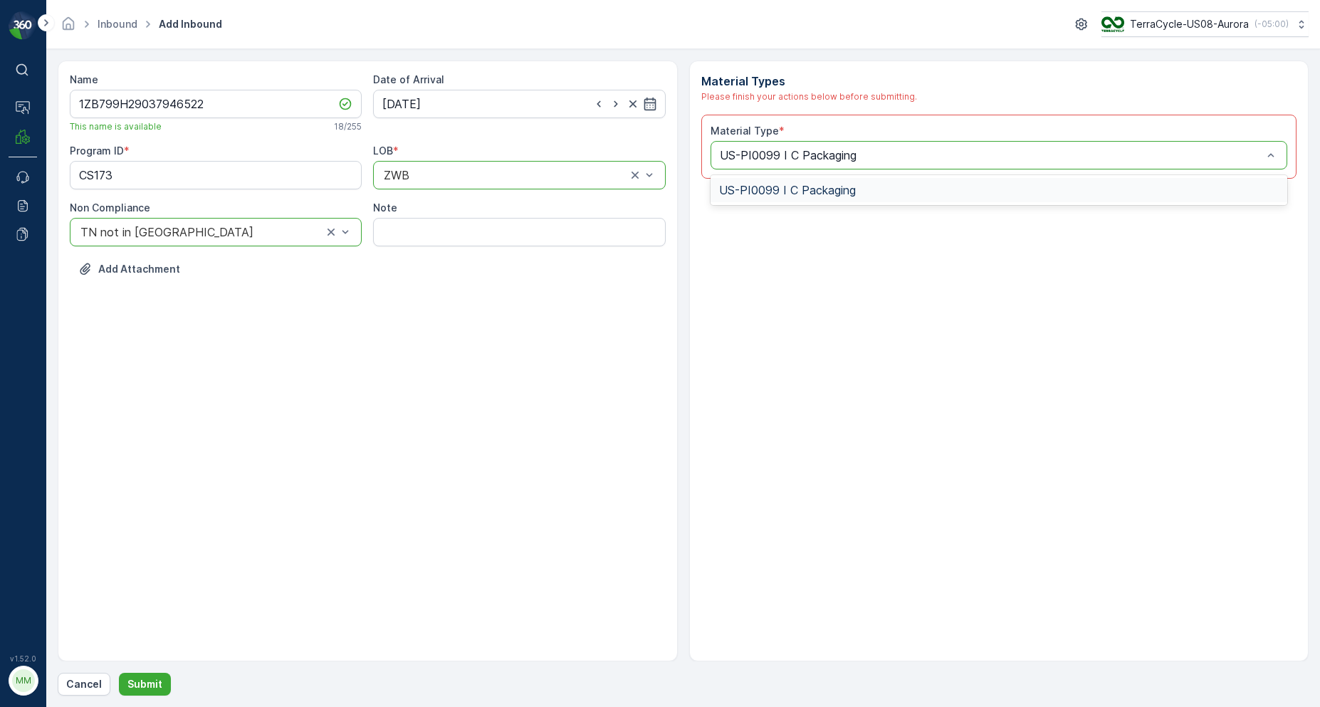
click at [744, 194] on span "US-PI0099 I C Packaging" at bounding box center [787, 190] width 137 height 13
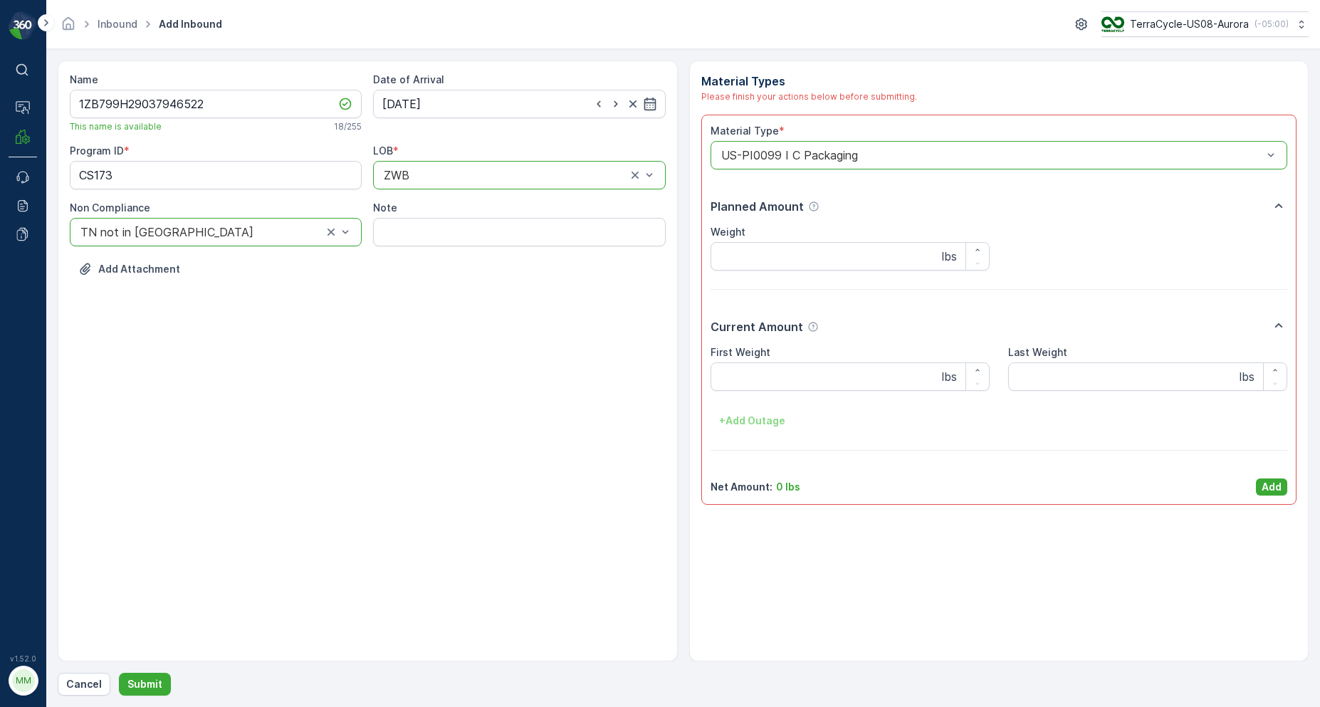
click at [1268, 489] on p "Add" at bounding box center [1271, 487] width 20 height 14
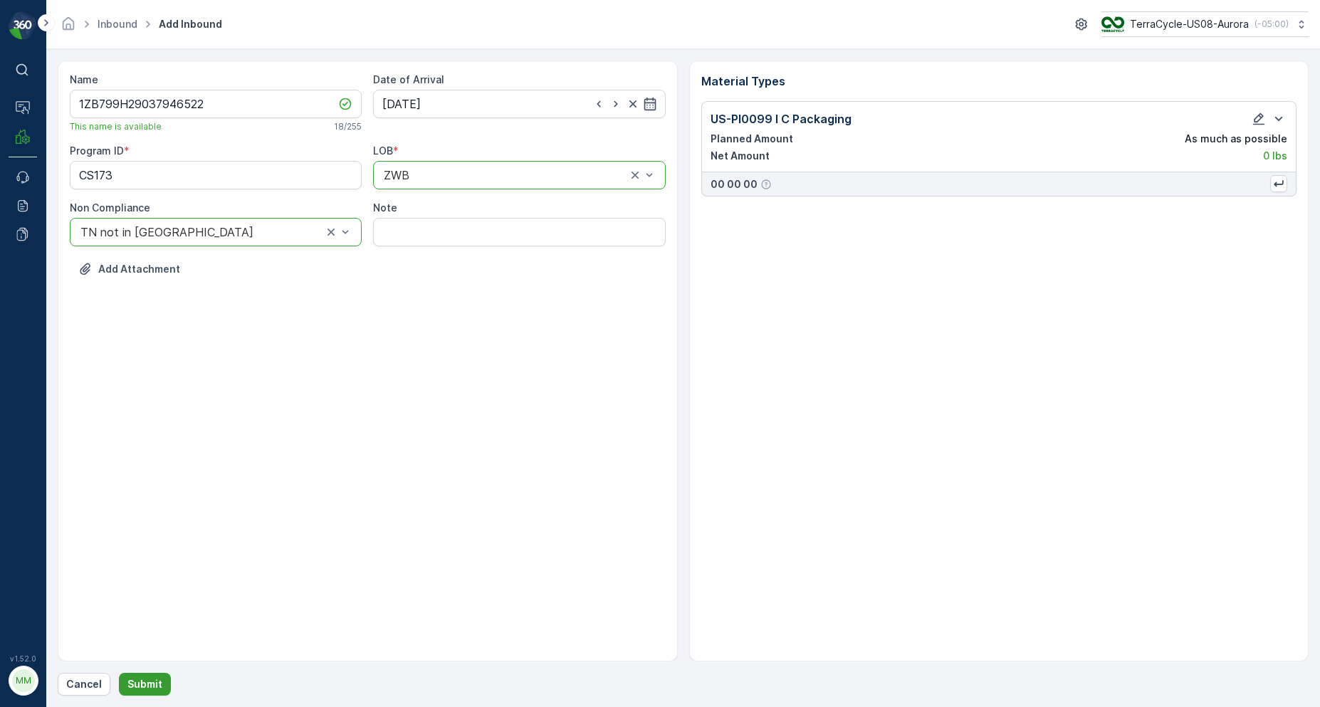
click at [132, 686] on p "Submit" at bounding box center [144, 684] width 35 height 14
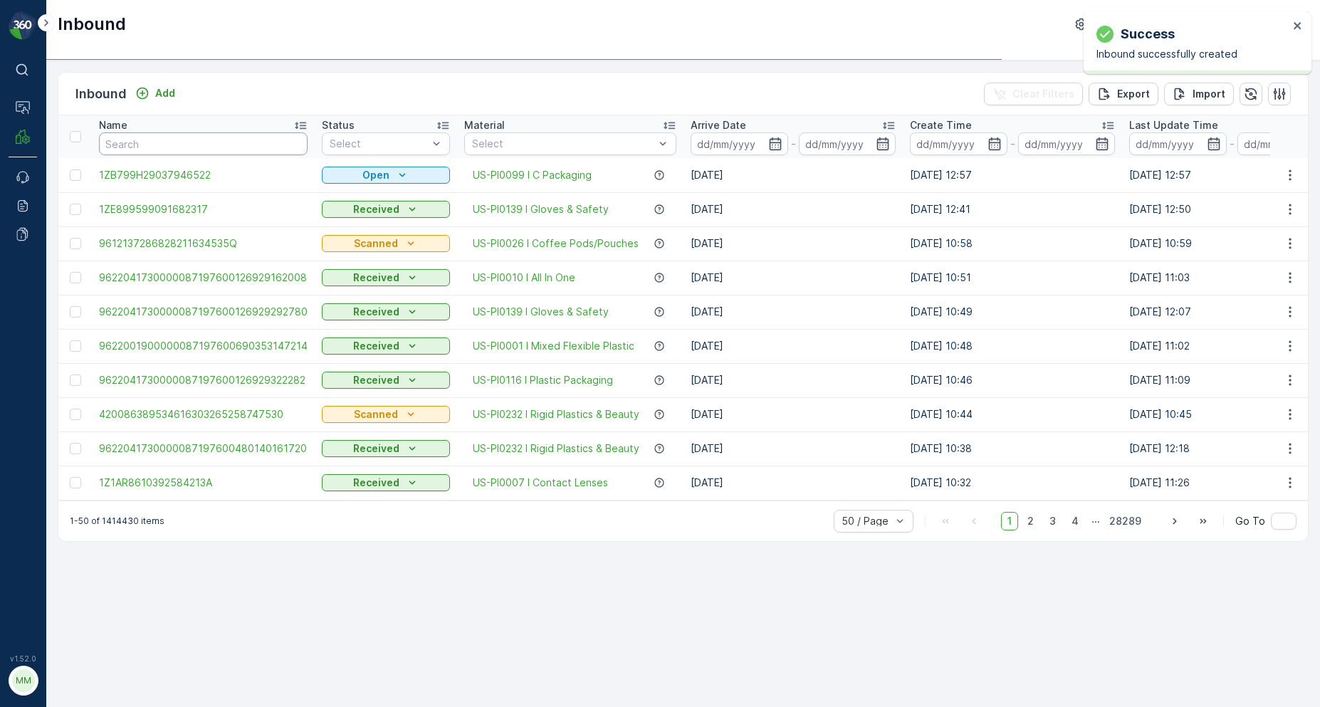
click at [235, 149] on input "text" at bounding box center [203, 143] width 209 height 23
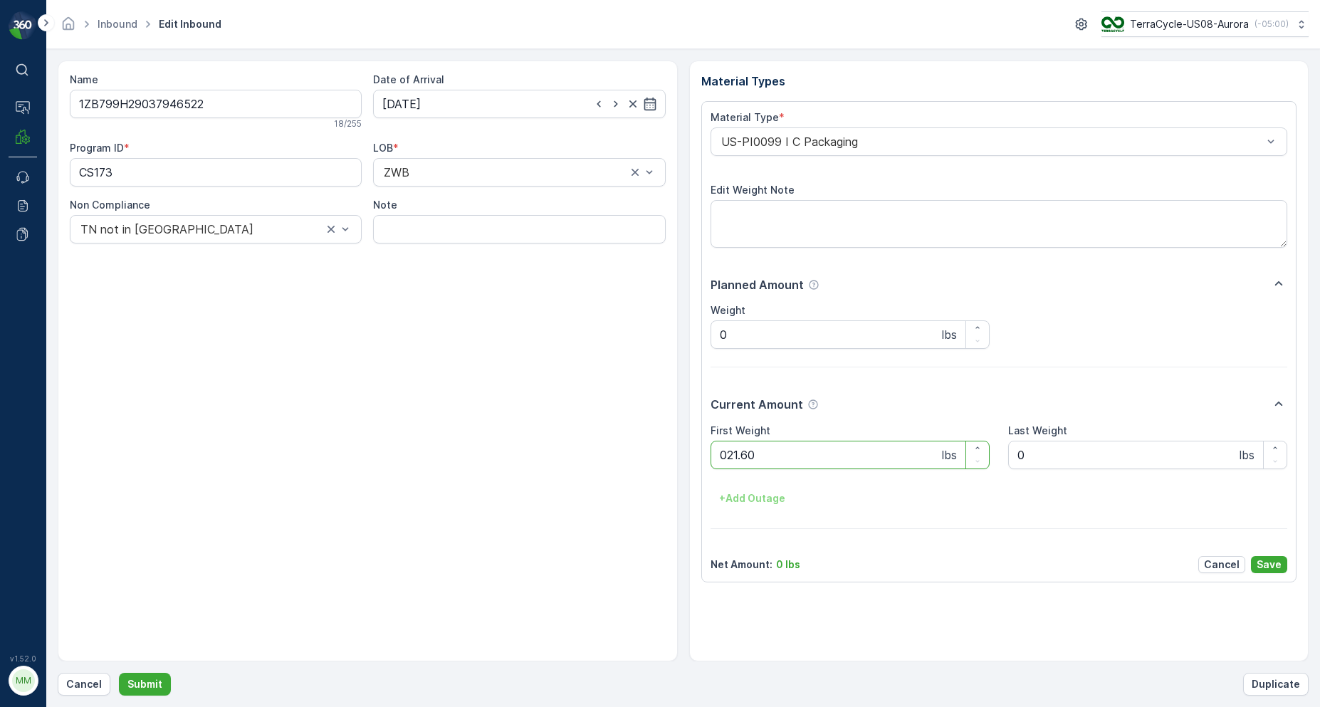
click at [119, 673] on button "Submit" at bounding box center [145, 684] width 52 height 23
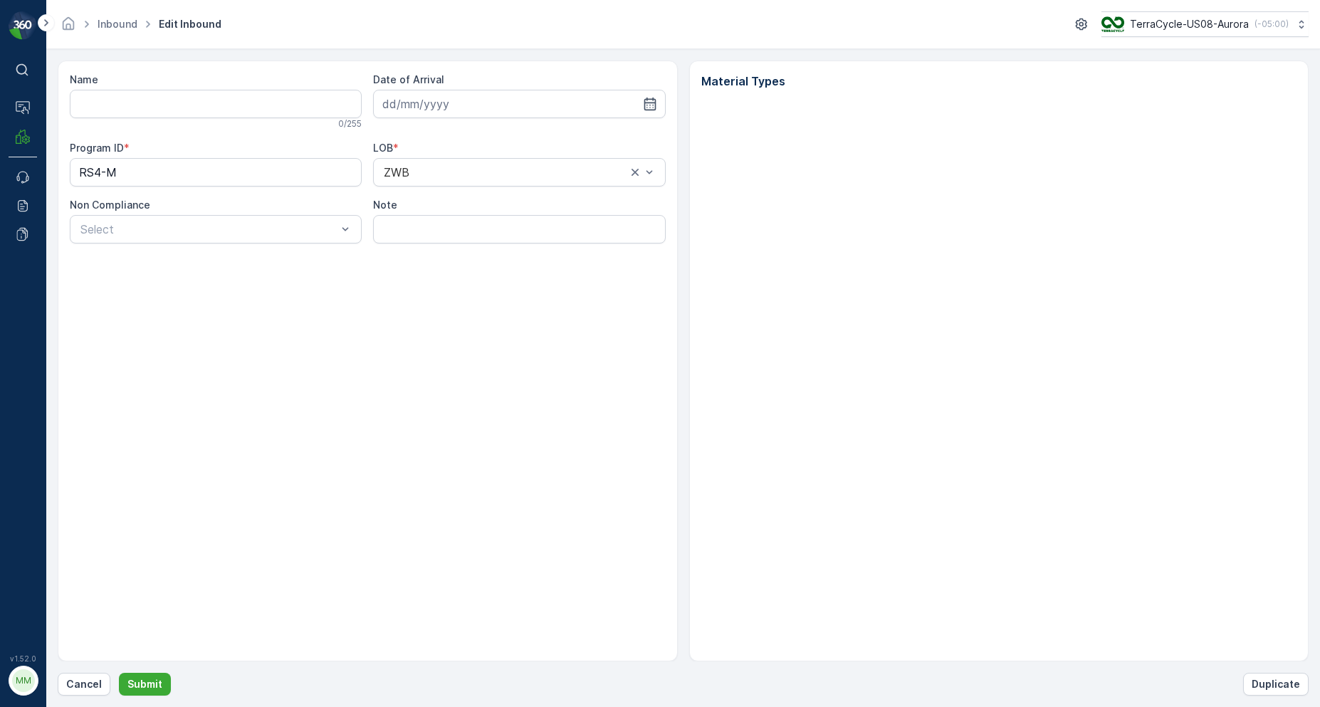
type input "1ZE899599092917008"
type input "[DATE]"
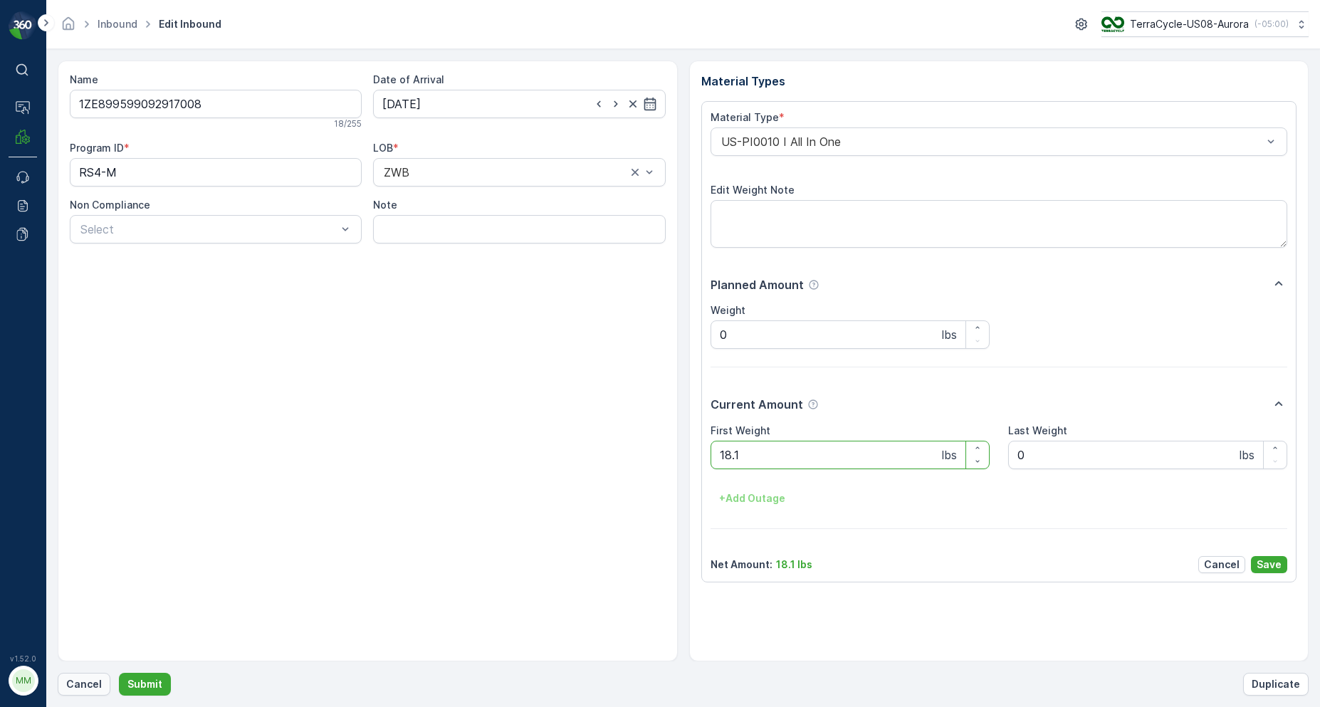
click at [75, 686] on p "Cancel" at bounding box center [84, 684] width 36 height 14
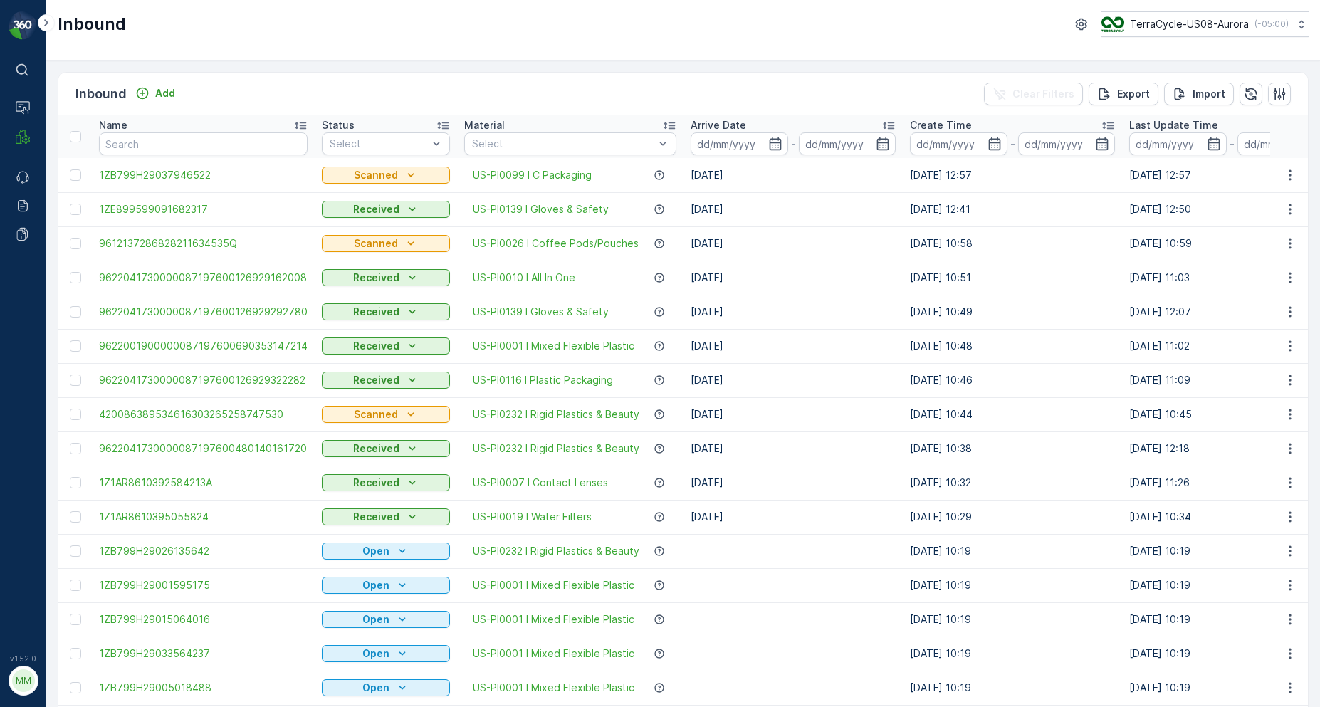
click at [132, 144] on input "text" at bounding box center [203, 143] width 209 height 23
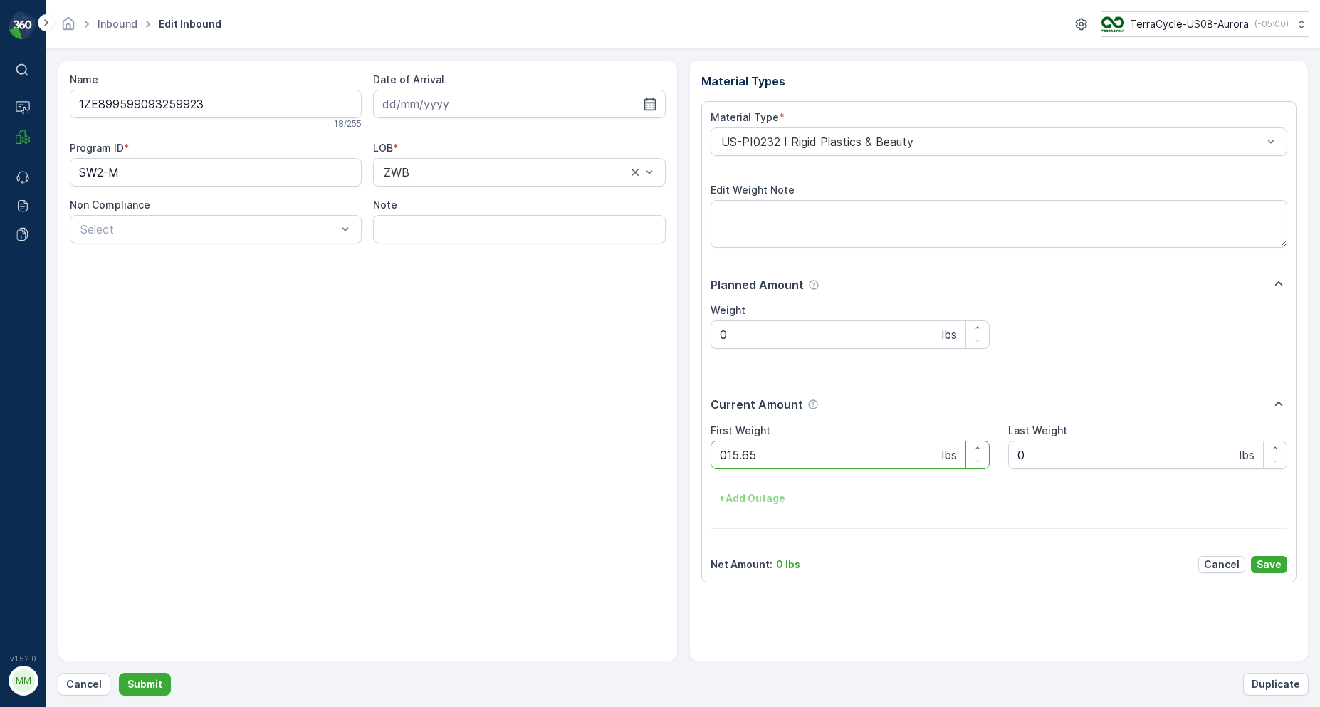
click at [119, 673] on button "Submit" at bounding box center [145, 684] width 52 height 23
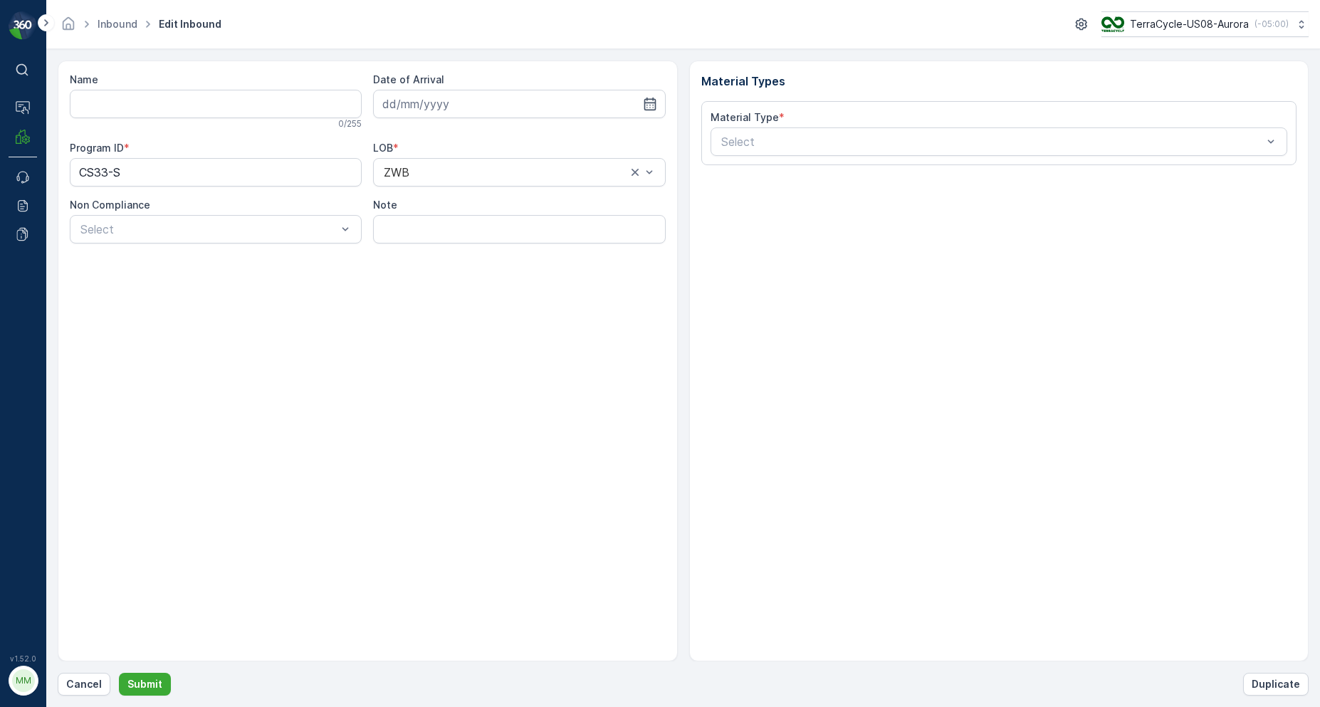
type input "1ZB799H29033102771"
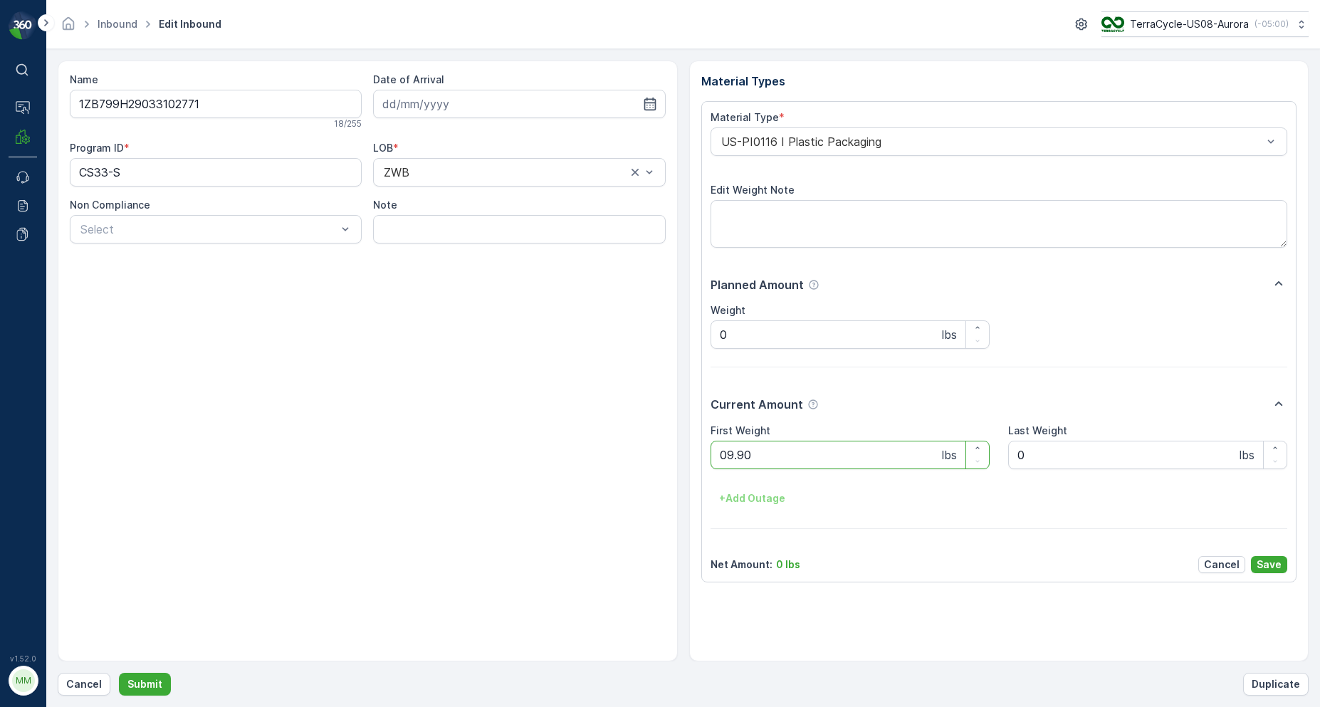
click at [119, 673] on button "Submit" at bounding box center [145, 684] width 52 height 23
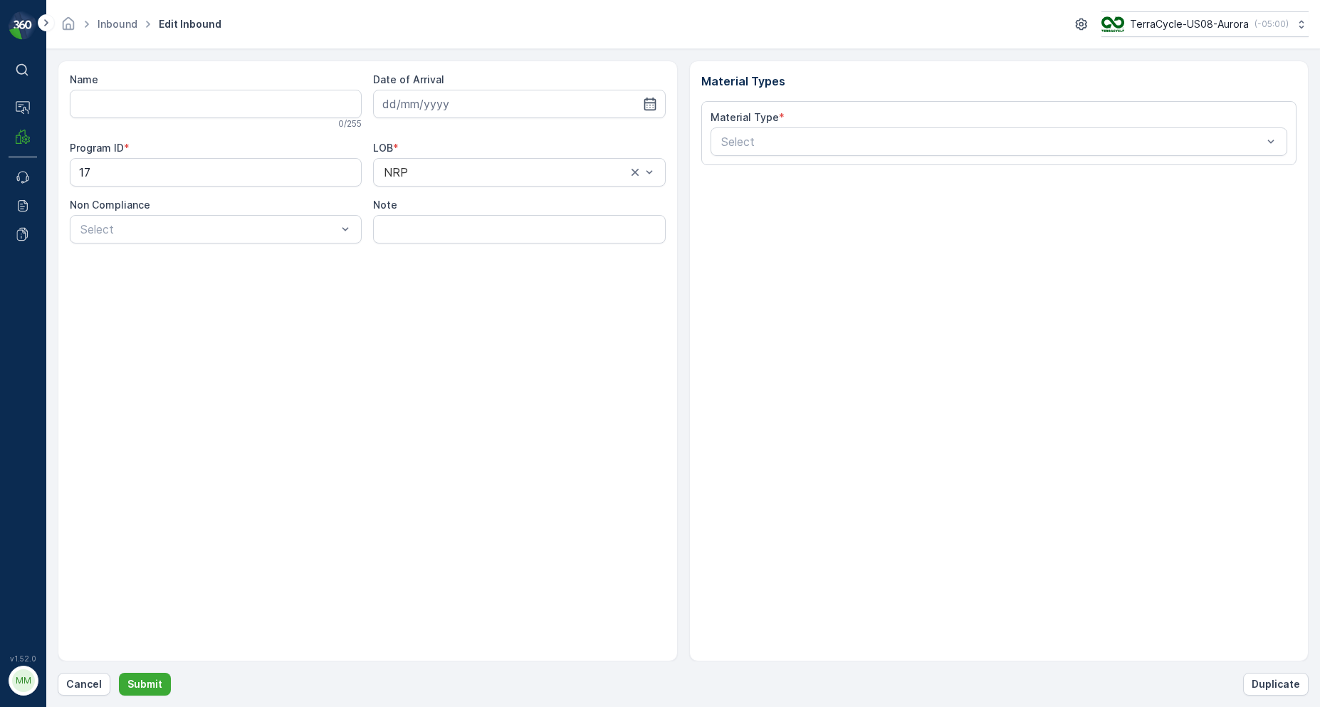
type input "1ZB799H29028981260"
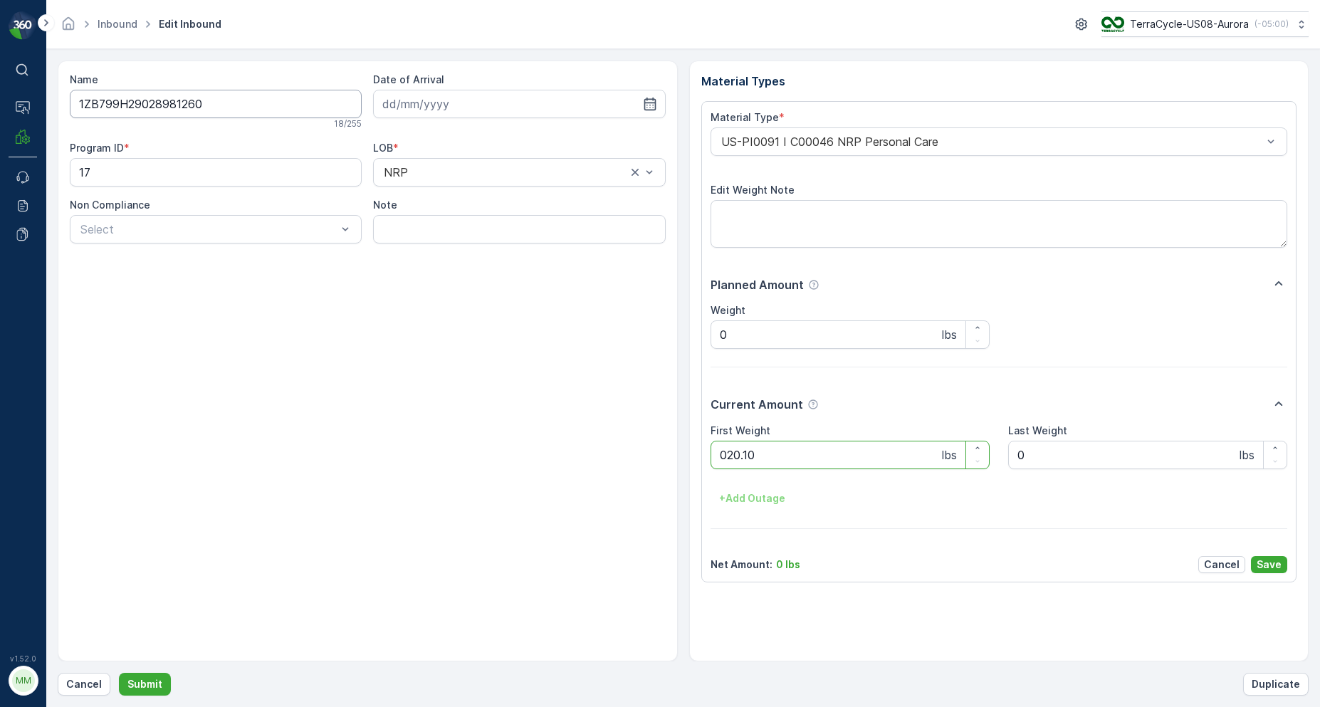
click at [119, 673] on button "Submit" at bounding box center [145, 684] width 52 height 23
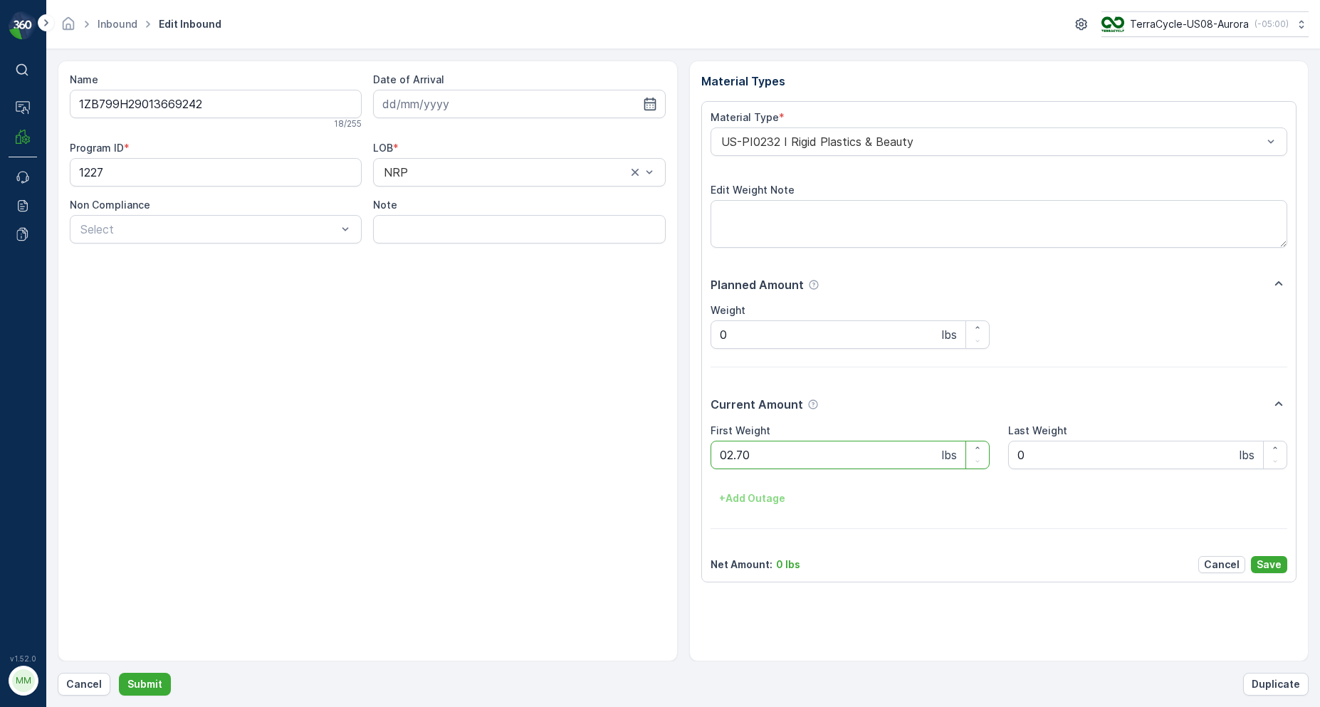
click at [119, 673] on button "Submit" at bounding box center [145, 684] width 52 height 23
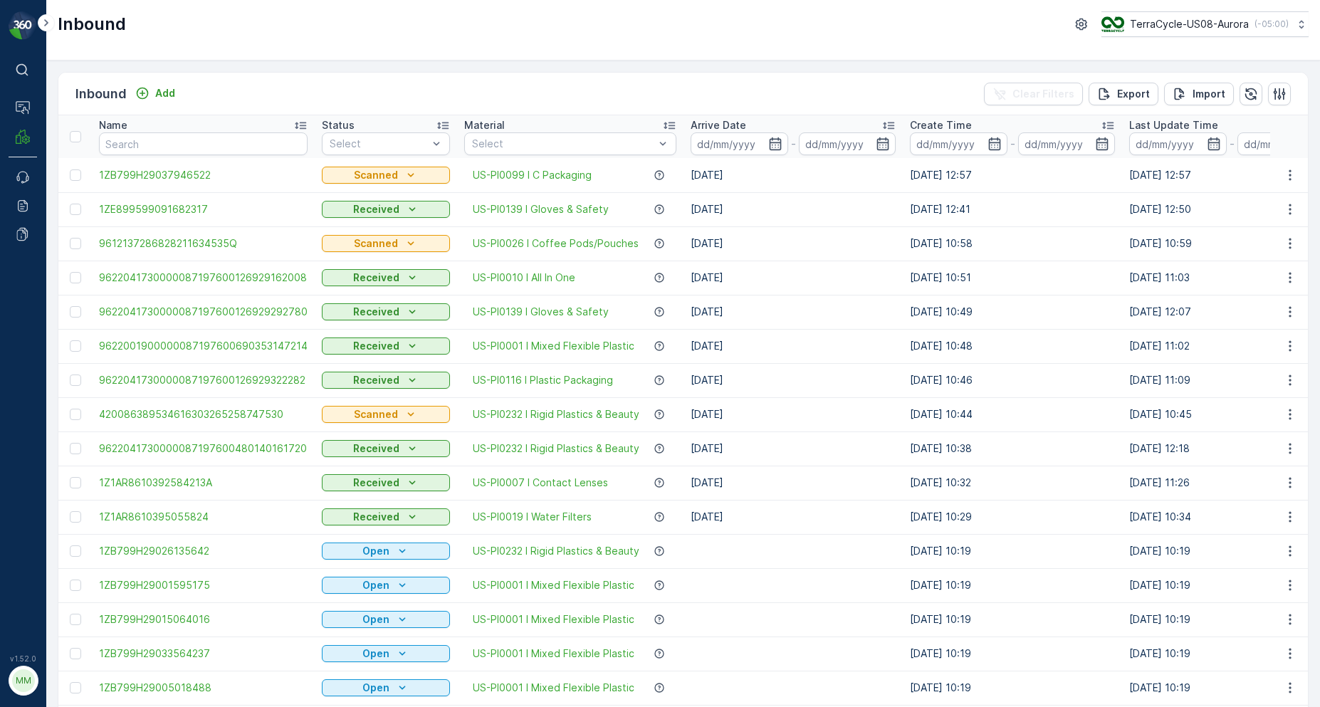
click at [121, 78] on div "Inbound Add Clear Filters Export Import Name Status Select Material Select Arri…" at bounding box center [682, 384] width 1273 height 646
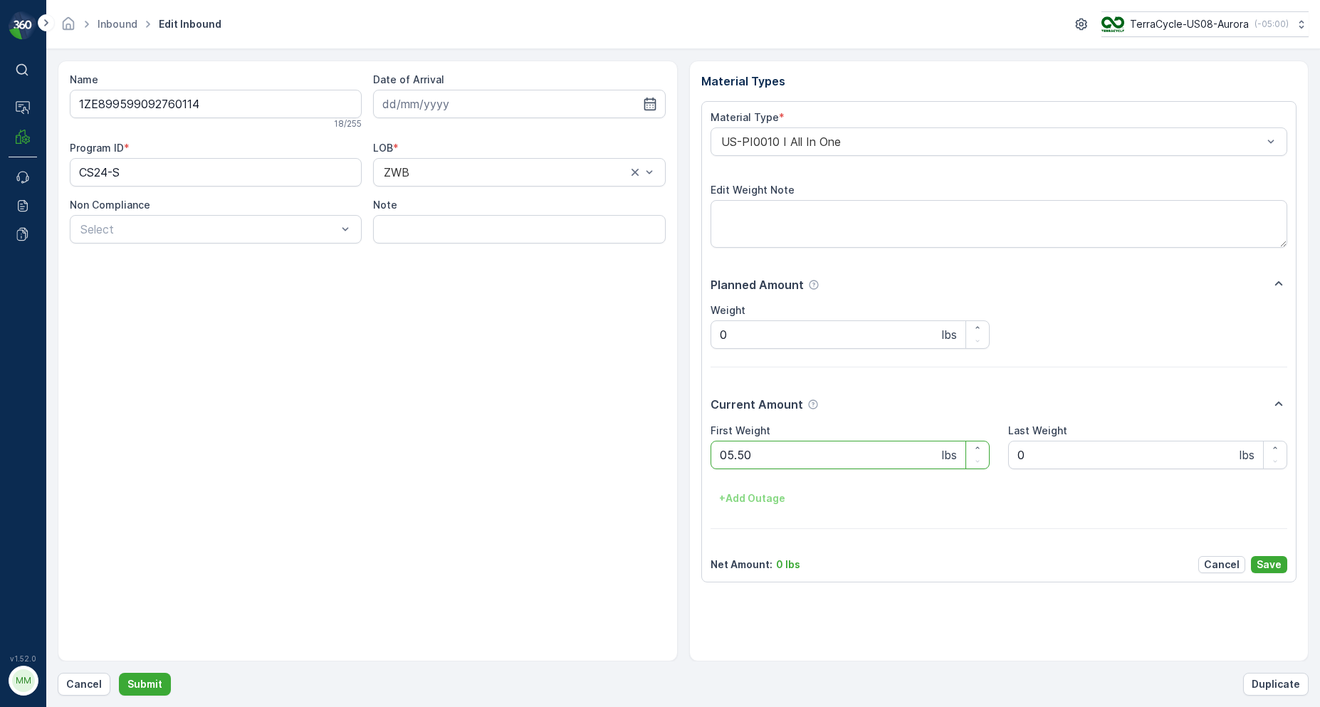
click at [119, 673] on button "Submit" at bounding box center [145, 684] width 52 height 23
type Weight "01.15"
click at [119, 673] on button "Submit" at bounding box center [145, 684] width 52 height 23
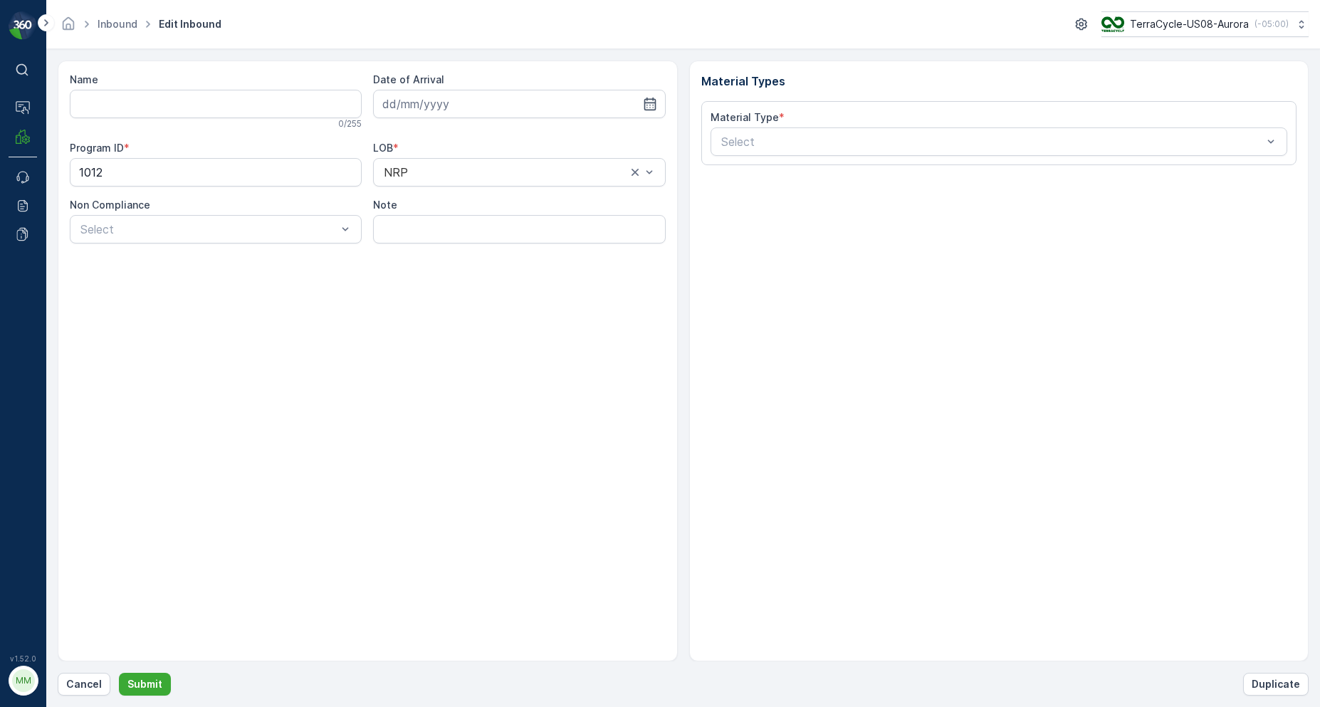
type input "1ZB799H29035893271"
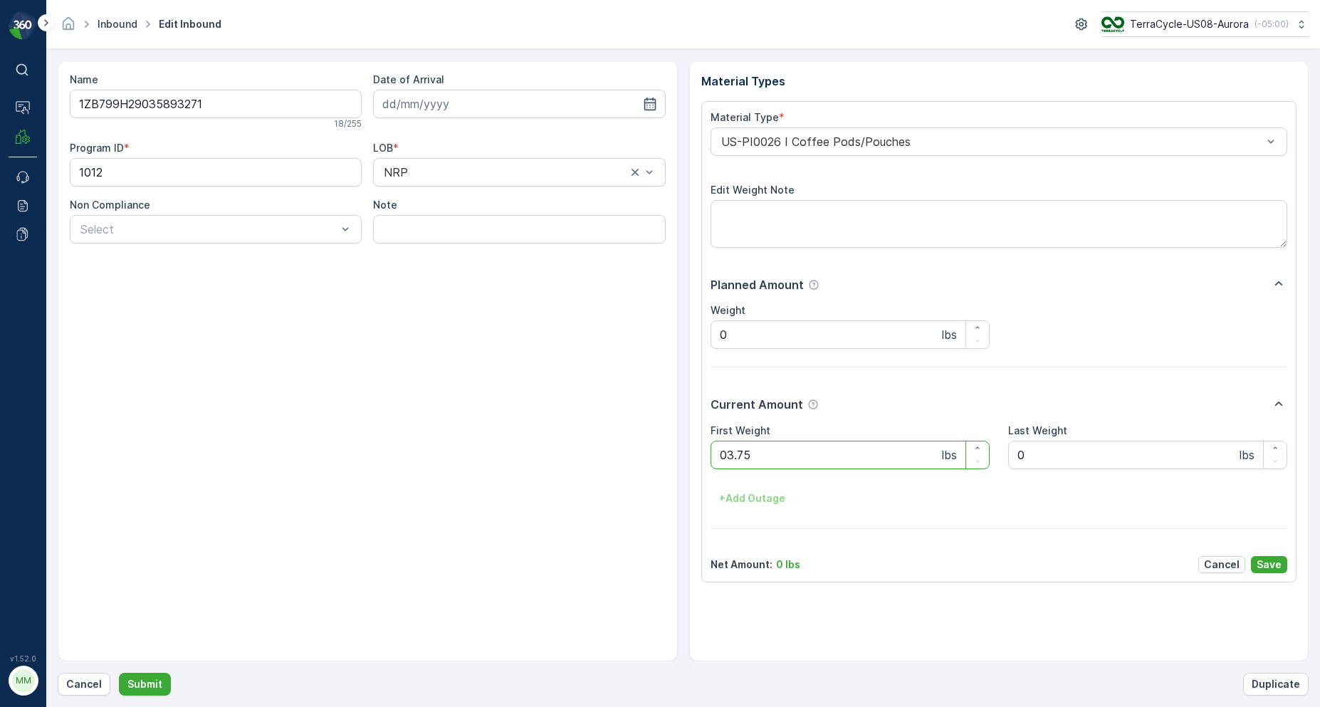
click at [119, 673] on button "Submit" at bounding box center [145, 684] width 52 height 23
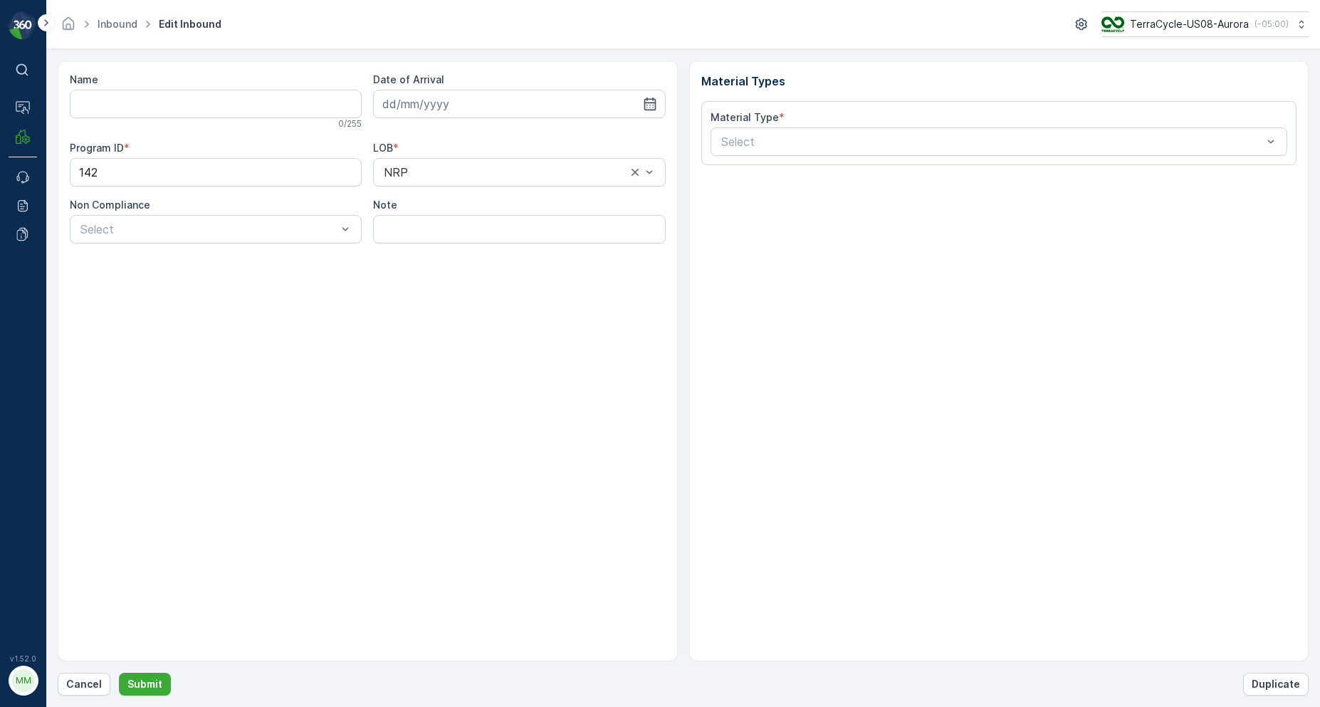
type input "1ZB799H29012704311"
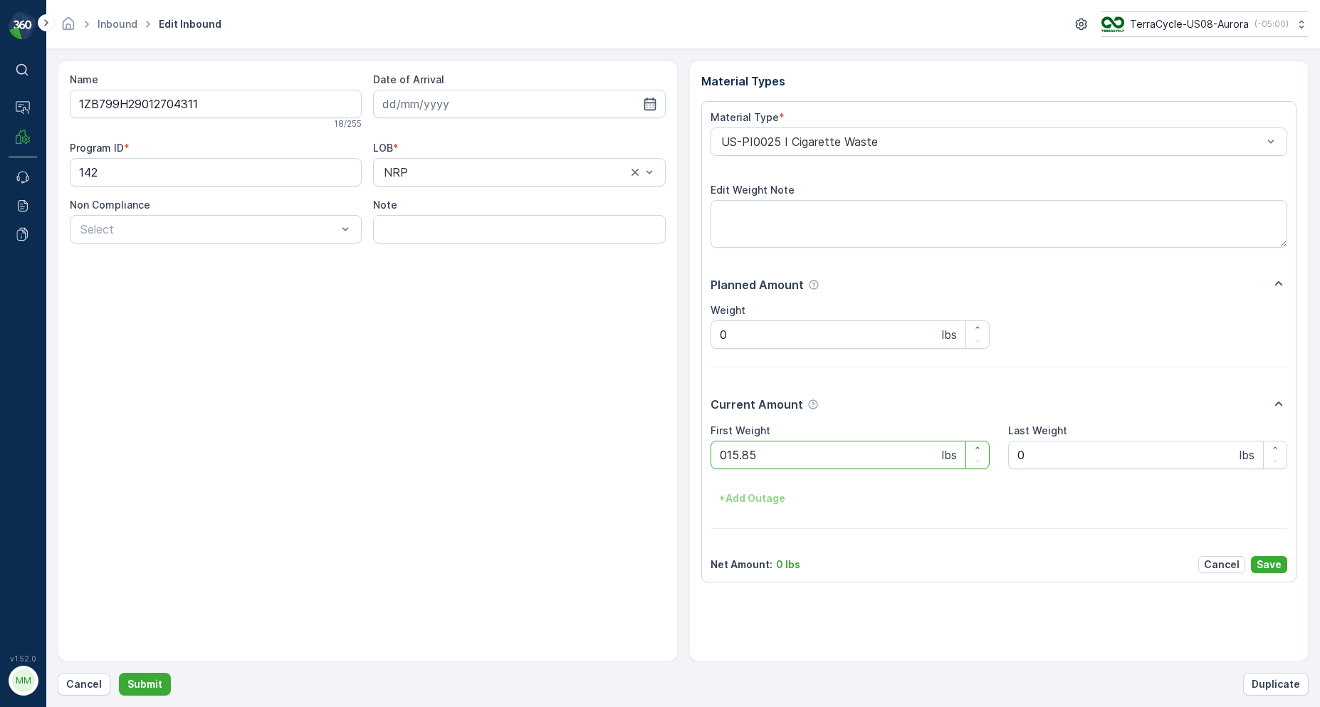
click at [119, 673] on button "Submit" at bounding box center [145, 684] width 52 height 23
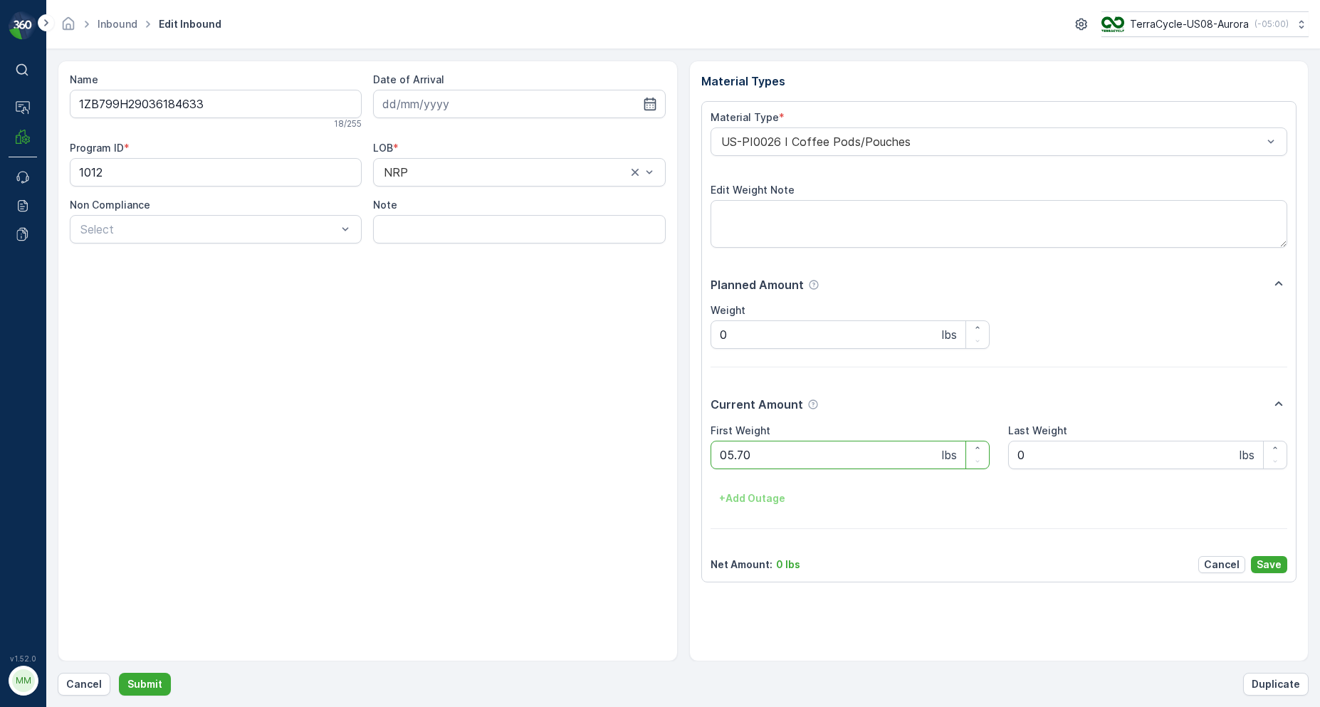
click at [119, 673] on button "Submit" at bounding box center [145, 684] width 52 height 23
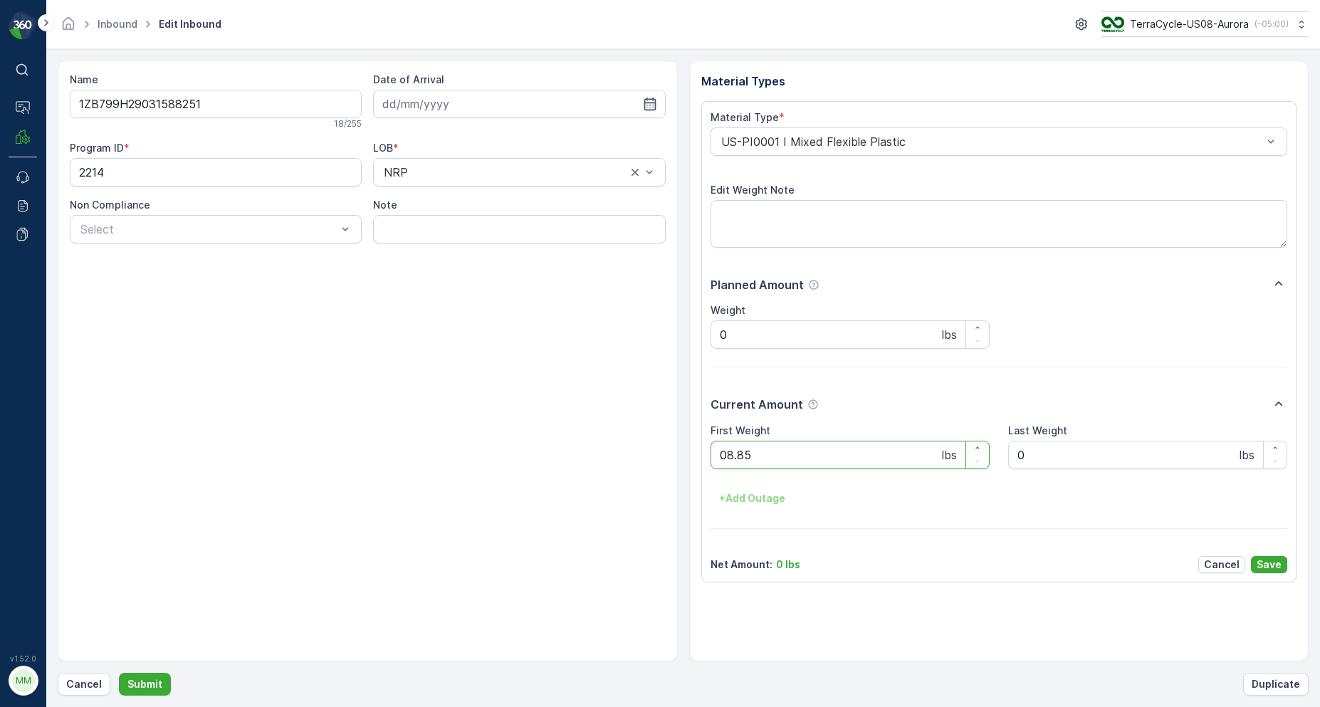
click at [119, 673] on button "Submit" at bounding box center [145, 684] width 52 height 23
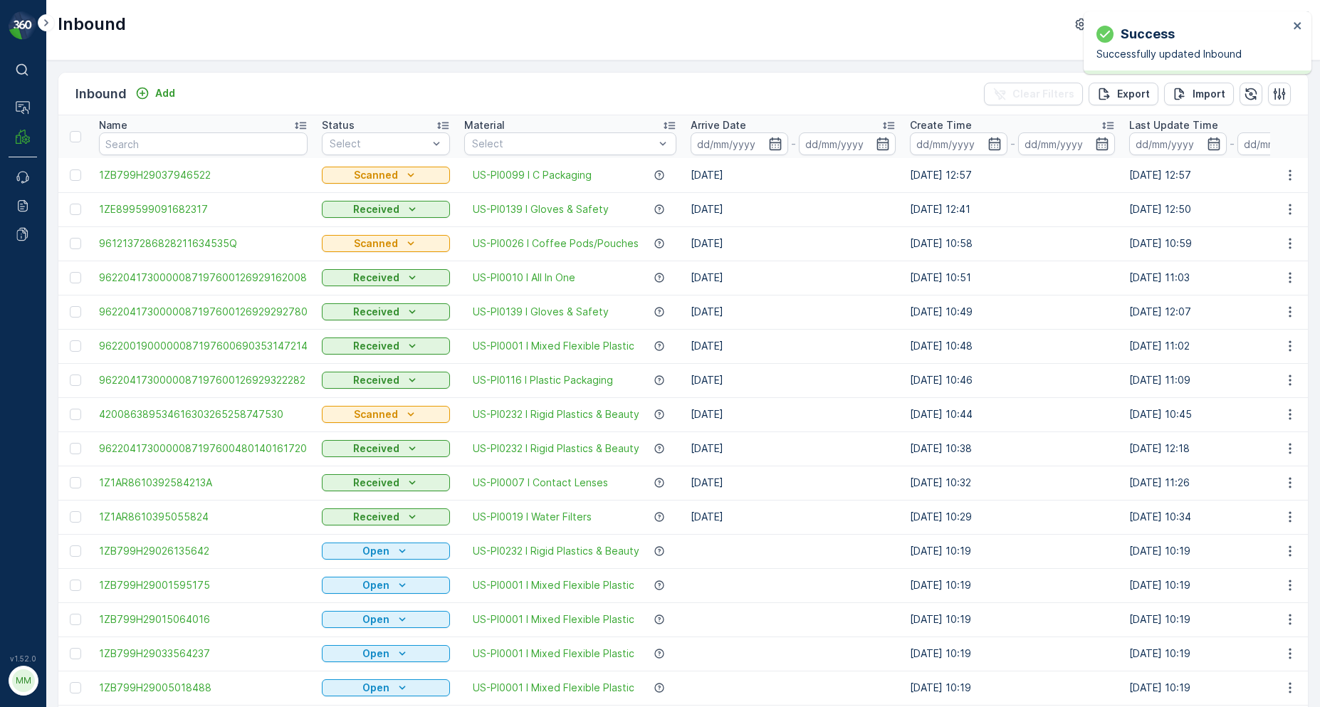
click at [486, 41] on div "Inbound TerraCycle-US08-Aurora ( -05:00 )" at bounding box center [682, 30] width 1273 height 61
click at [137, 145] on input "text" at bounding box center [203, 143] width 209 height 23
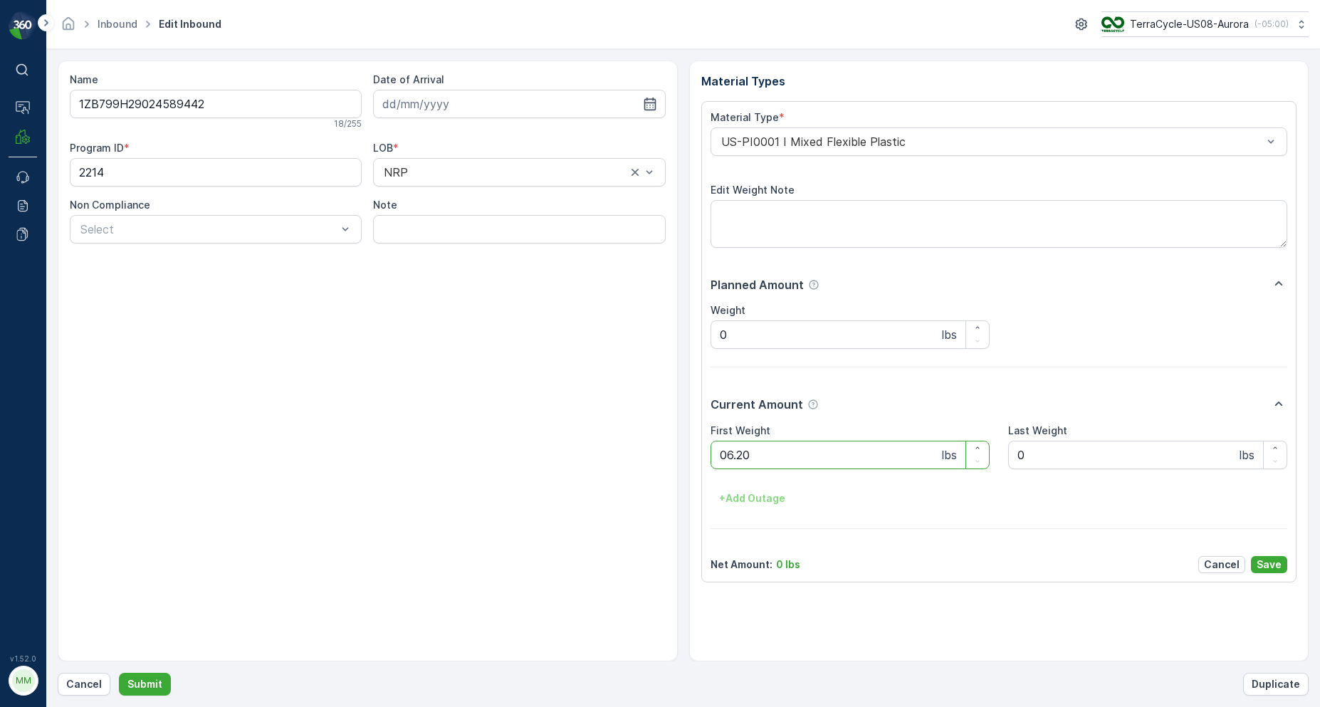
click at [119, 673] on button "Submit" at bounding box center [145, 684] width 52 height 23
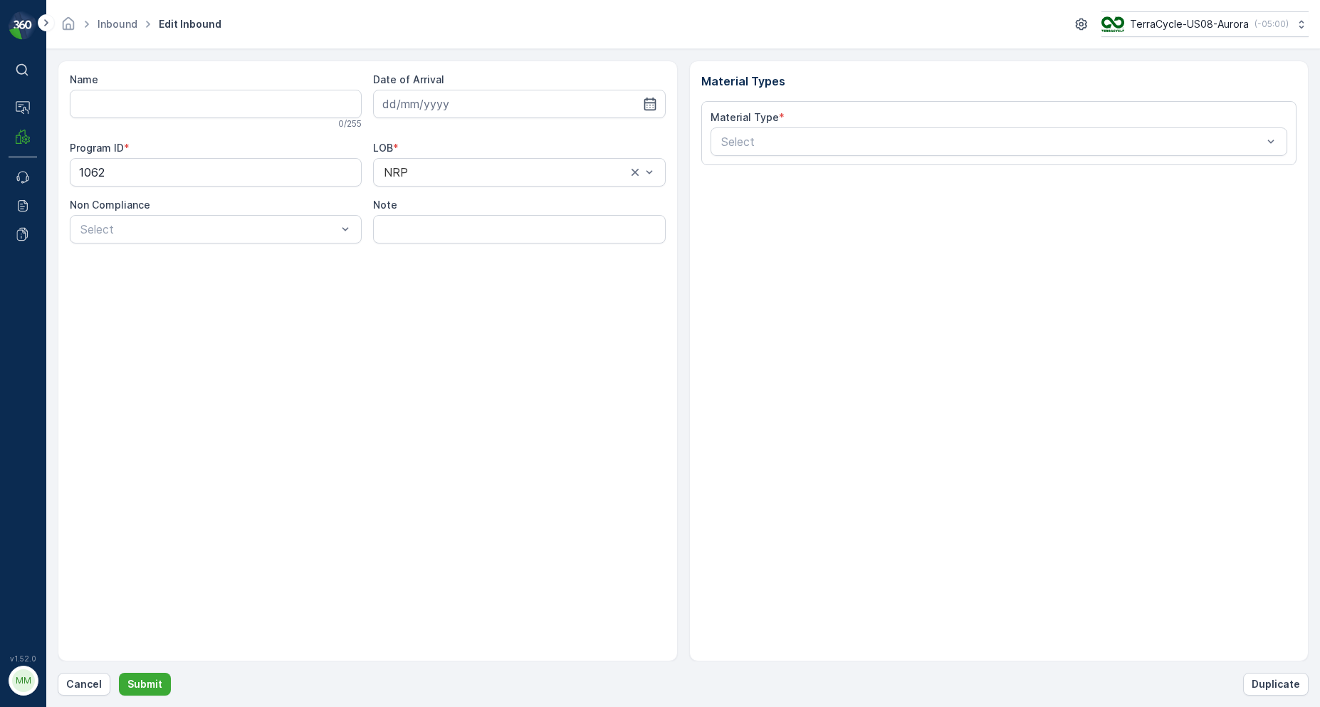
type input "1ZB799H29025701675"
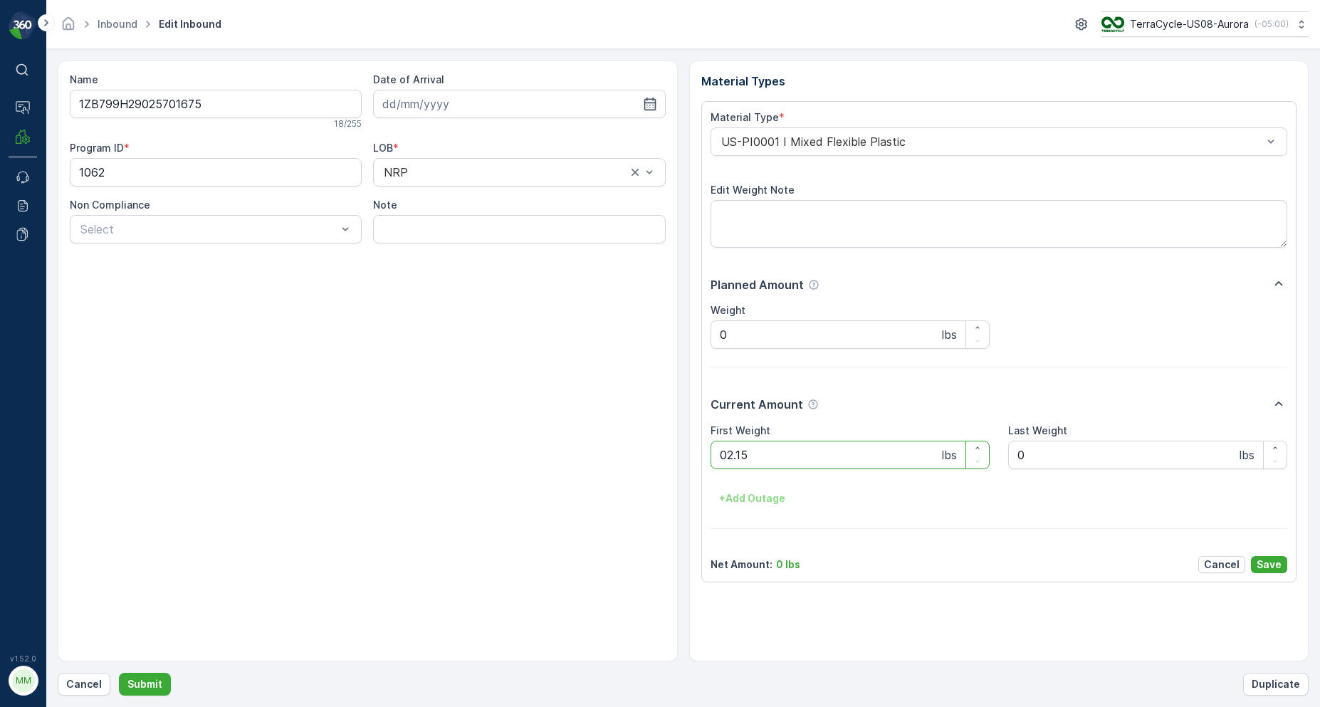
click at [119, 673] on button "Submit" at bounding box center [145, 684] width 52 height 23
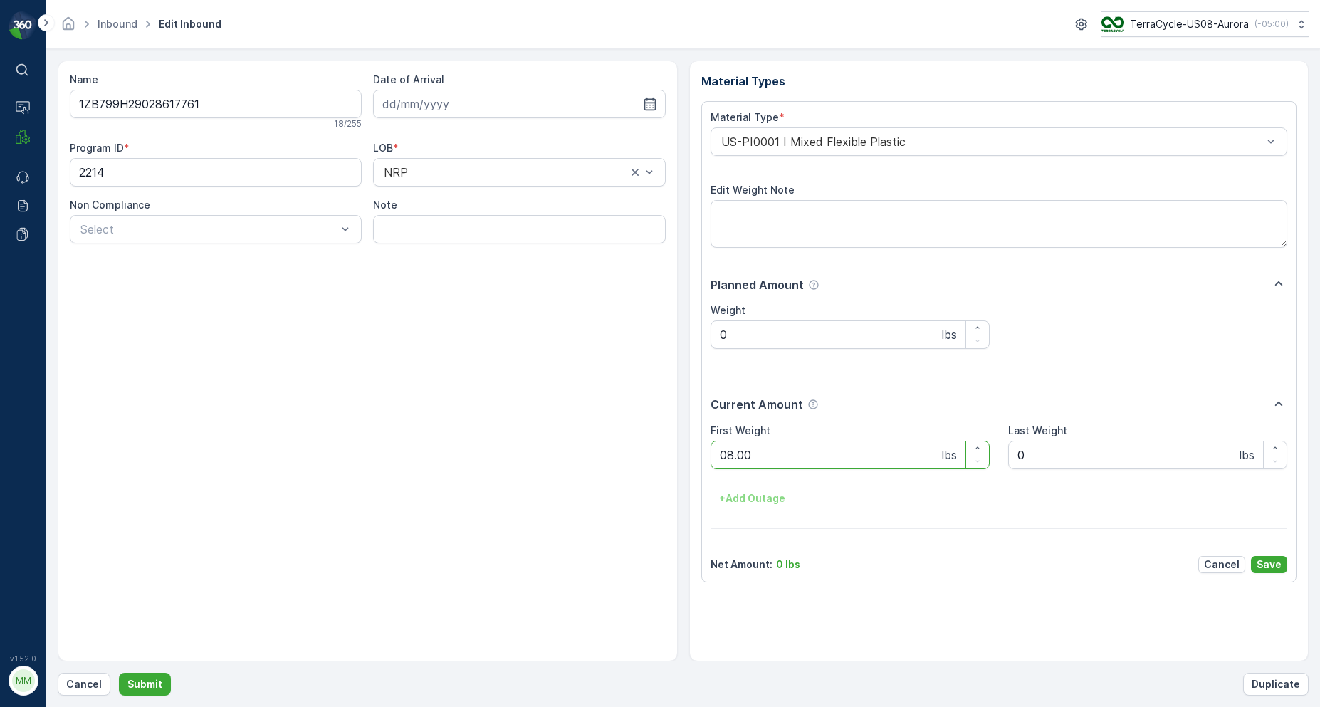
click at [119, 673] on button "Submit" at bounding box center [145, 684] width 52 height 23
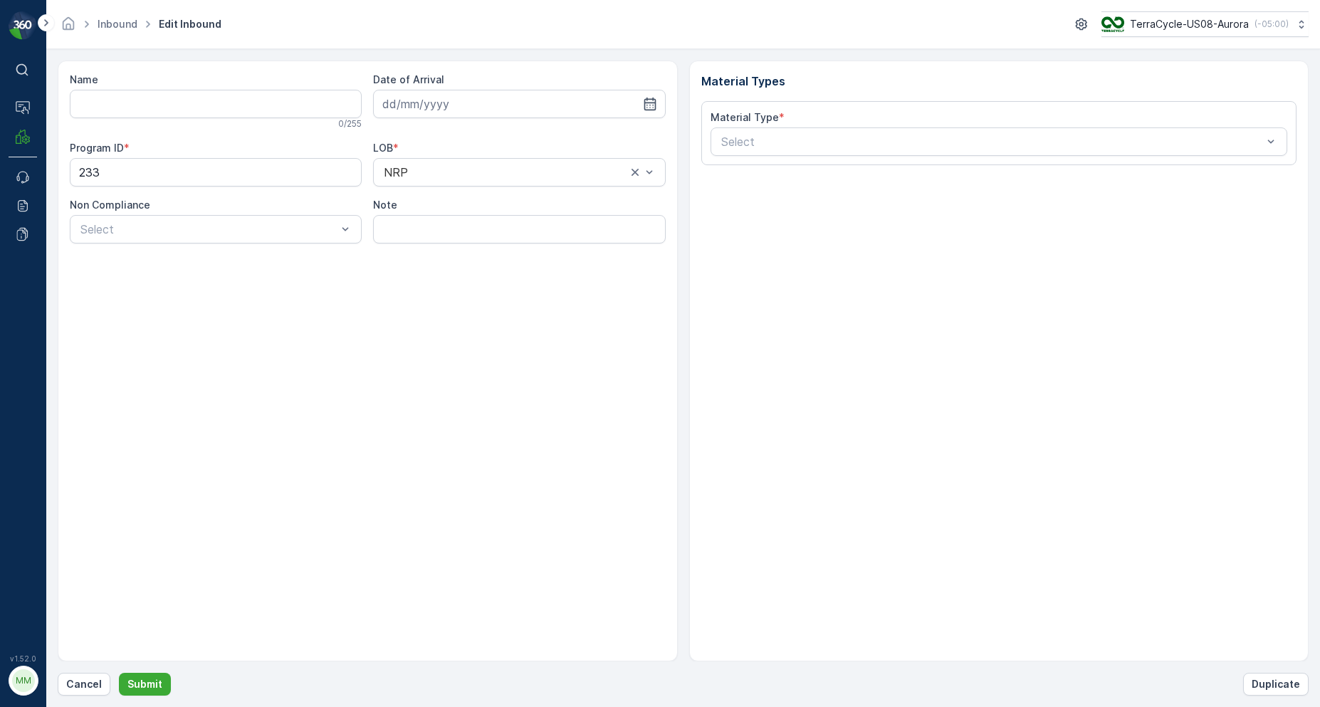
type input "1ZB799H29027881601"
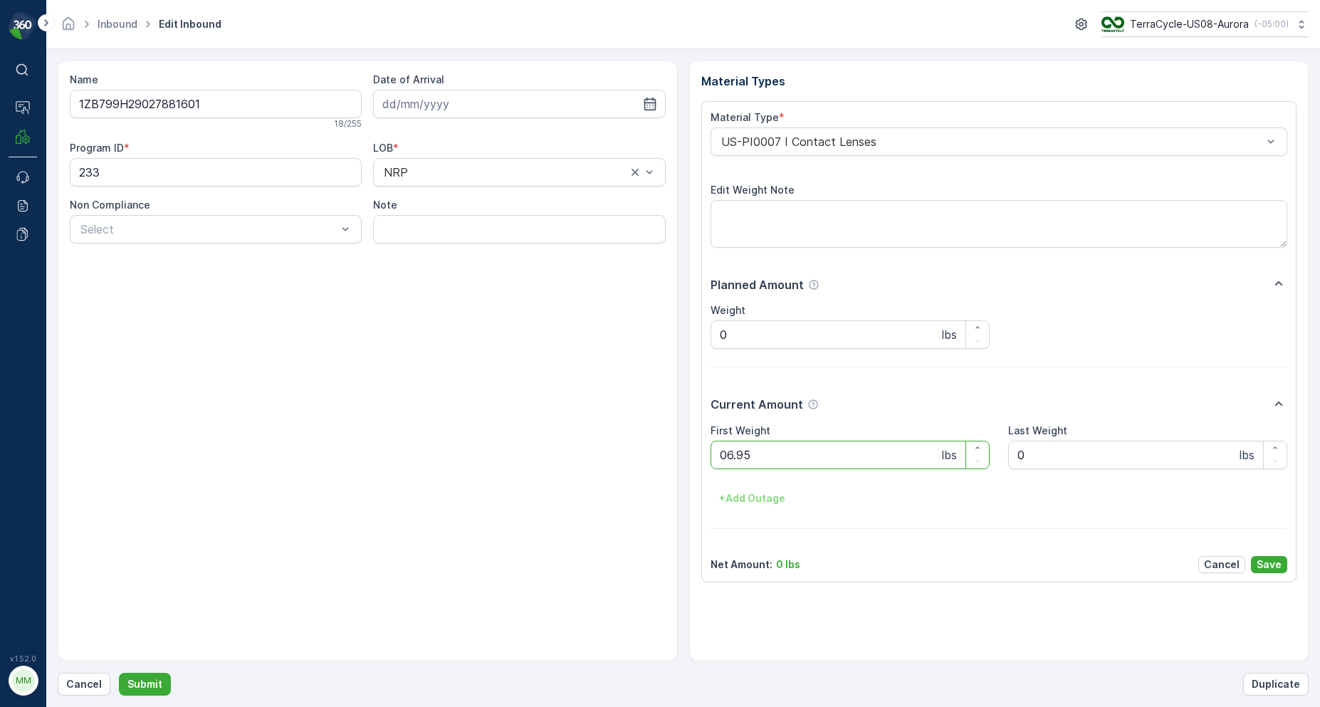
click at [119, 673] on button "Submit" at bounding box center [145, 684] width 52 height 23
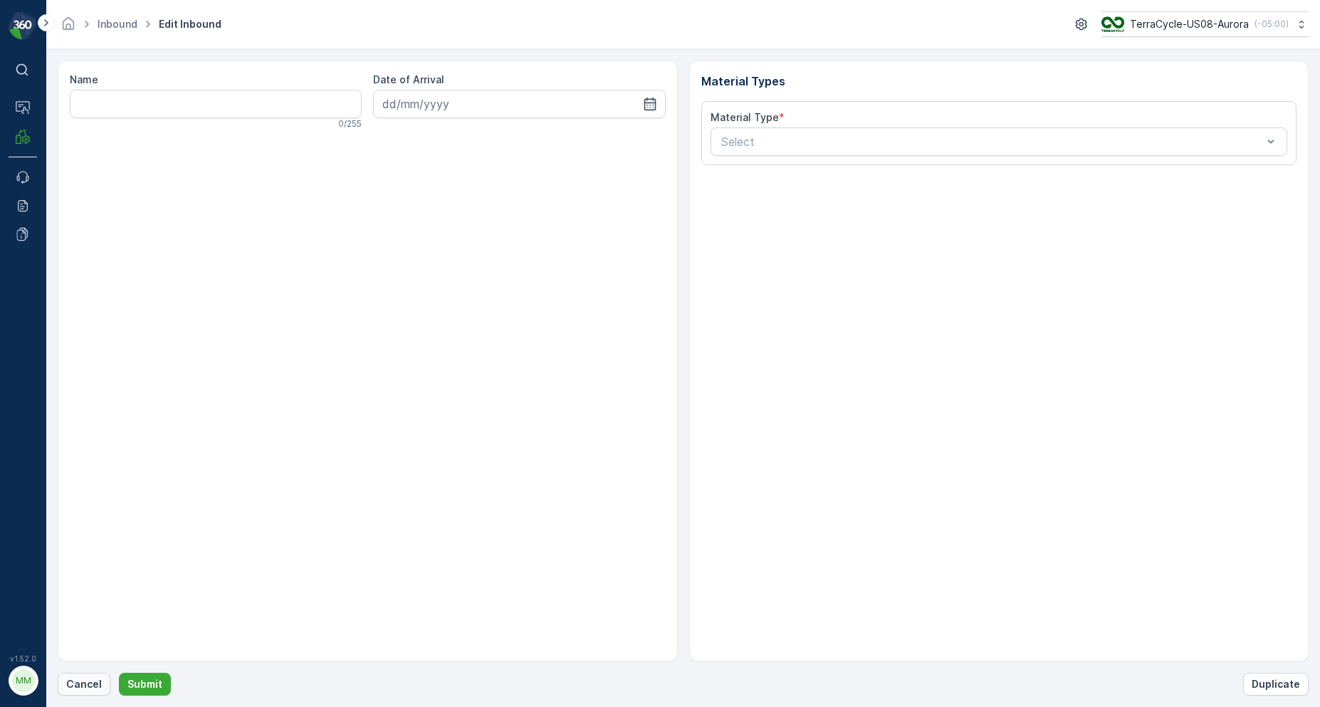
click at [80, 683] on p "Cancel" at bounding box center [84, 684] width 36 height 14
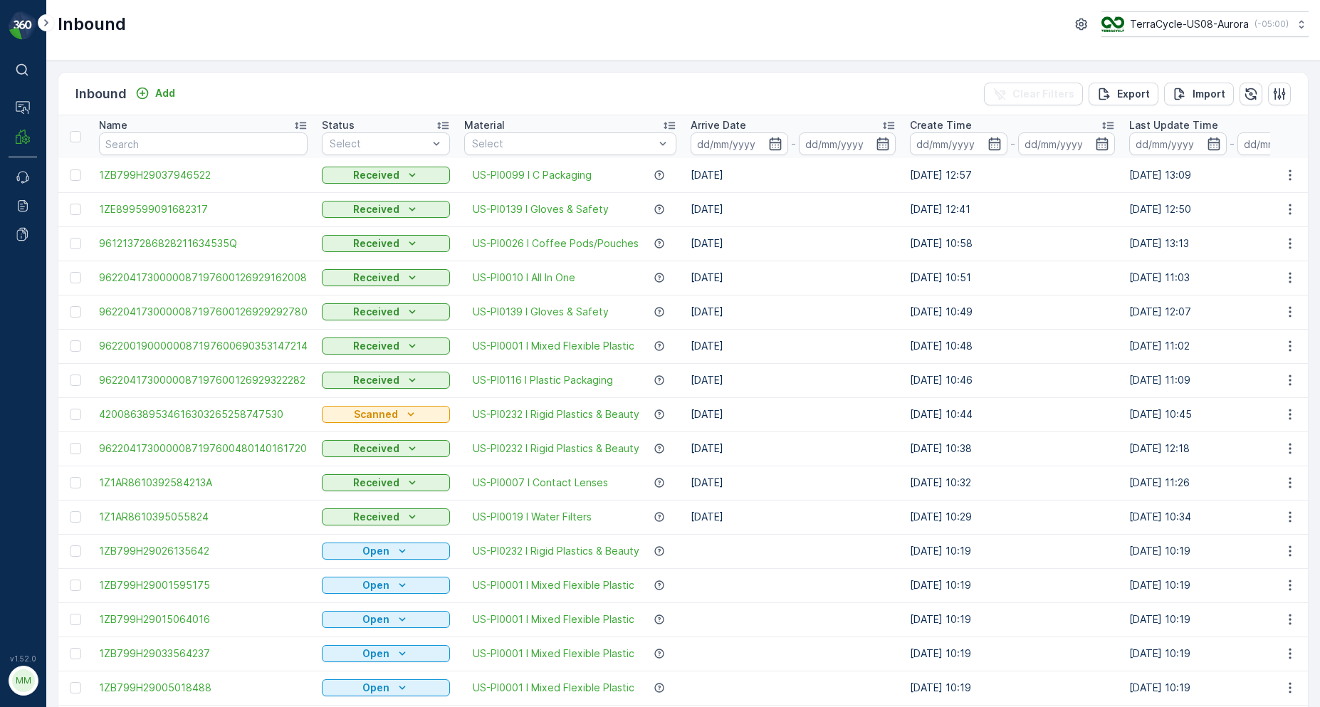
click at [164, 149] on input "text" at bounding box center [203, 143] width 209 height 23
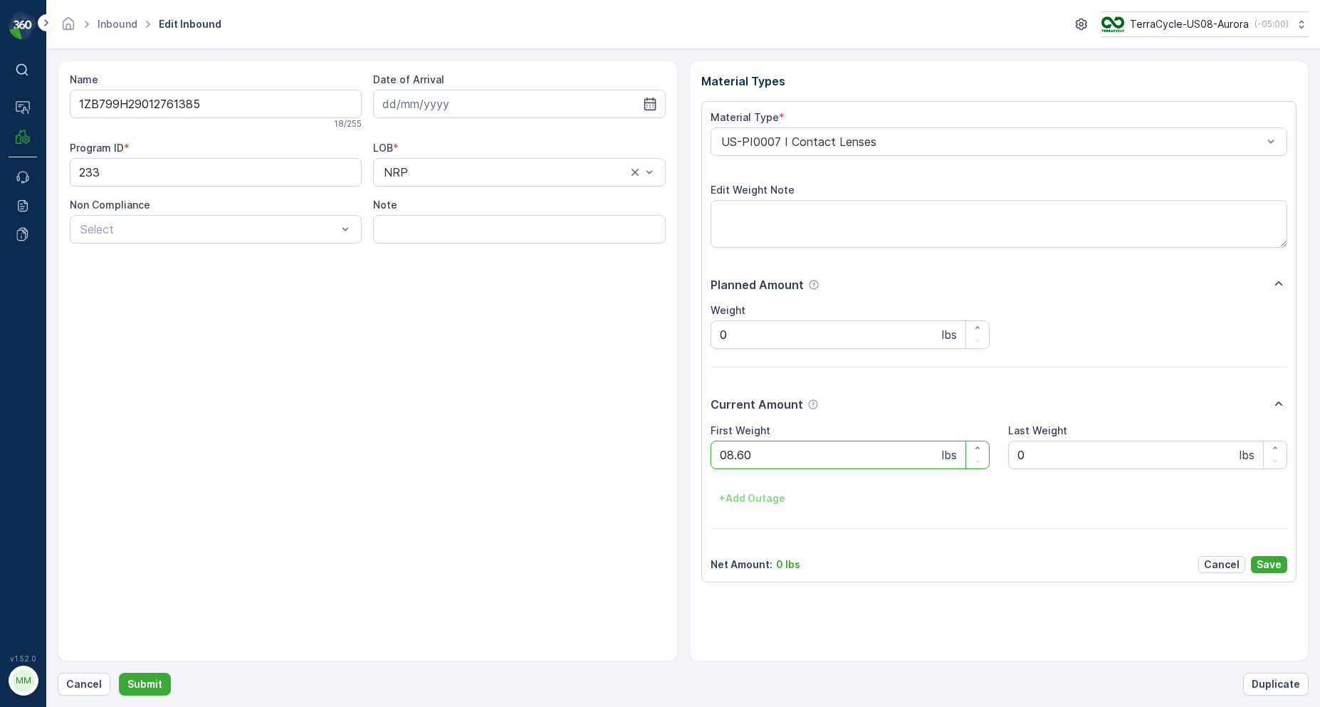
click at [119, 673] on button "Submit" at bounding box center [145, 684] width 52 height 23
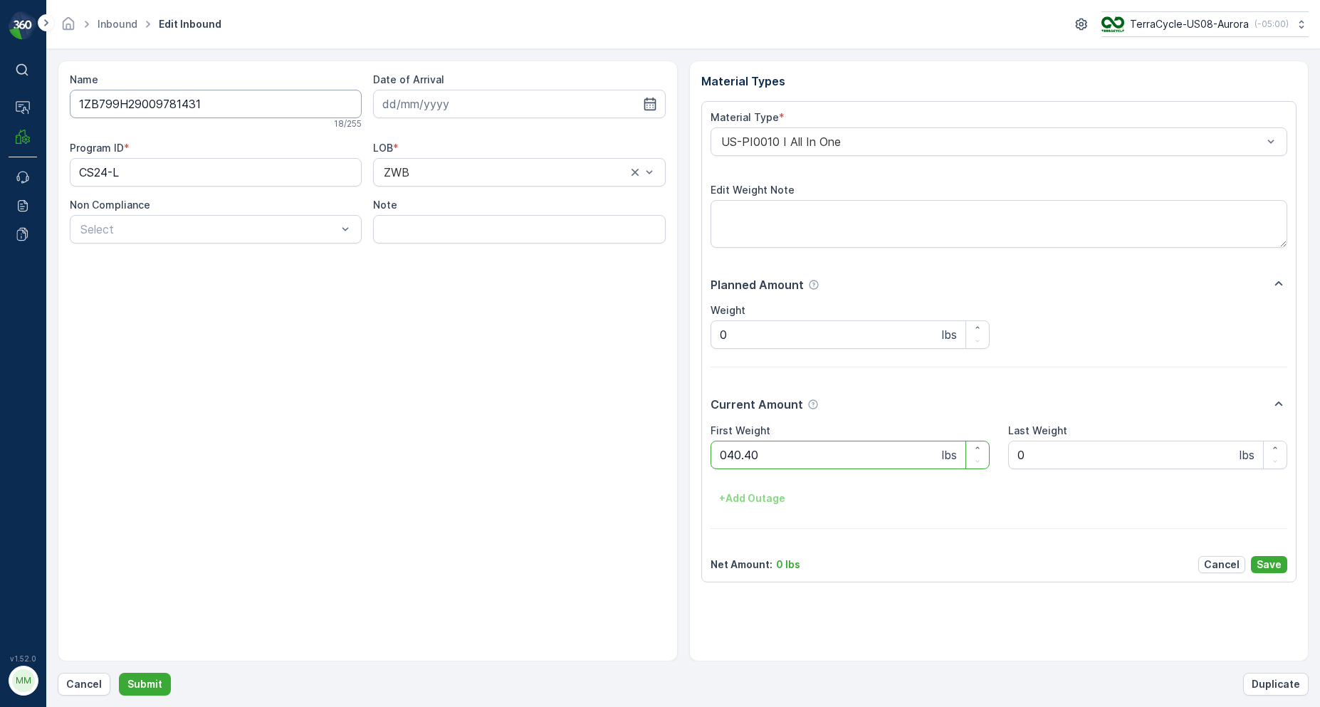
click at [119, 673] on button "Submit" at bounding box center [145, 684] width 52 height 23
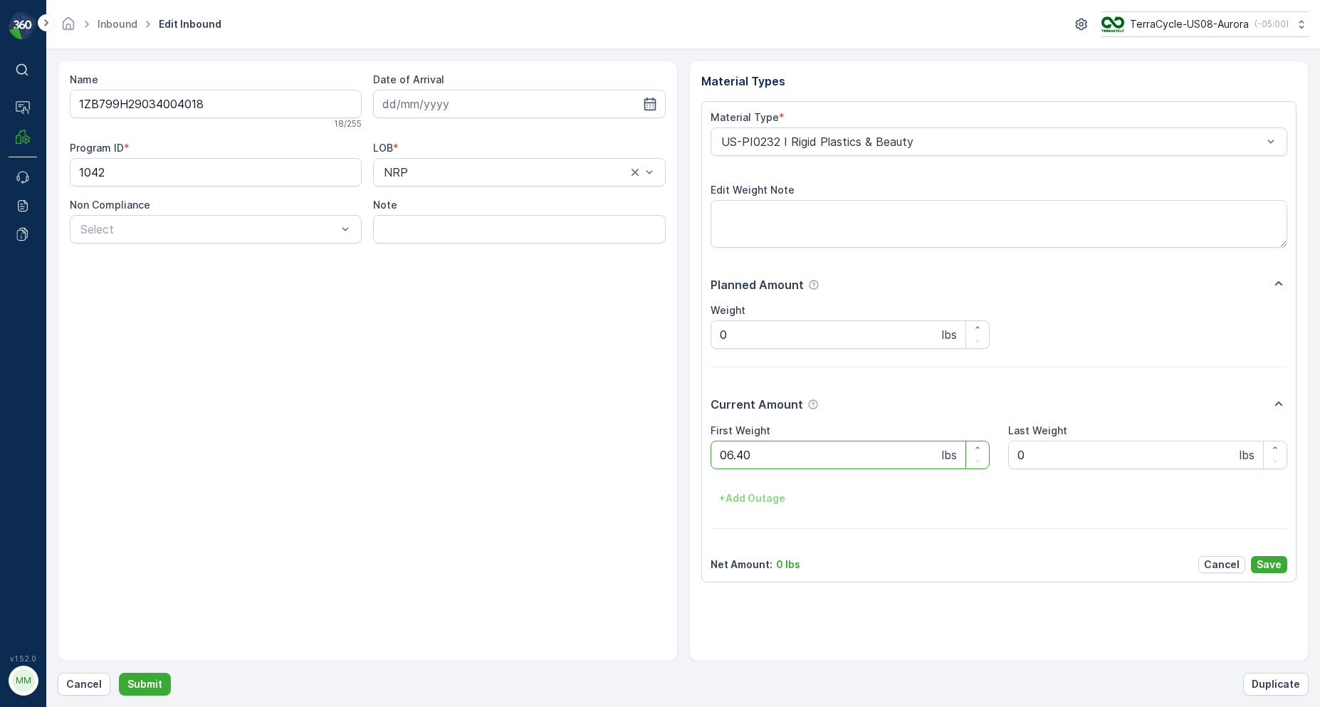
click at [119, 673] on button "Submit" at bounding box center [145, 684] width 52 height 23
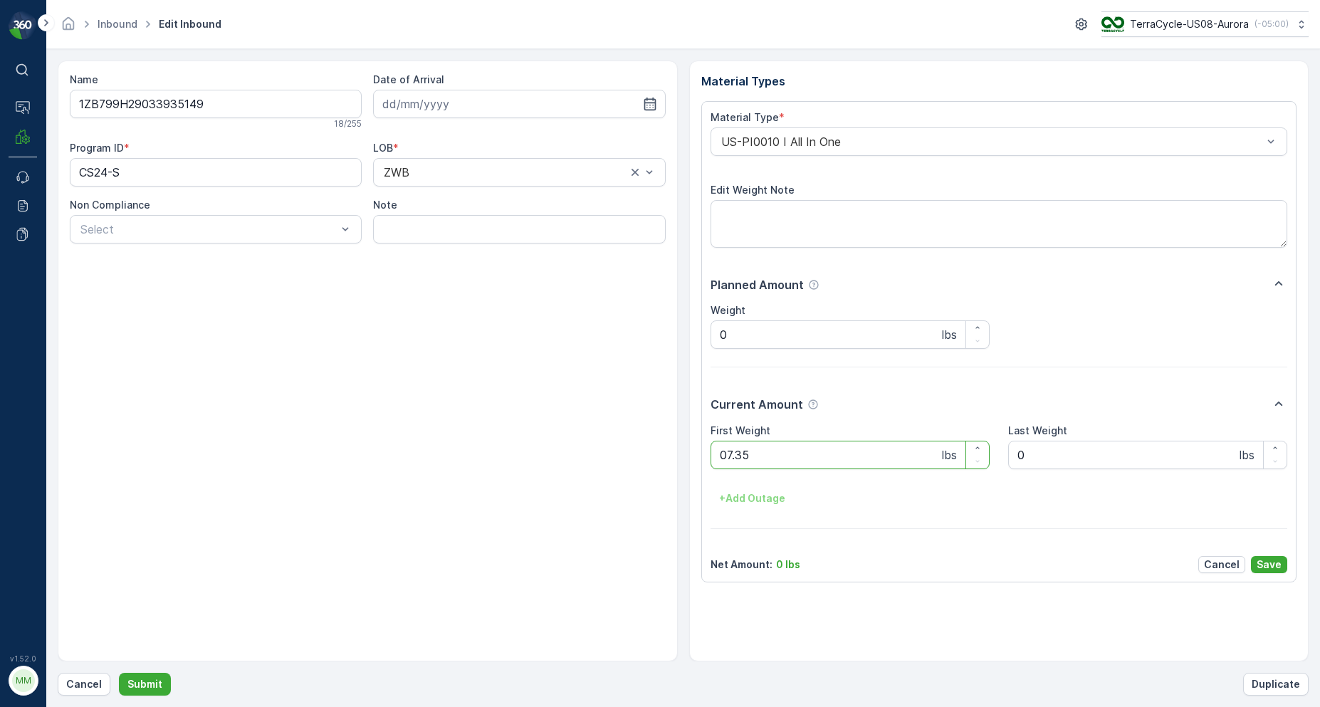
click at [119, 673] on button "Submit" at bounding box center [145, 684] width 52 height 23
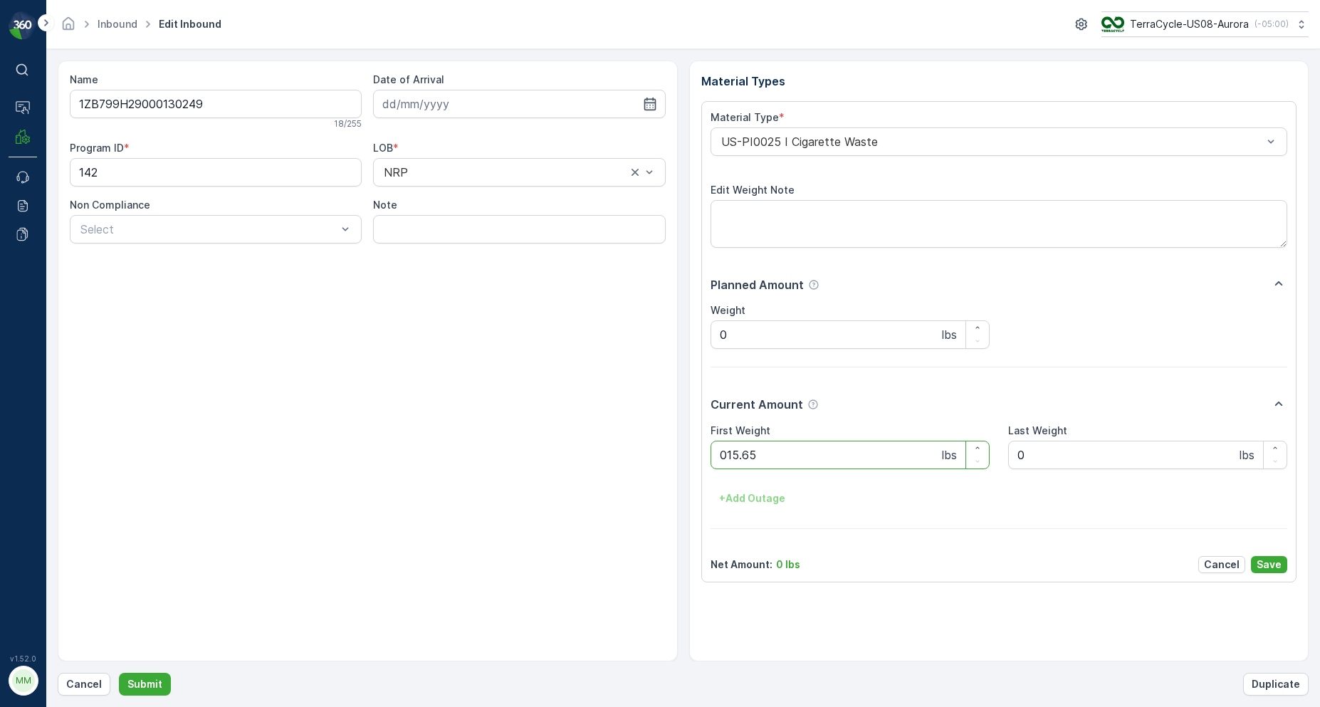
click at [119, 673] on button "Submit" at bounding box center [145, 684] width 52 height 23
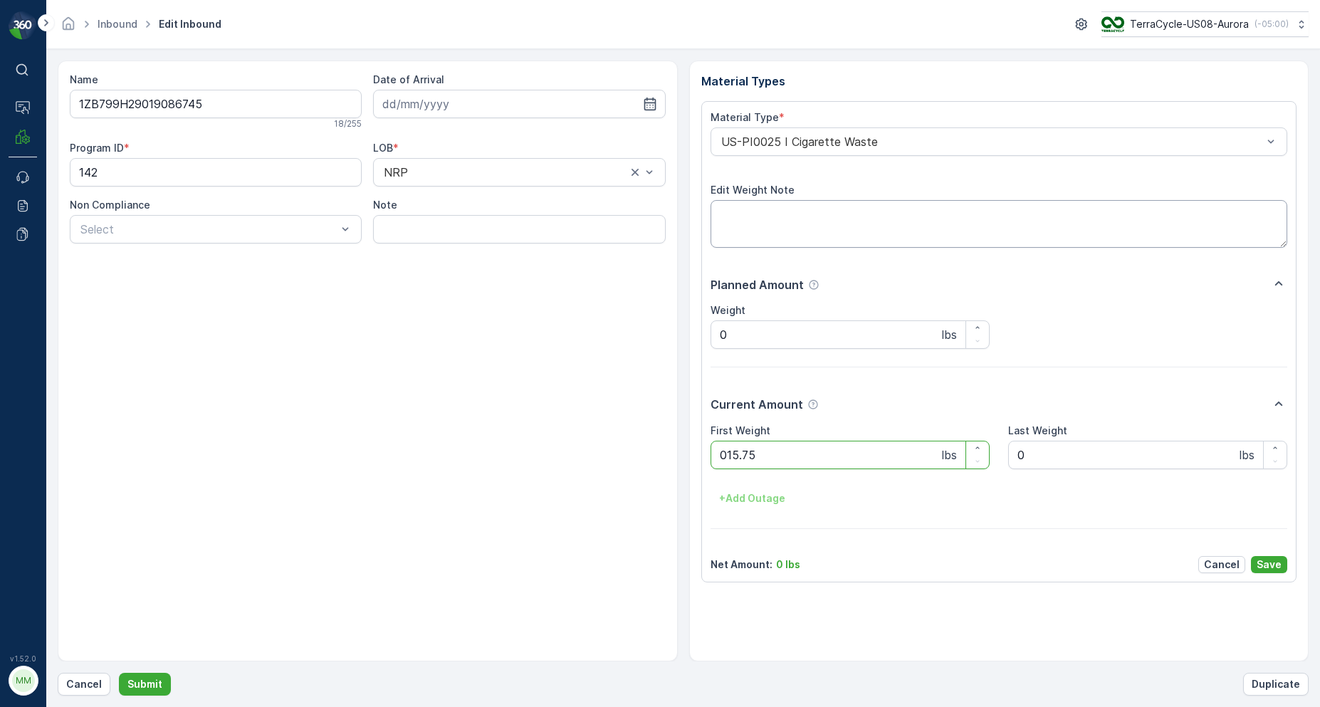
click at [119, 673] on button "Submit" at bounding box center [145, 684] width 52 height 23
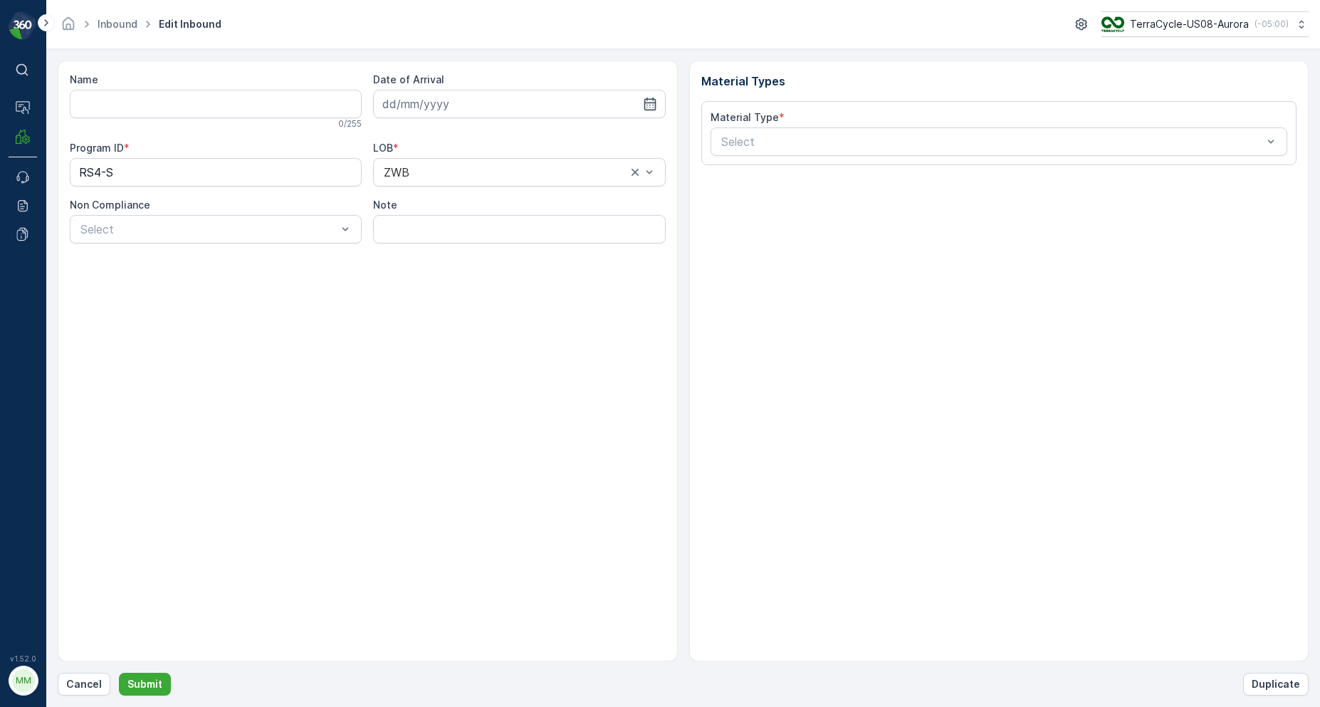
type input "1ZB799H29000082828"
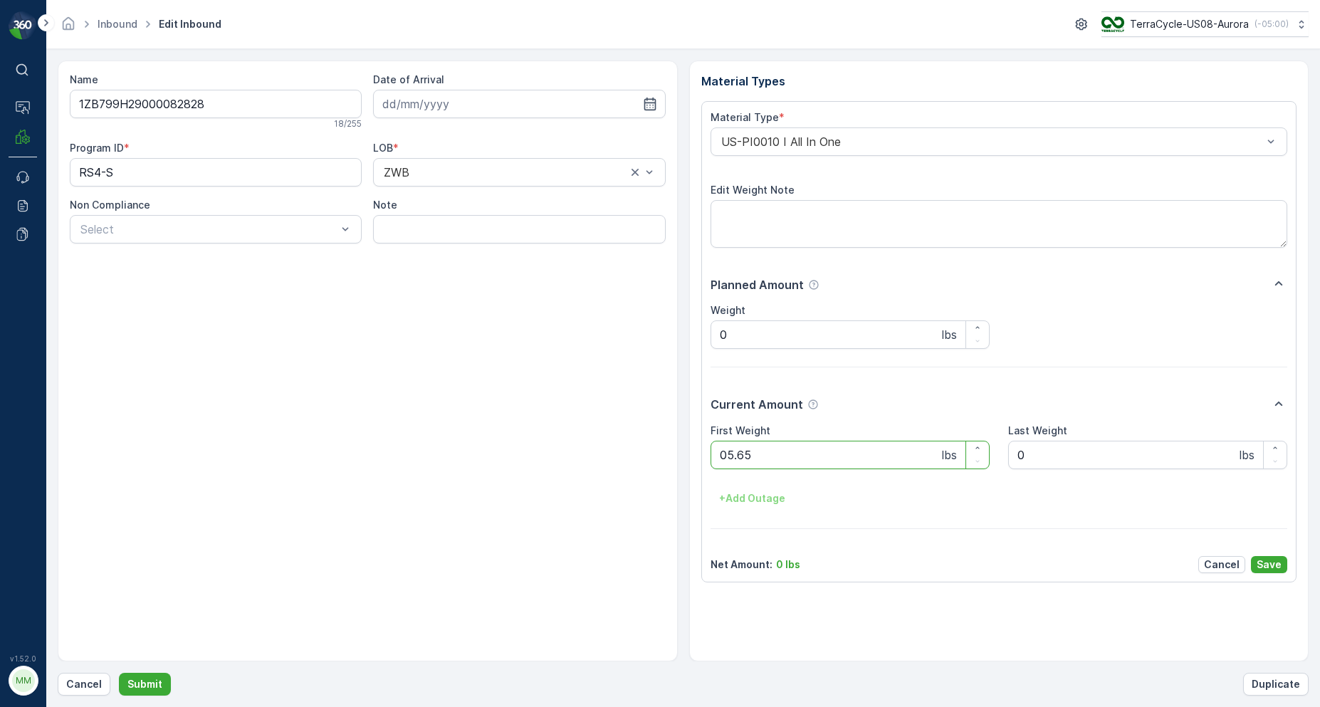
click at [119, 673] on button "Submit" at bounding box center [145, 684] width 52 height 23
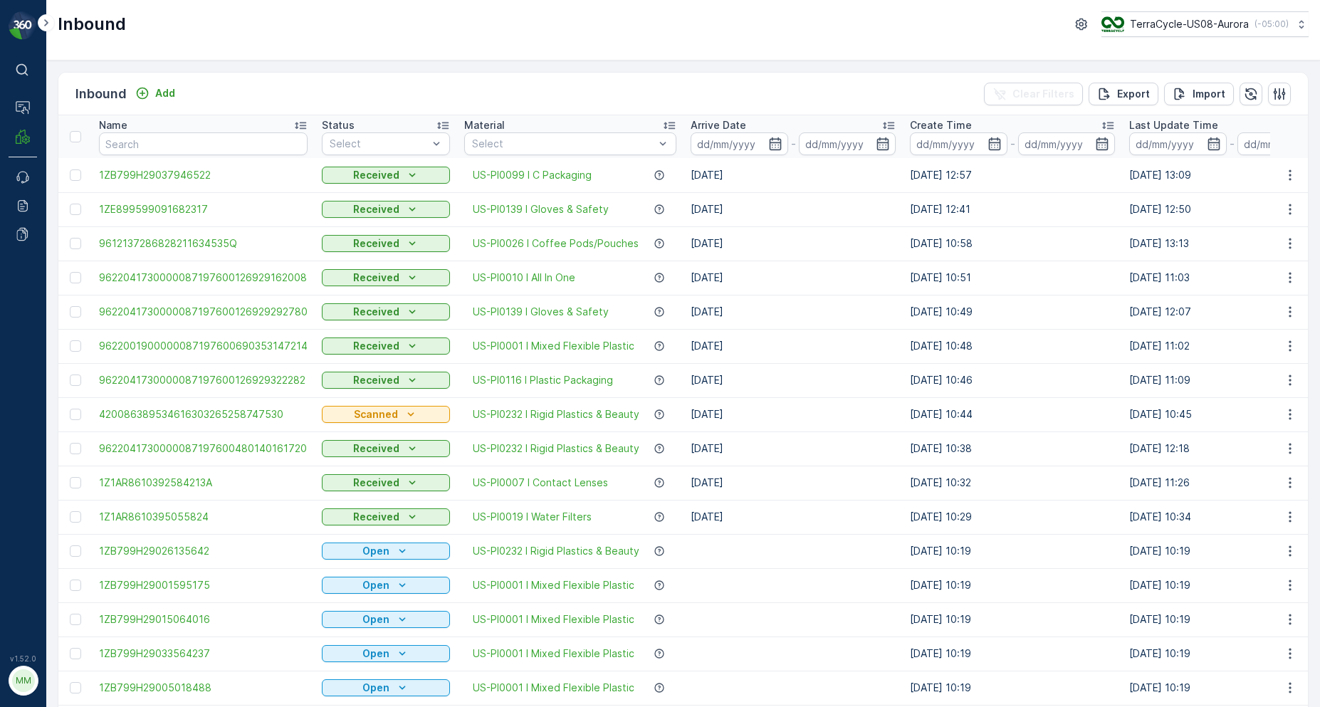
click at [150, 149] on input "text" at bounding box center [203, 143] width 209 height 23
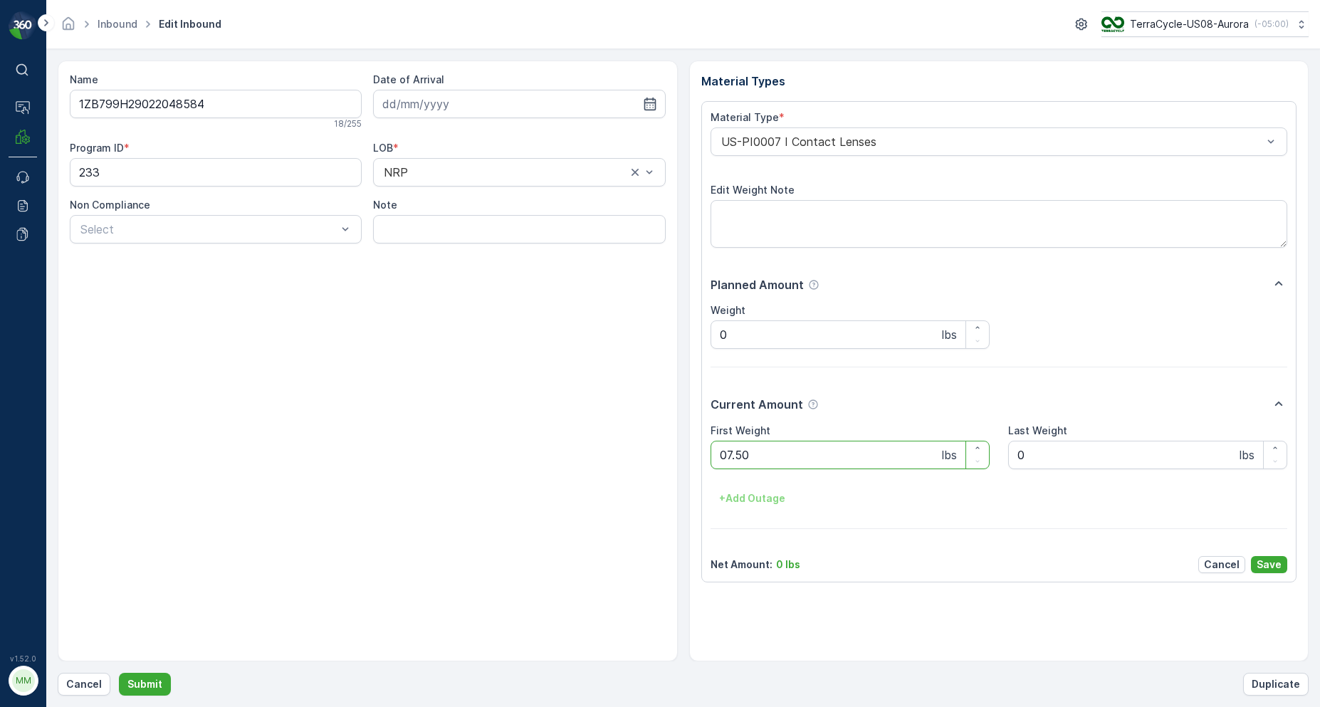
click at [119, 673] on button "Submit" at bounding box center [145, 684] width 52 height 23
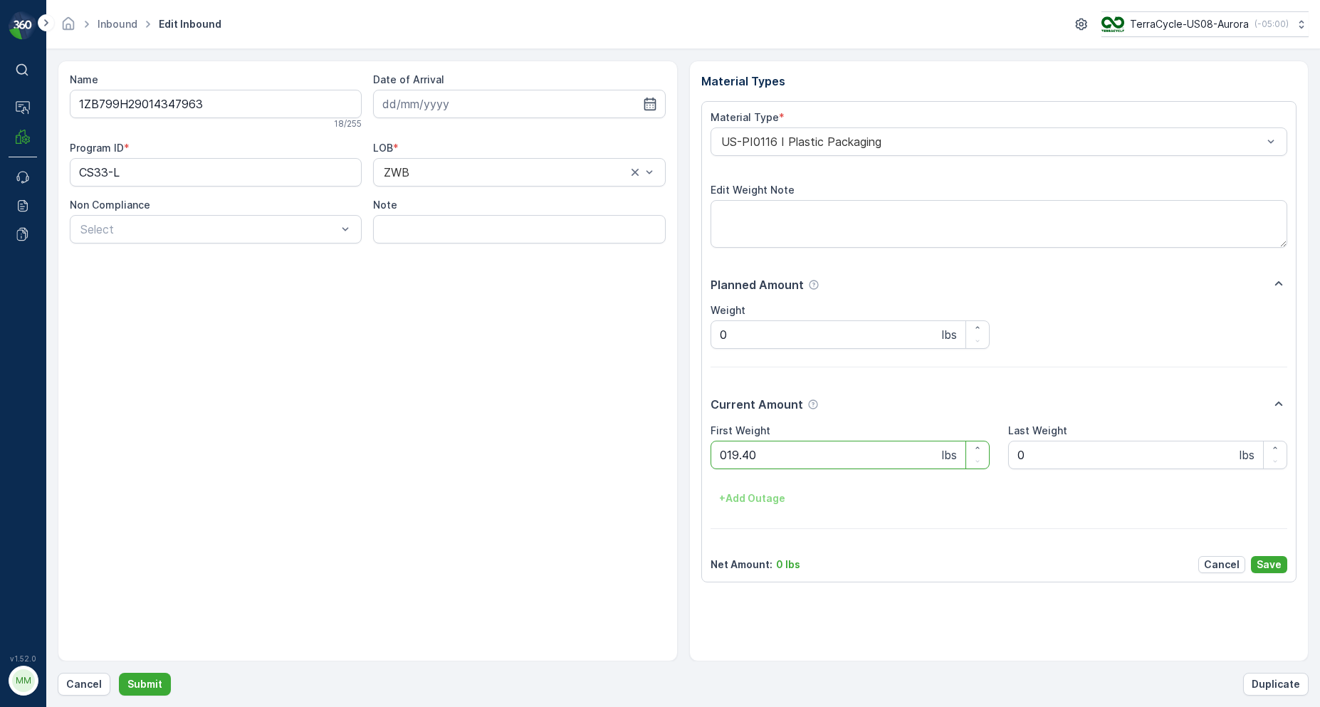
click at [119, 673] on button "Submit" at bounding box center [145, 684] width 52 height 23
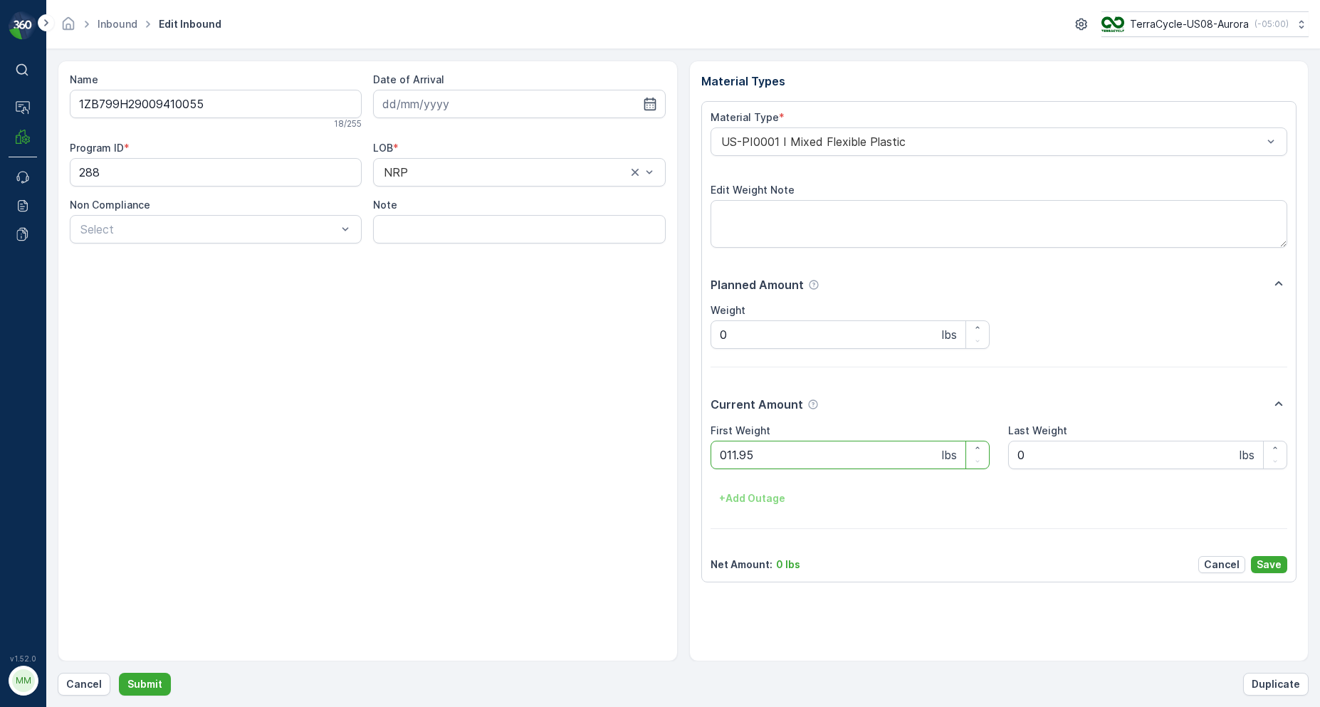
click at [119, 673] on button "Submit" at bounding box center [145, 684] width 52 height 23
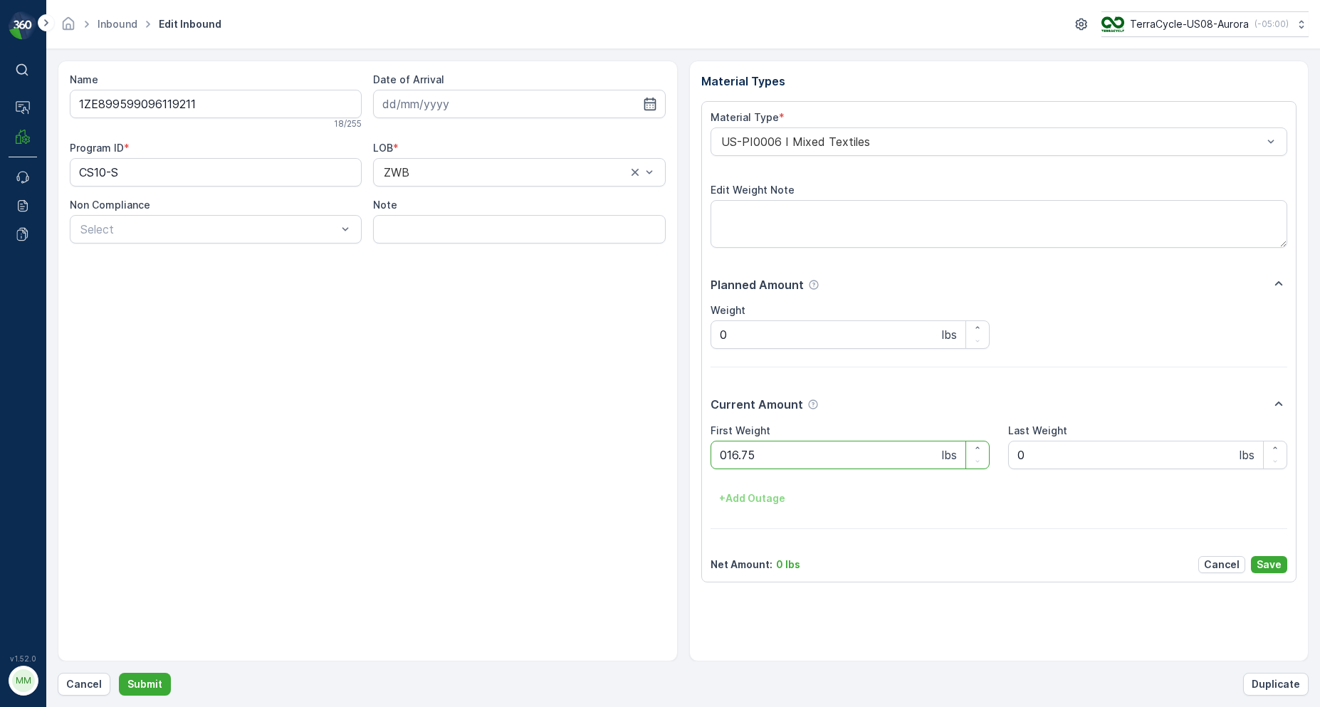
click at [119, 673] on button "Submit" at bounding box center [145, 684] width 52 height 23
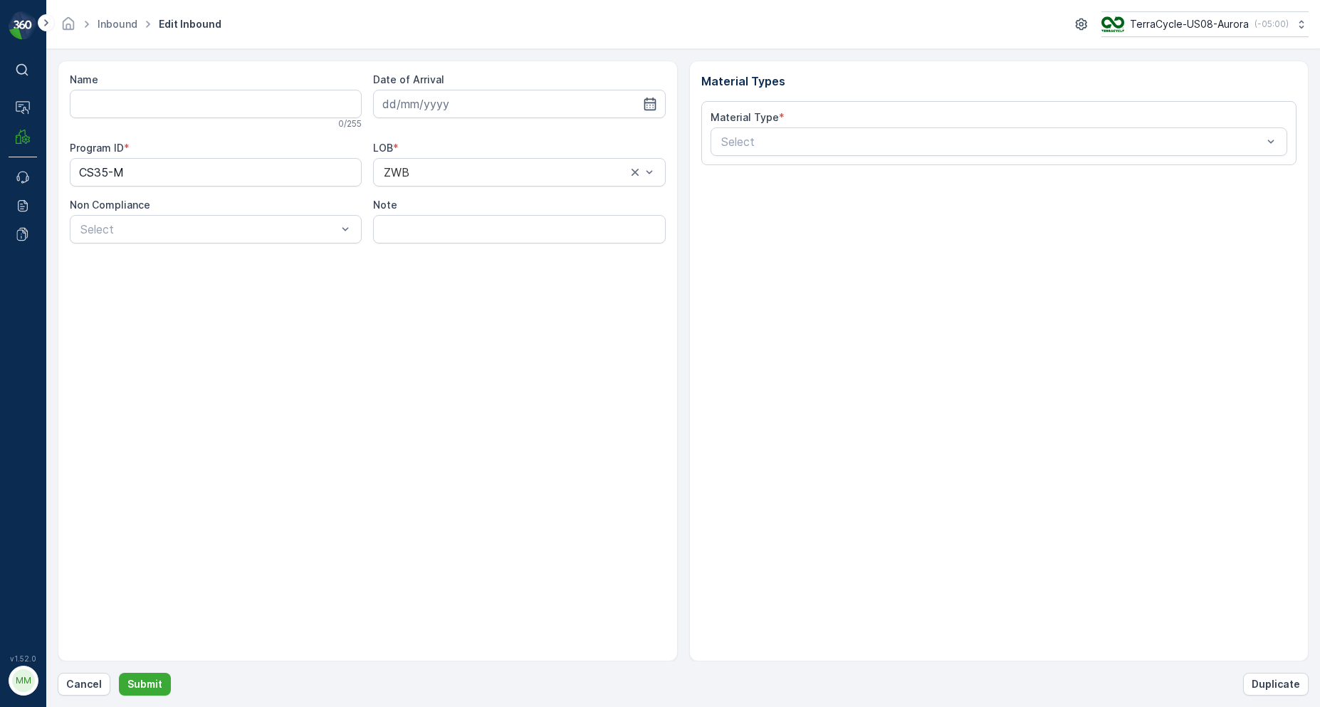
type input "1ZB799H29022514650"
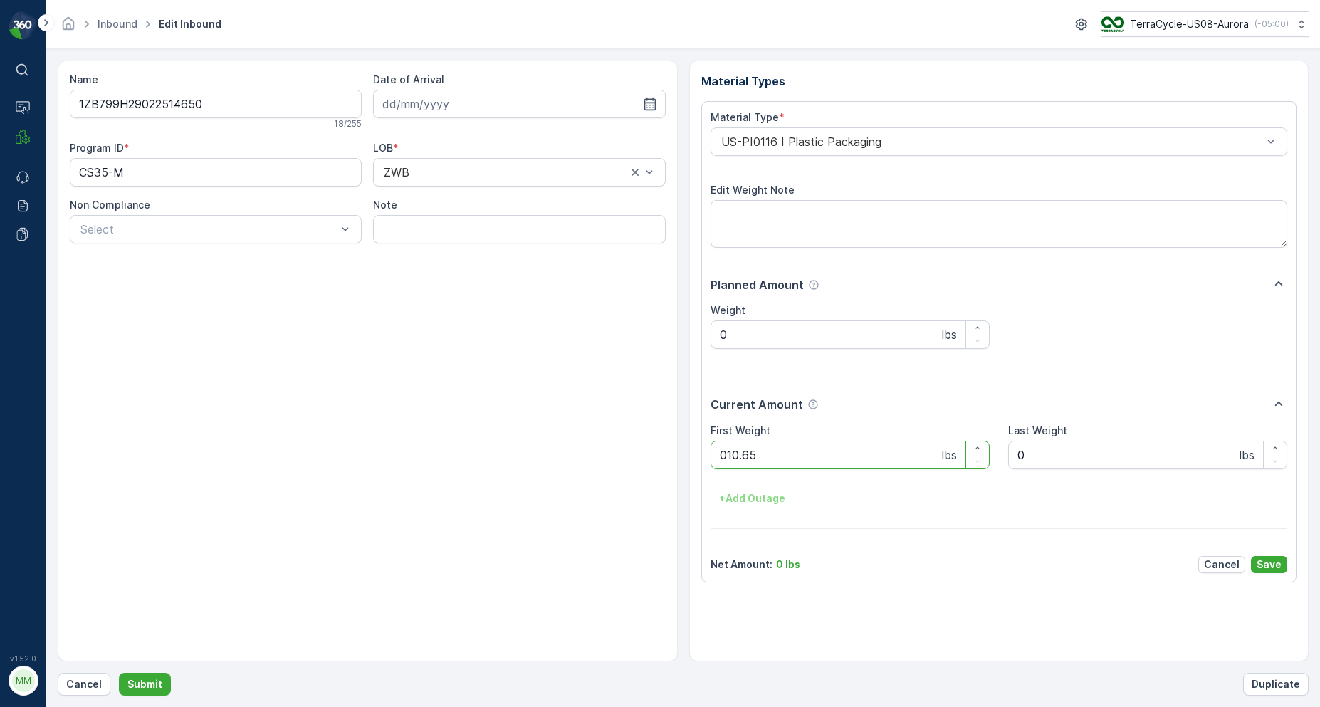
click at [119, 673] on button "Submit" at bounding box center [145, 684] width 52 height 23
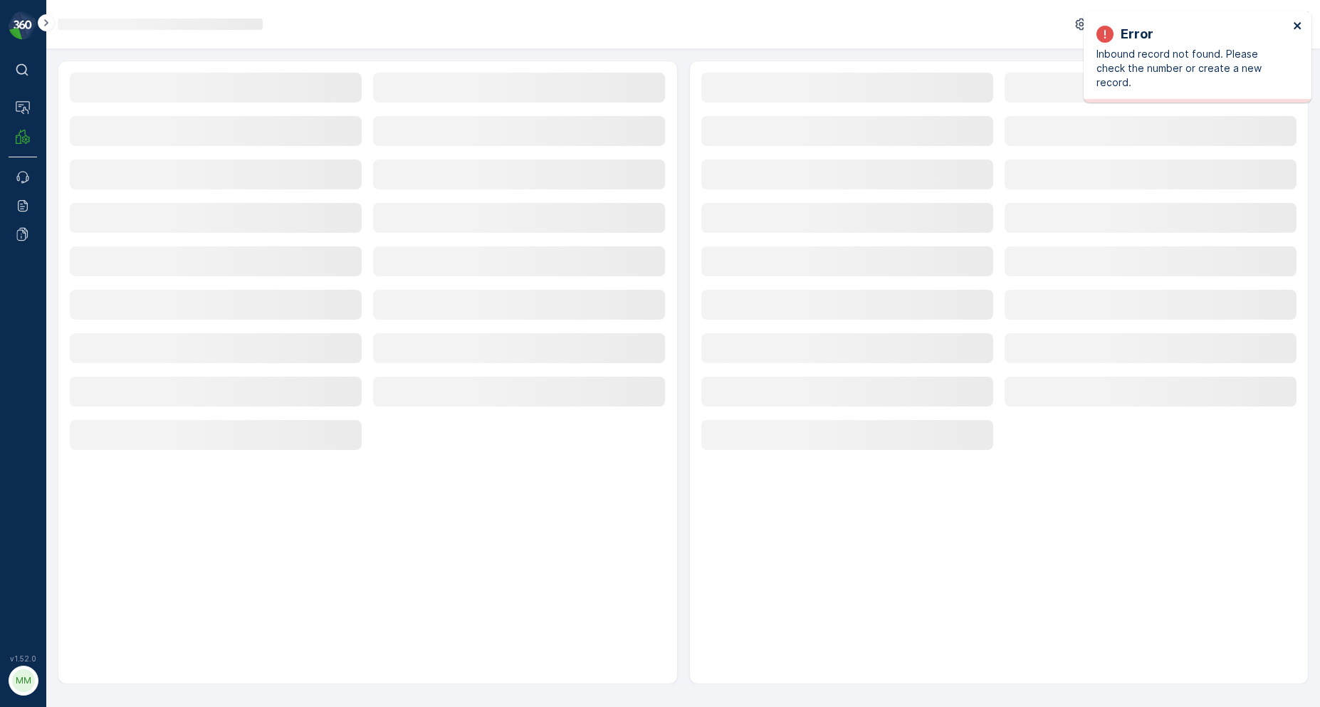
click at [1302, 22] on icon "close" at bounding box center [1298, 25] width 10 height 11
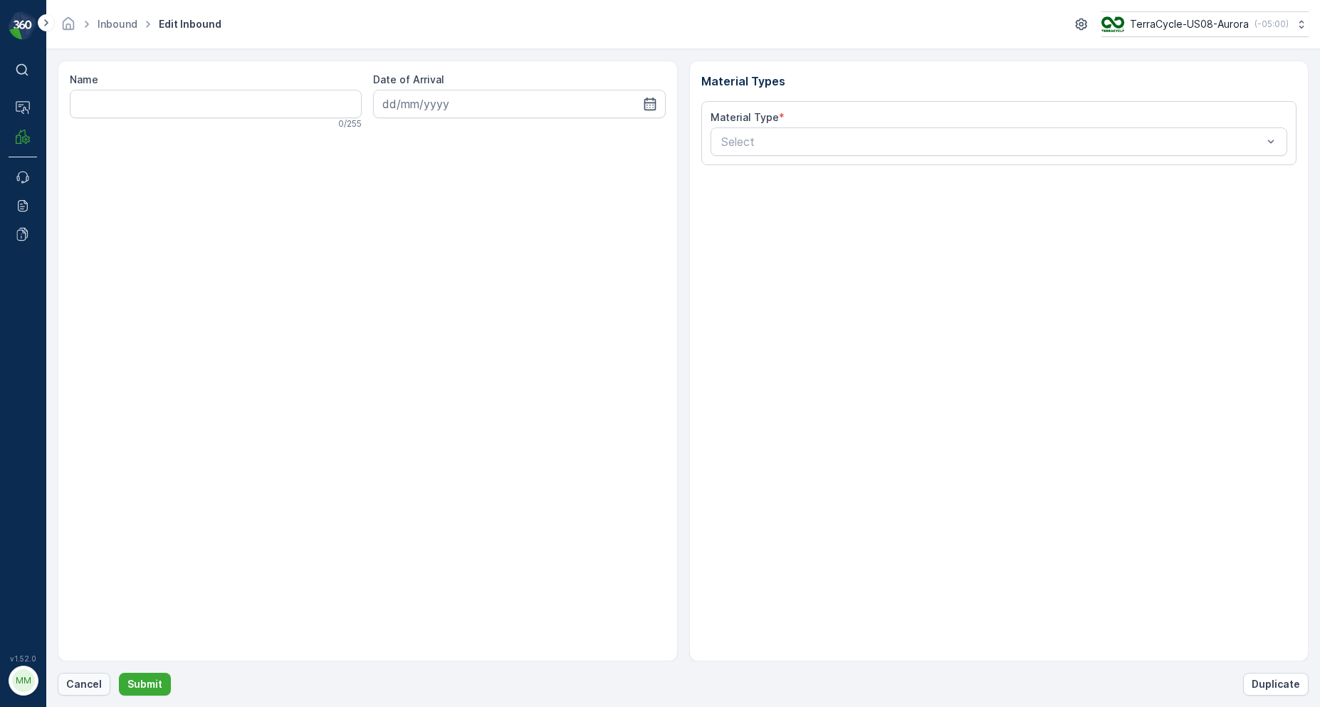
click at [79, 678] on p "Cancel" at bounding box center [84, 684] width 36 height 14
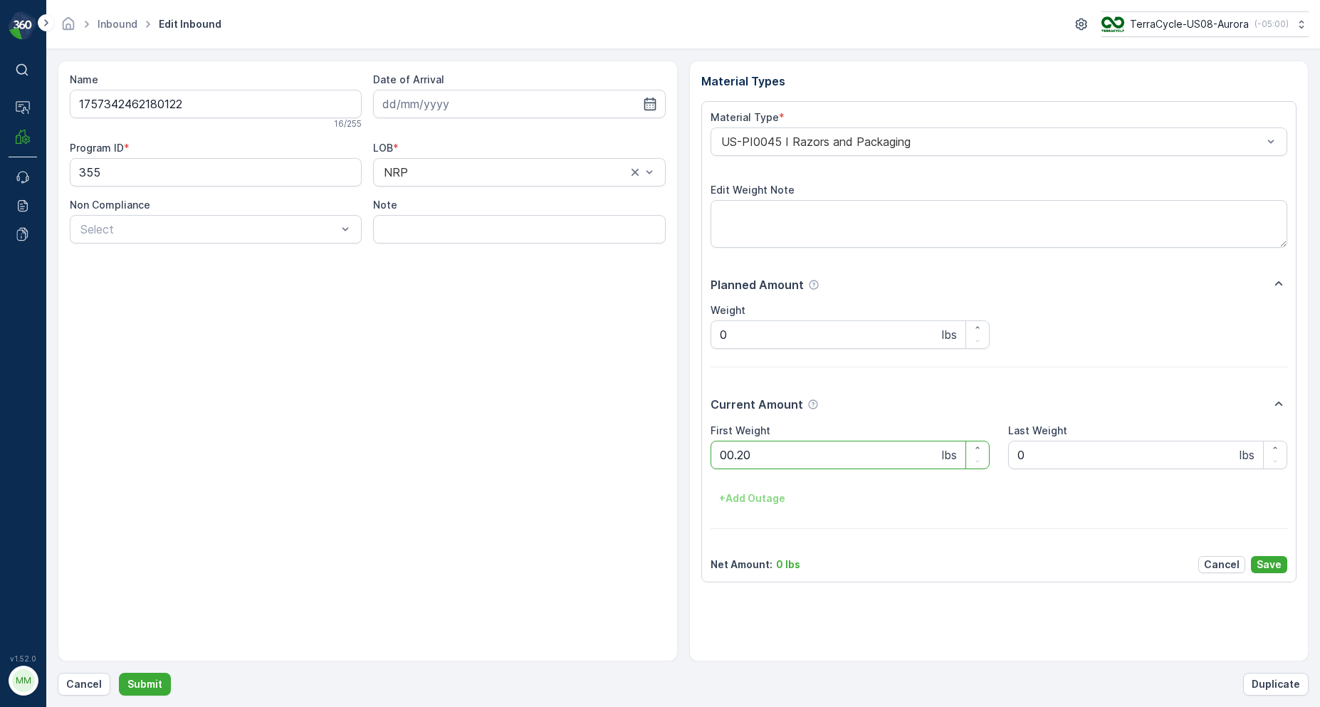
click at [119, 673] on button "Submit" at bounding box center [145, 684] width 52 height 23
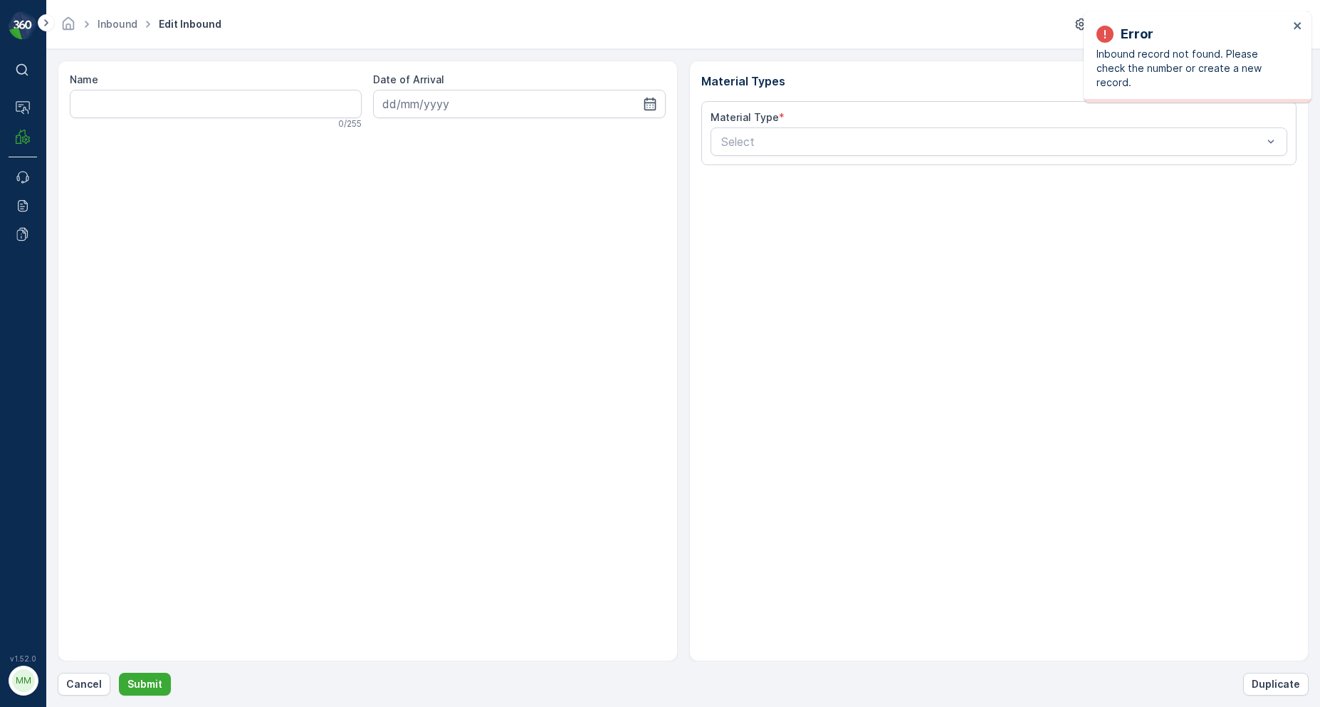
click at [1305, 31] on div "Error Inbound record not found. Please check the number or create a new record." at bounding box center [1197, 56] width 228 height 91
click at [1299, 31] on icon "close" at bounding box center [1298, 25] width 10 height 11
click at [90, 678] on p "Cancel" at bounding box center [84, 684] width 36 height 14
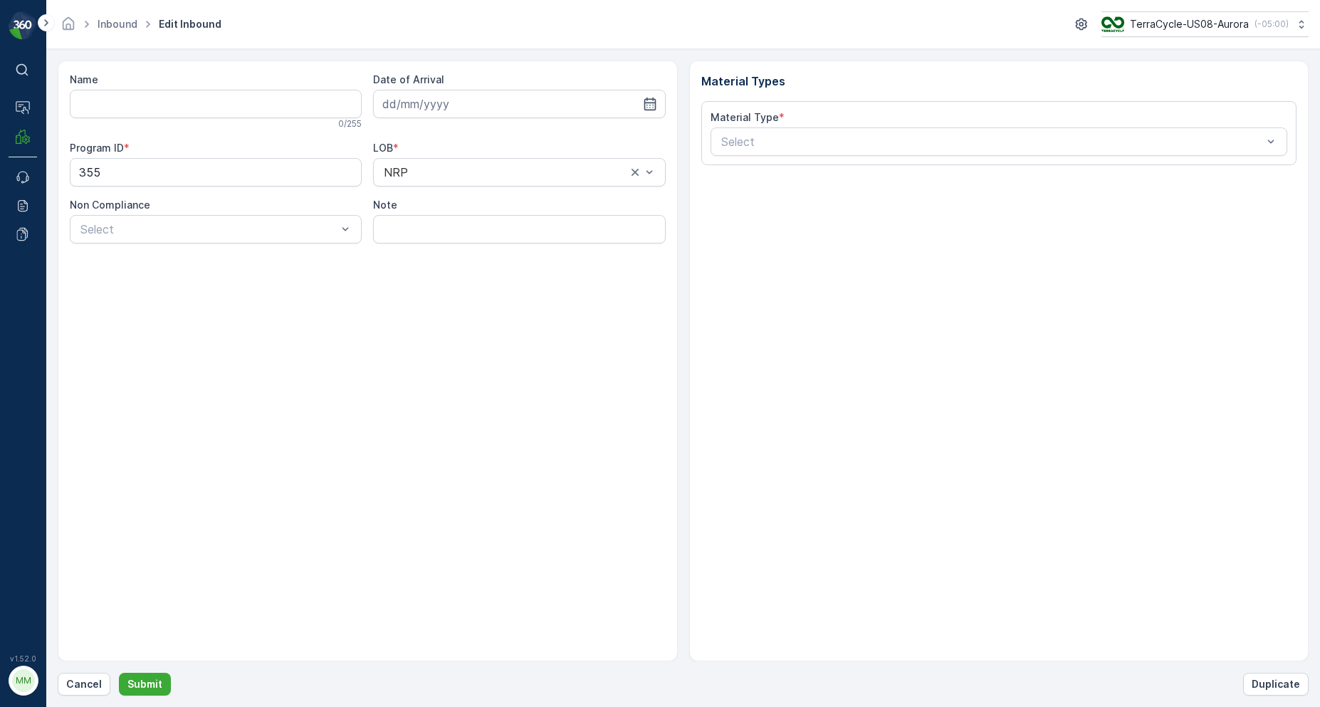
type input "1759807278773023"
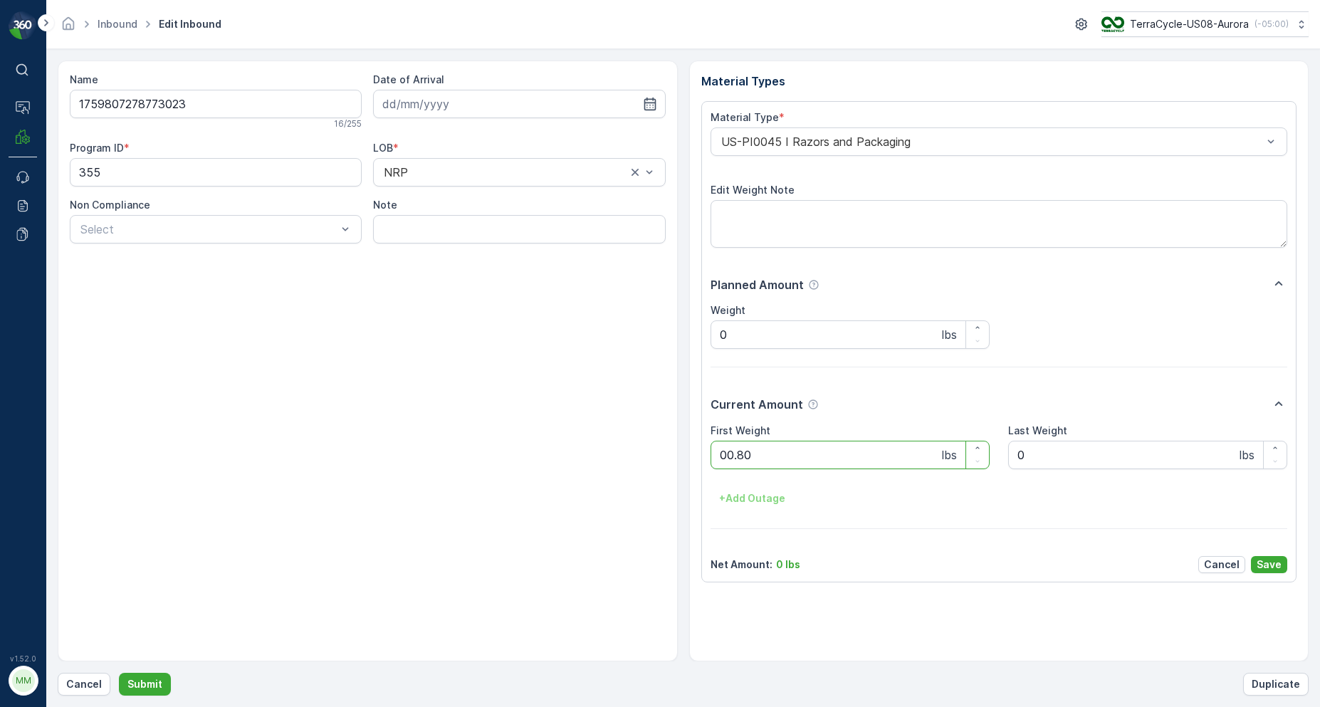
click at [119, 673] on button "Submit" at bounding box center [145, 684] width 52 height 23
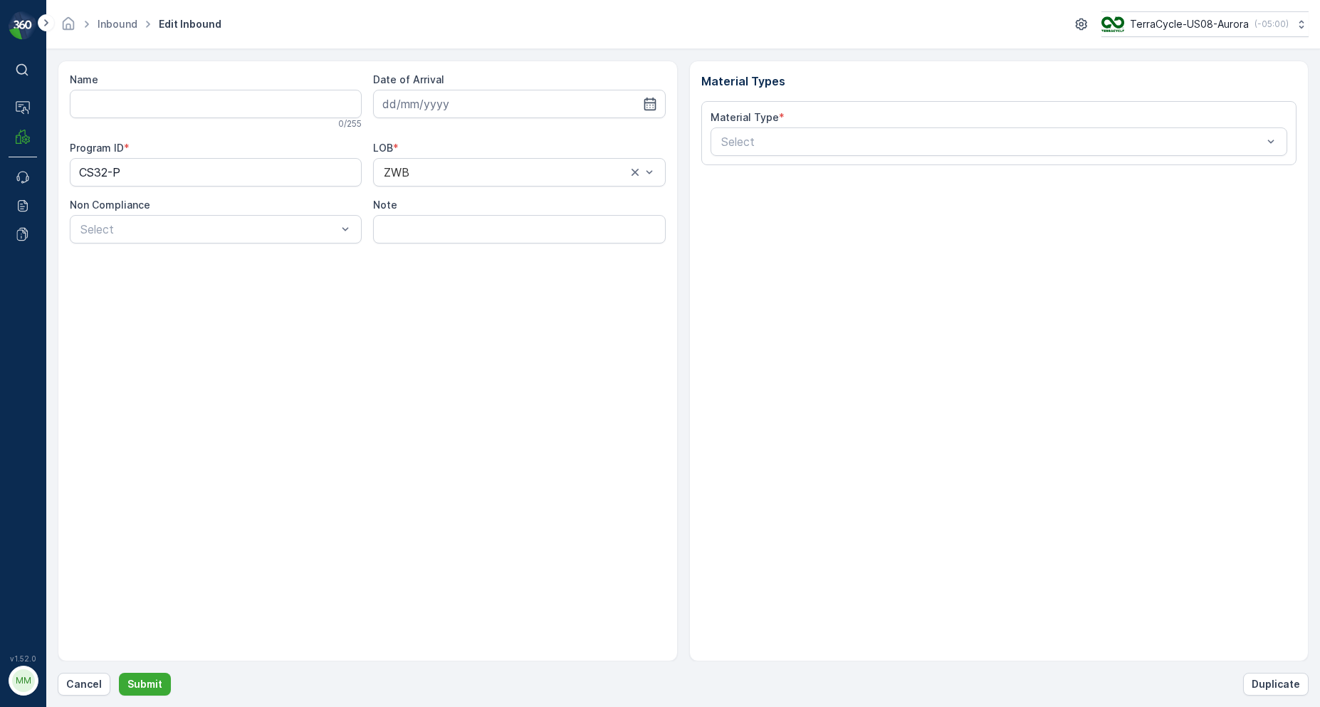
type input "4206050655809201990371818100103861"
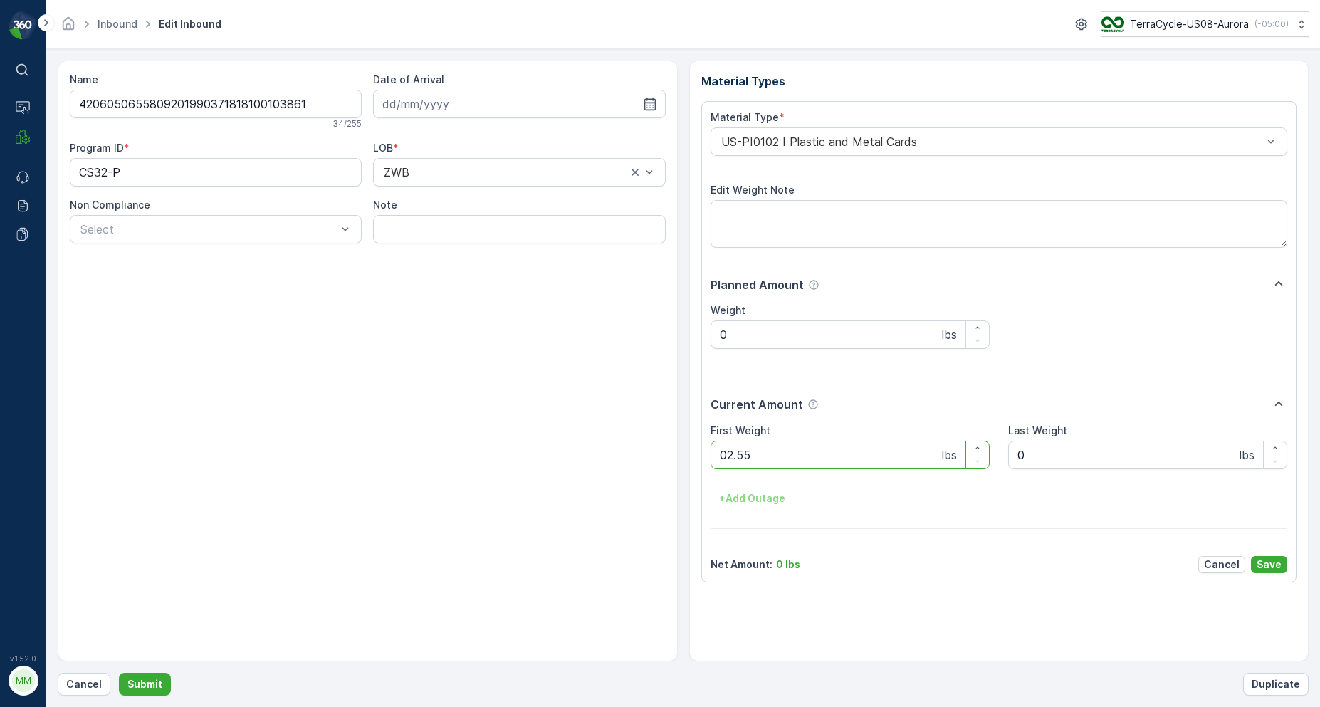
click at [119, 673] on button "Submit" at bounding box center [145, 684] width 52 height 23
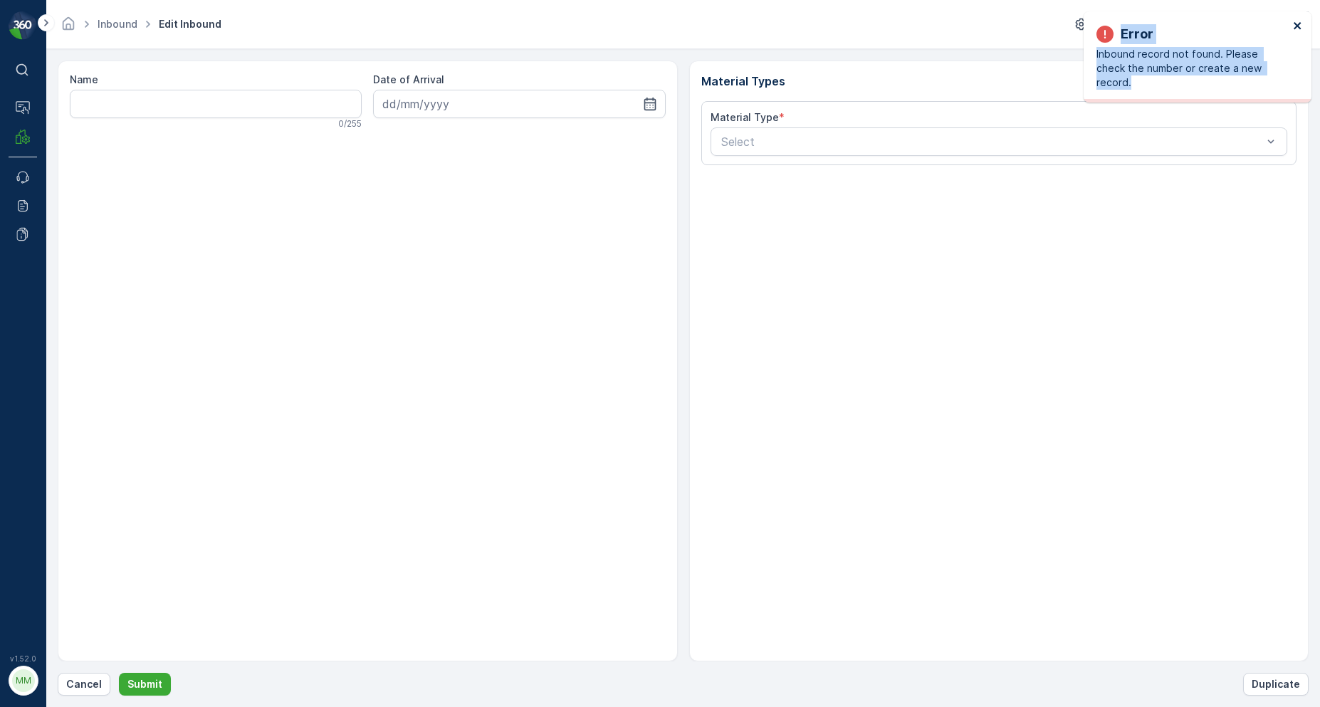
click at [1300, 23] on div "Error Inbound record not found. Please check the number or create a new record." at bounding box center [1197, 56] width 228 height 91
click at [84, 692] on button "Cancel" at bounding box center [84, 684] width 53 height 23
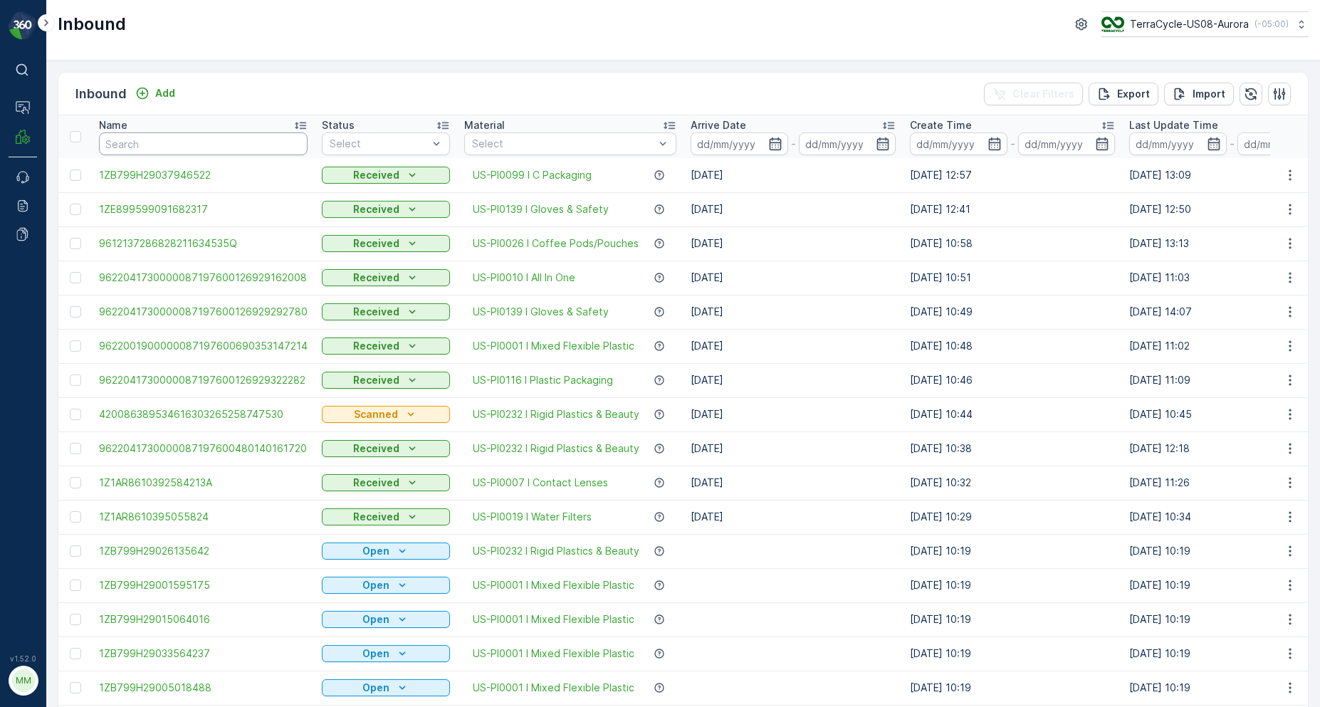
click at [201, 150] on input "text" at bounding box center [203, 143] width 209 height 23
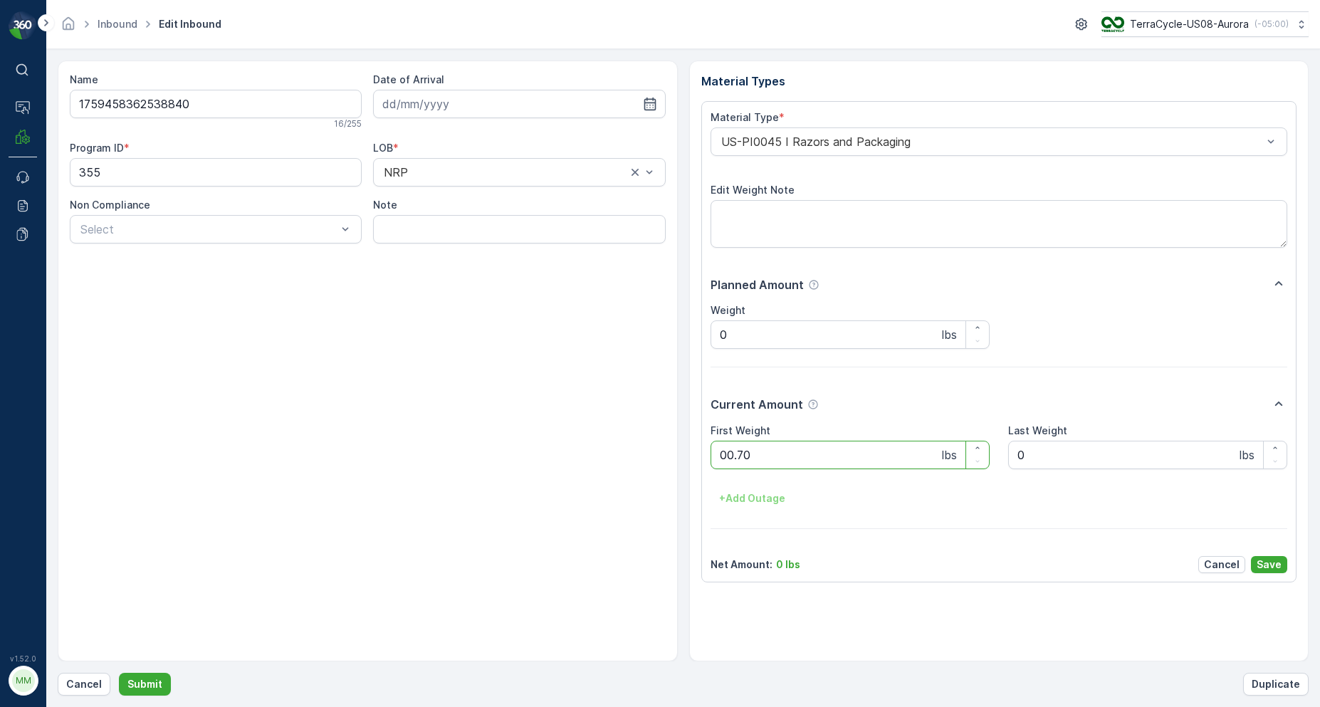
click at [119, 673] on button "Submit" at bounding box center [145, 684] width 52 height 23
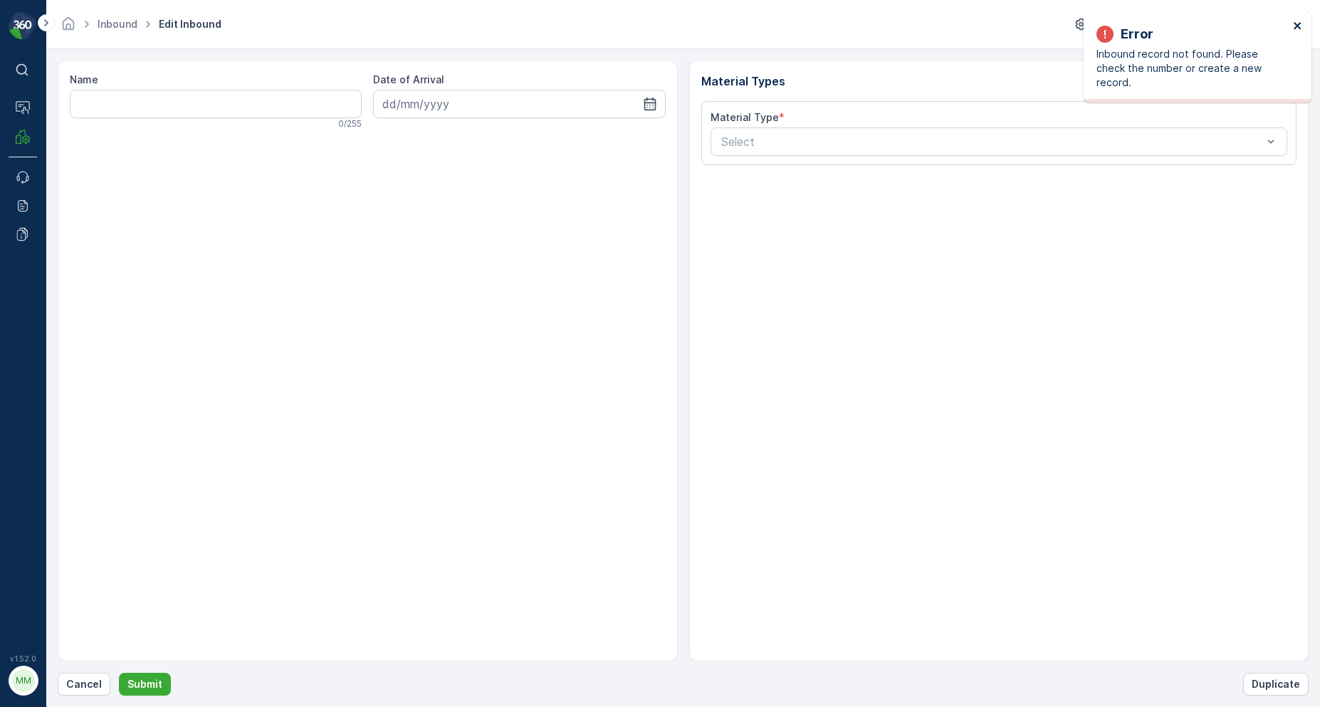
drag, startPoint x: 1301, startPoint y: 31, endPoint x: 1253, endPoint y: 51, distance: 52.3
click at [1300, 31] on icon "close" at bounding box center [1298, 25] width 10 height 11
click at [83, 695] on form "Name 0 / 255 Date of Arrival Material Types Material Type * Select Cancel Submi…" at bounding box center [682, 378] width 1273 height 658
click at [93, 692] on button "Cancel" at bounding box center [84, 684] width 53 height 23
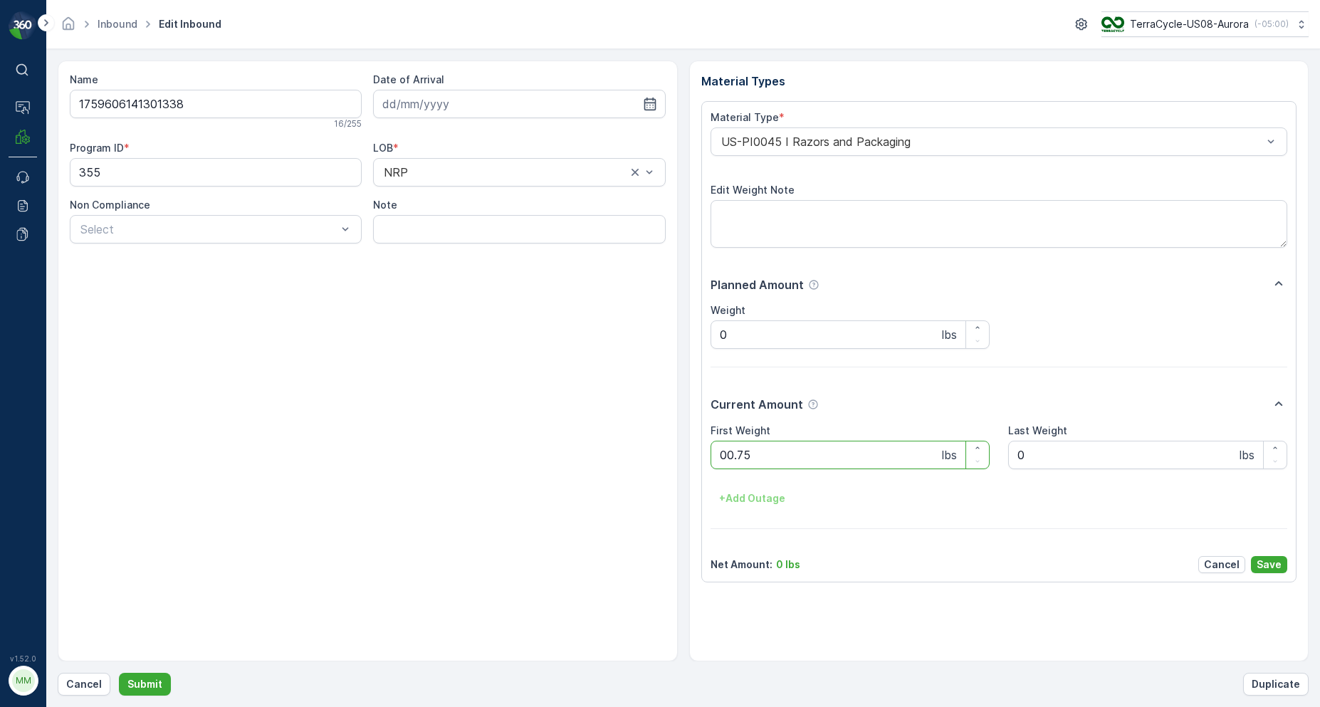
click at [119, 673] on button "Submit" at bounding box center [145, 684] width 52 height 23
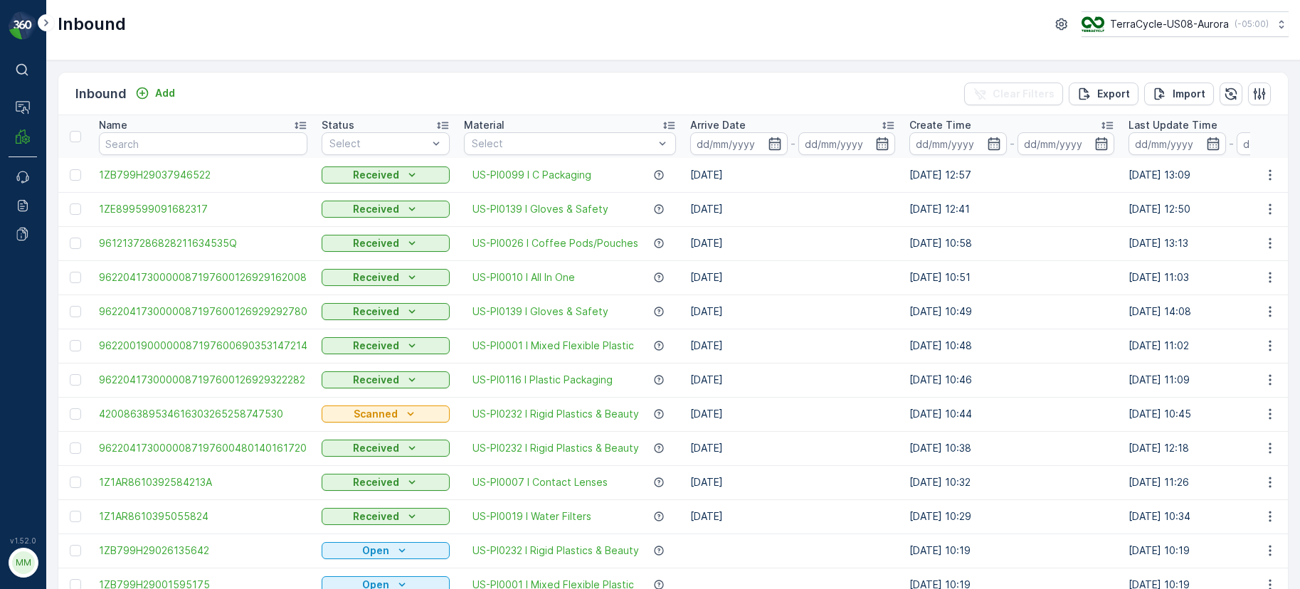
drag, startPoint x: 879, startPoint y: 147, endPoint x: 531, endPoint y: 540, distance: 525.5
drag, startPoint x: 407, startPoint y: 566, endPoint x: 404, endPoint y: 582, distance: 15.9
